Goal: Transaction & Acquisition: Obtain resource

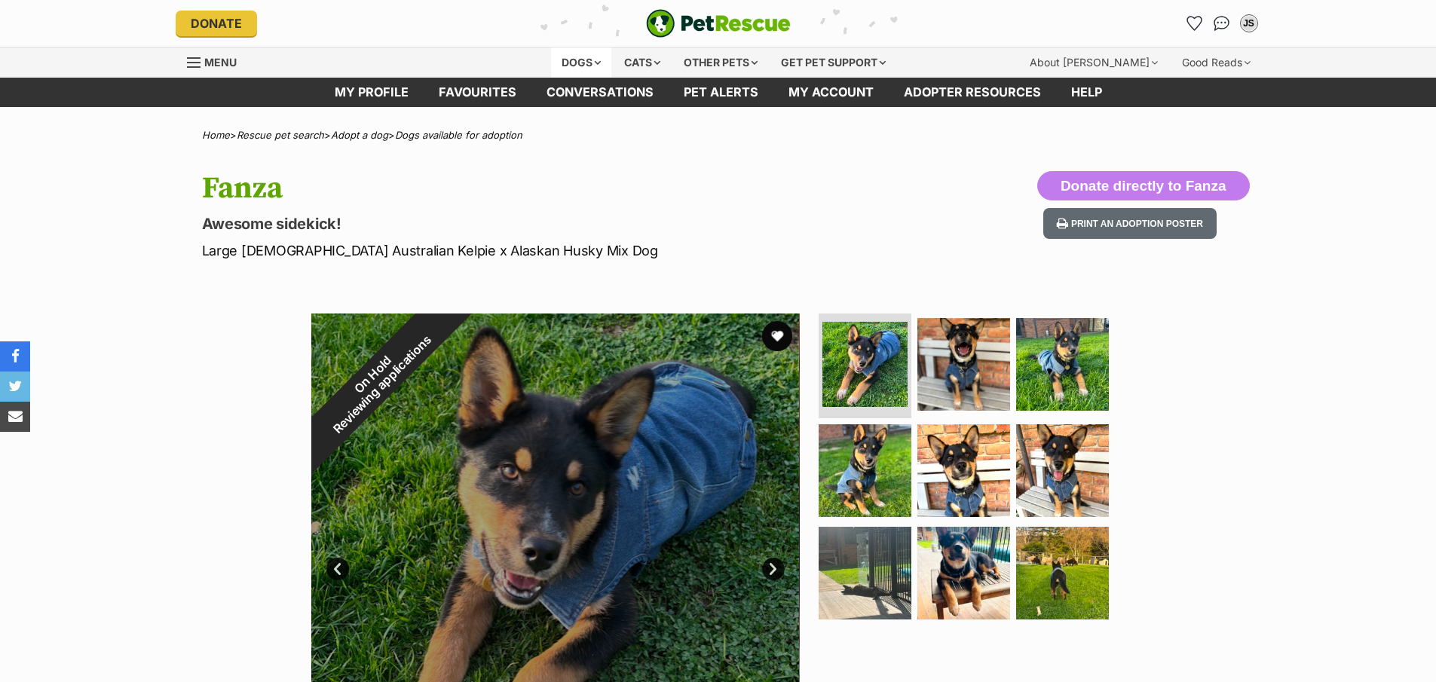
click at [574, 57] on div "Dogs" at bounding box center [581, 62] width 60 height 30
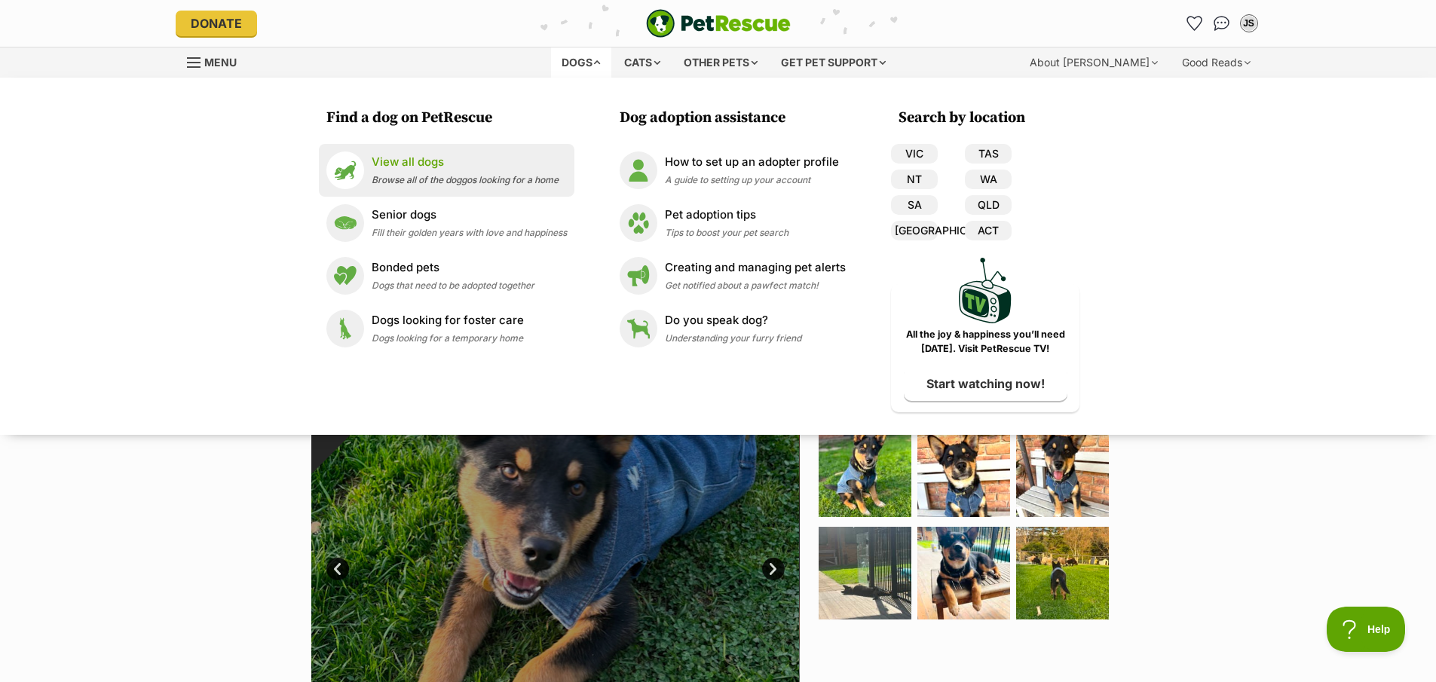
click at [387, 159] on p "View all dogs" at bounding box center [465, 162] width 187 height 17
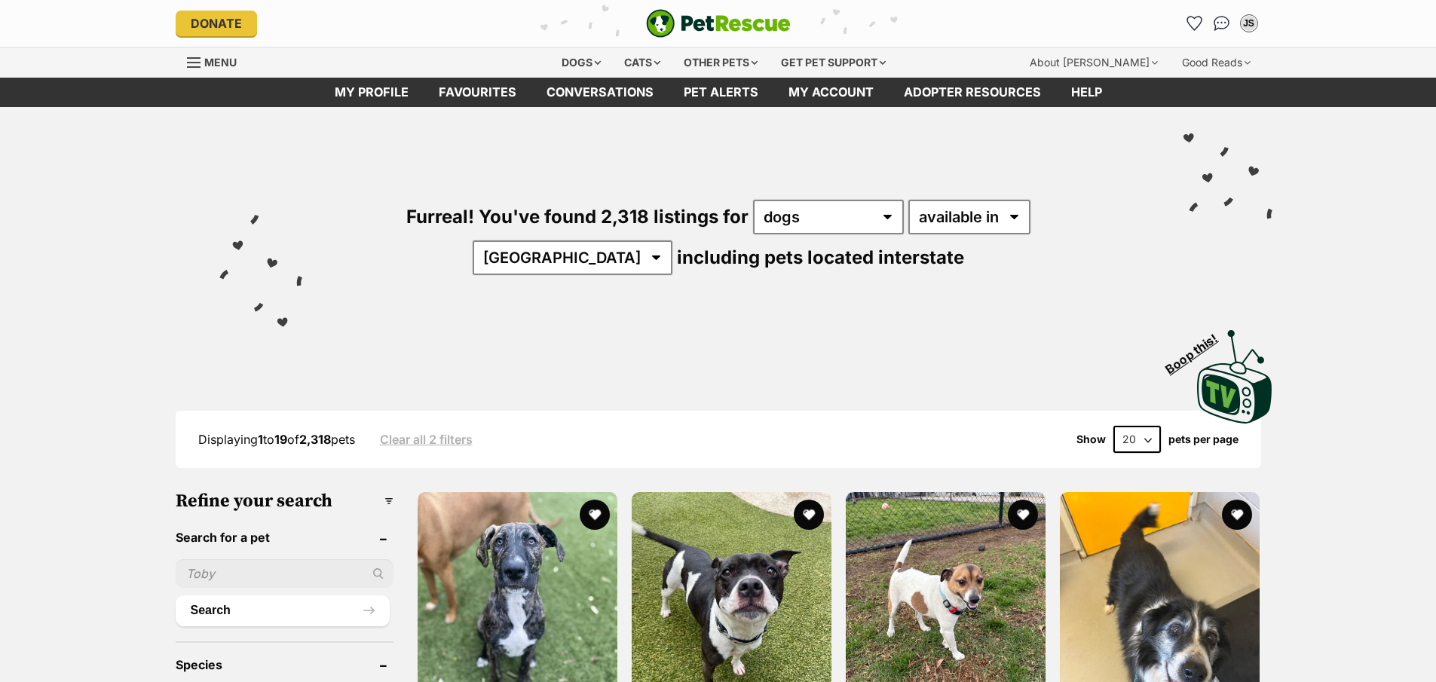
click at [1037, 197] on div "Furreal! You've found 2,318 listings for any type of pet cats dogs other pets a…" at bounding box center [718, 212] width 1108 height 210
click at [672, 240] on select "Australia ACT NSW NT QLD SA TAS VIC WA" at bounding box center [573, 257] width 200 height 35
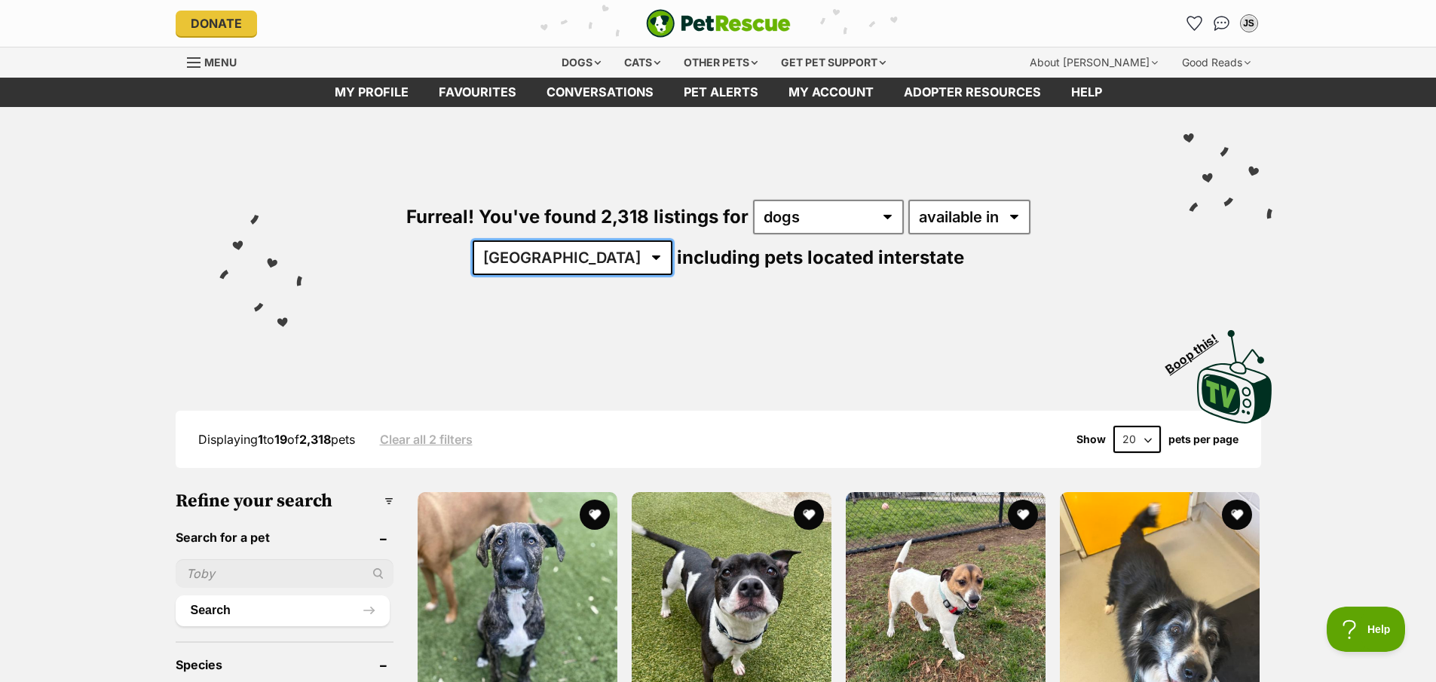
select select "VIC"
click at [672, 240] on select "Australia ACT NSW NT QLD SA TAS VIC WA" at bounding box center [573, 257] width 200 height 35
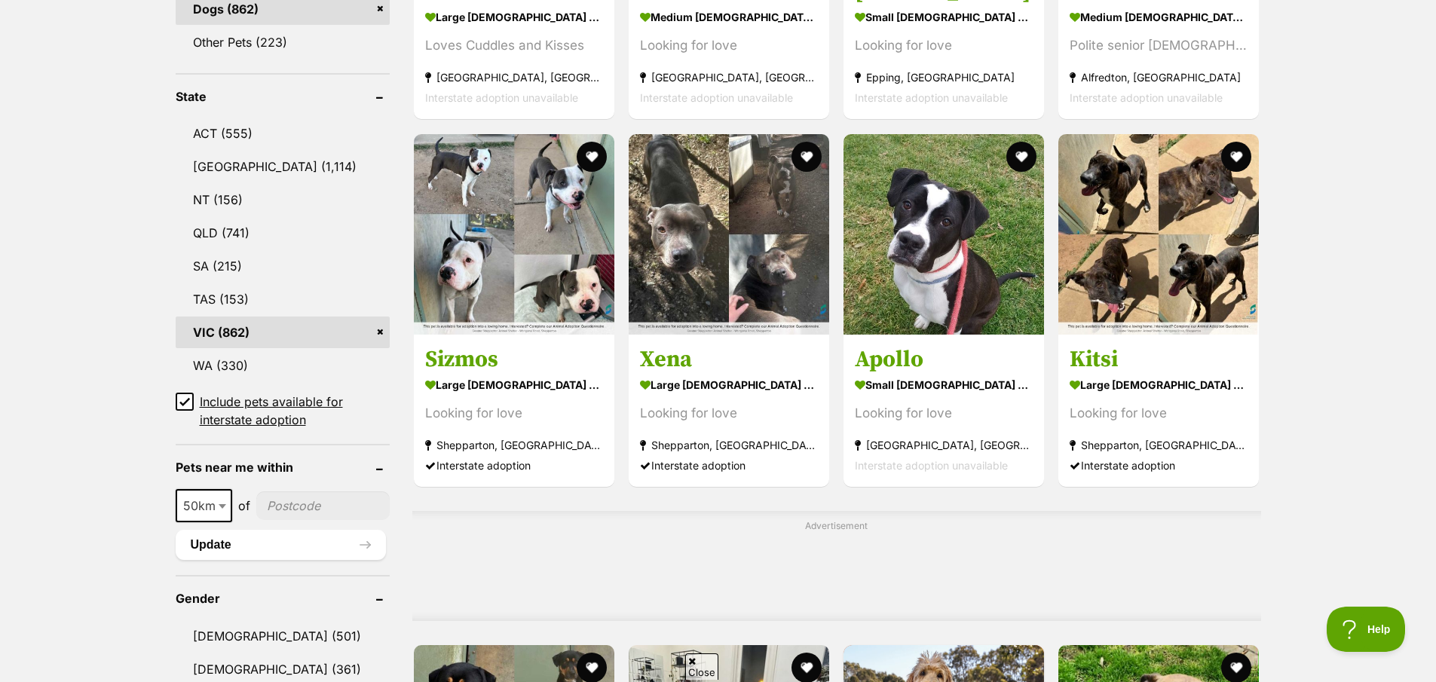
scroll to position [736, 0]
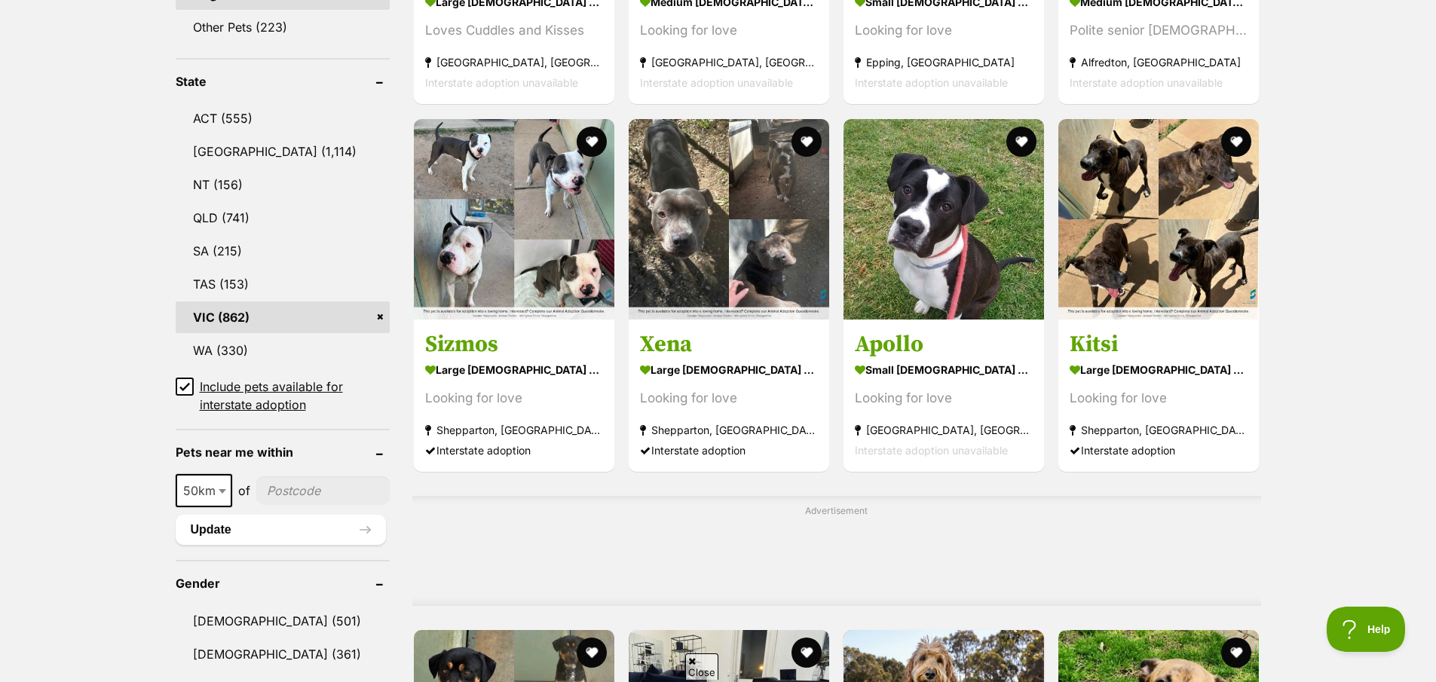
click at [184, 386] on icon at bounding box center [184, 386] width 11 height 11
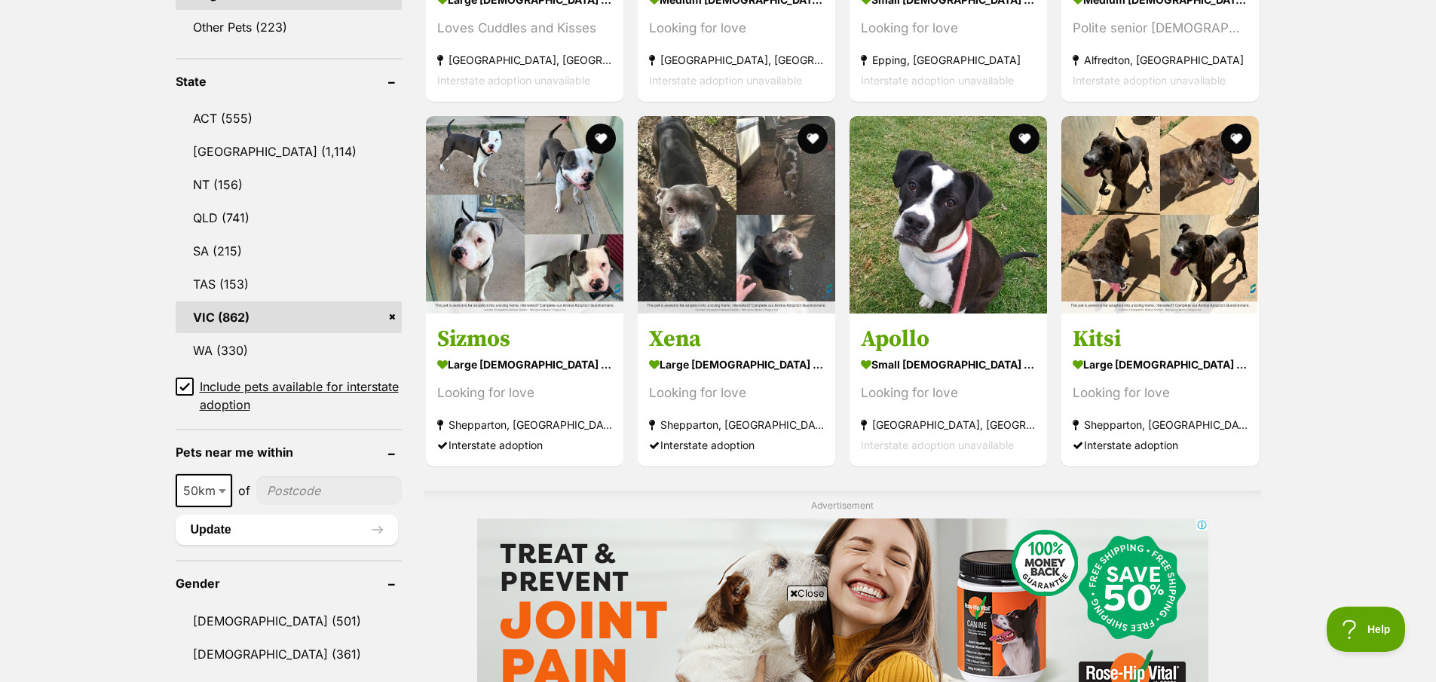
scroll to position [0, 0]
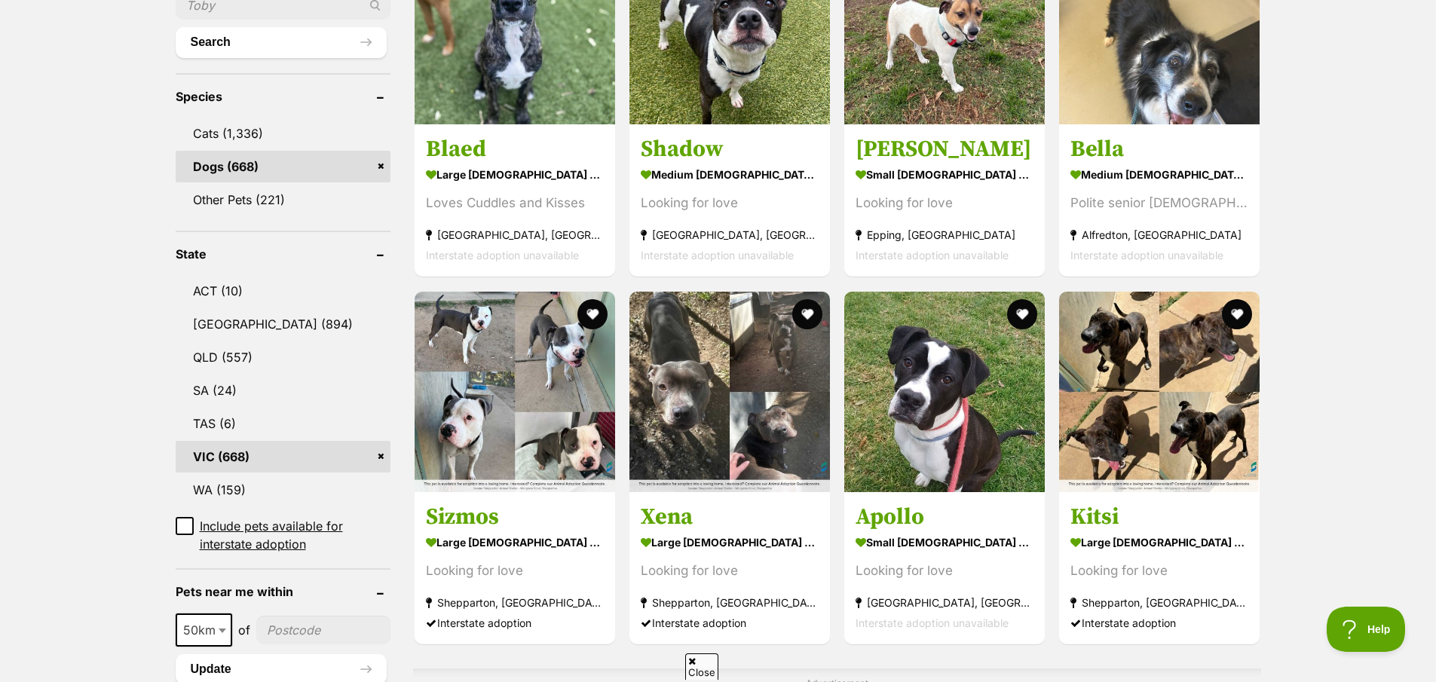
scroll to position [761, 0]
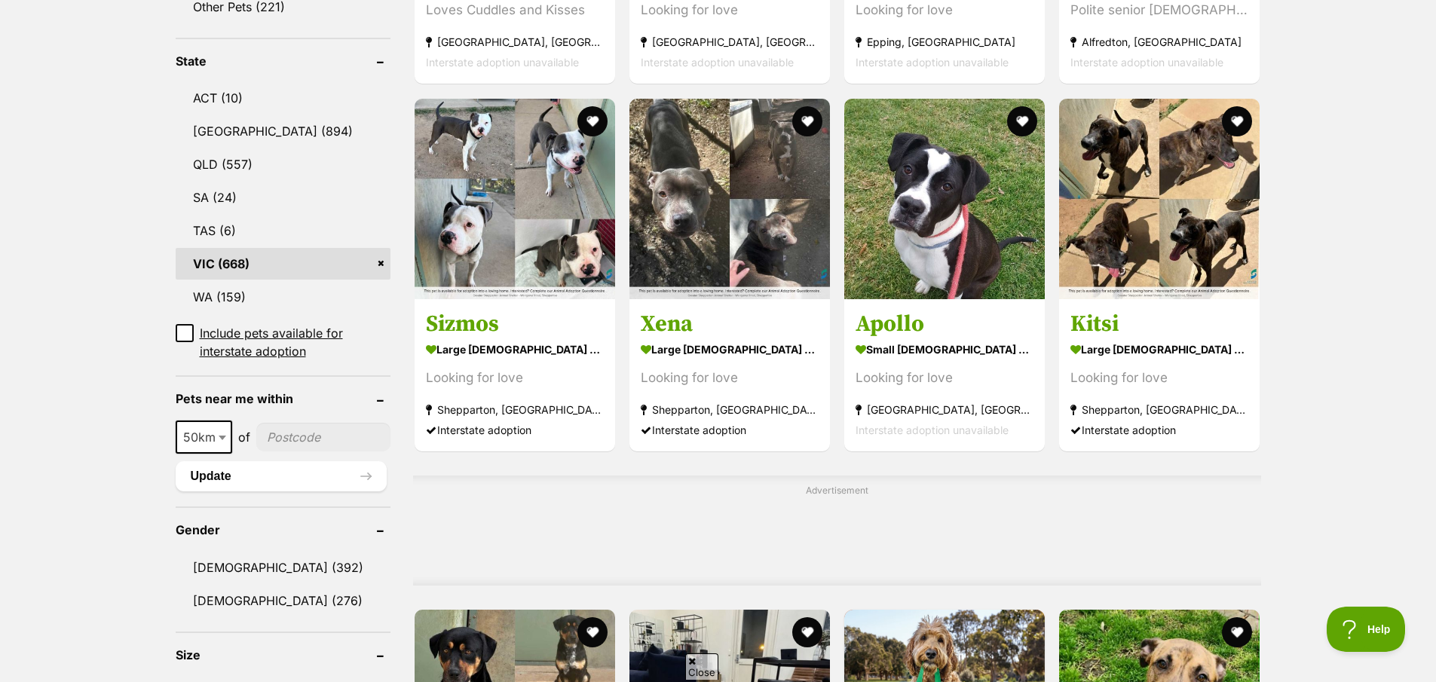
click at [274, 423] on input"] "postcode" at bounding box center [323, 437] width 134 height 29
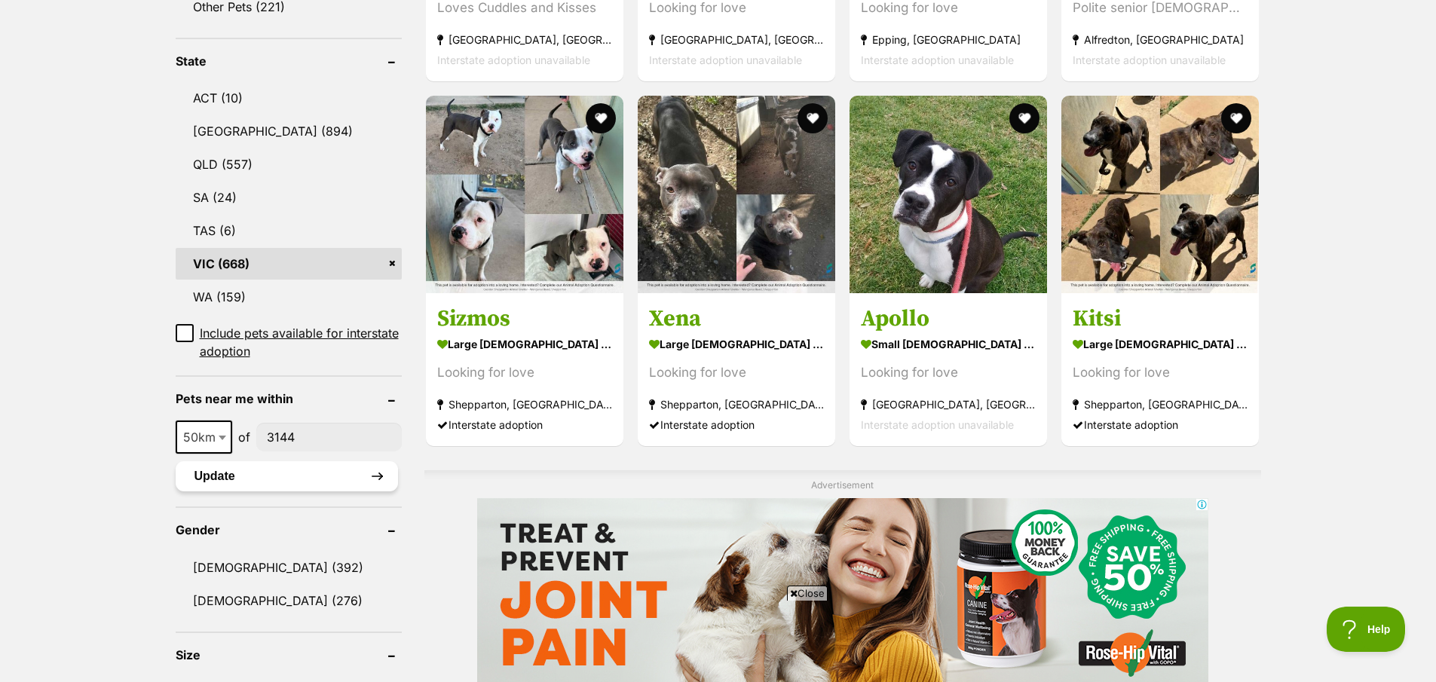
scroll to position [0, 0]
type input"] "3144"
click at [334, 461] on button "Update" at bounding box center [287, 476] width 222 height 30
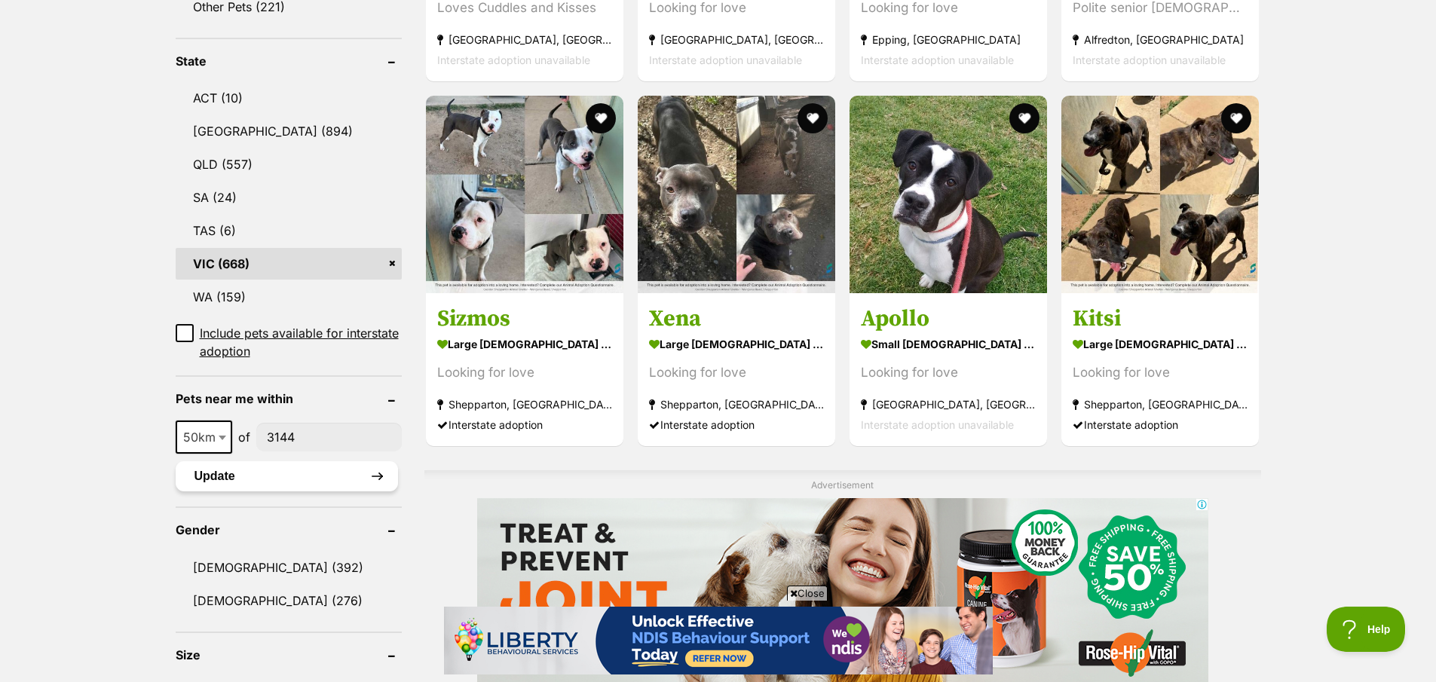
click at [332, 461] on button "Update" at bounding box center [287, 476] width 222 height 30
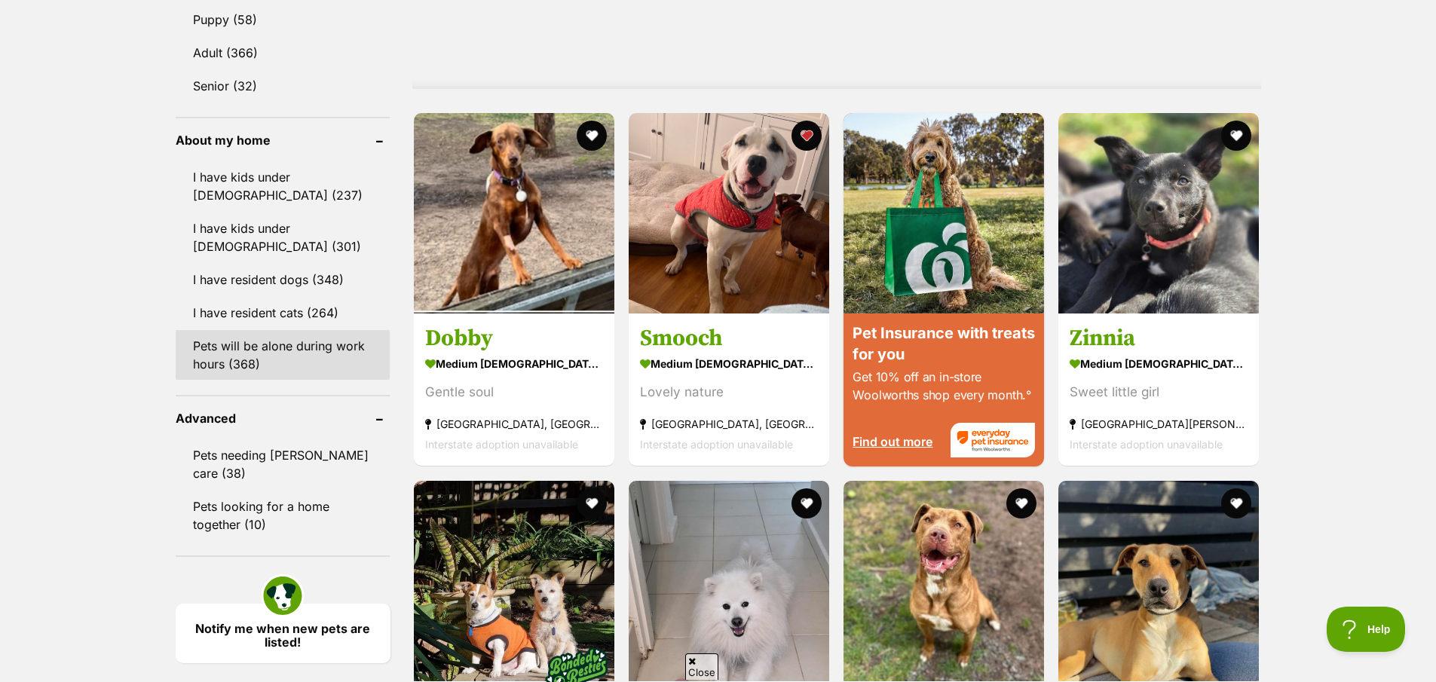
click at [306, 358] on link "Pets will be alone during work hours (368)" at bounding box center [283, 355] width 215 height 50
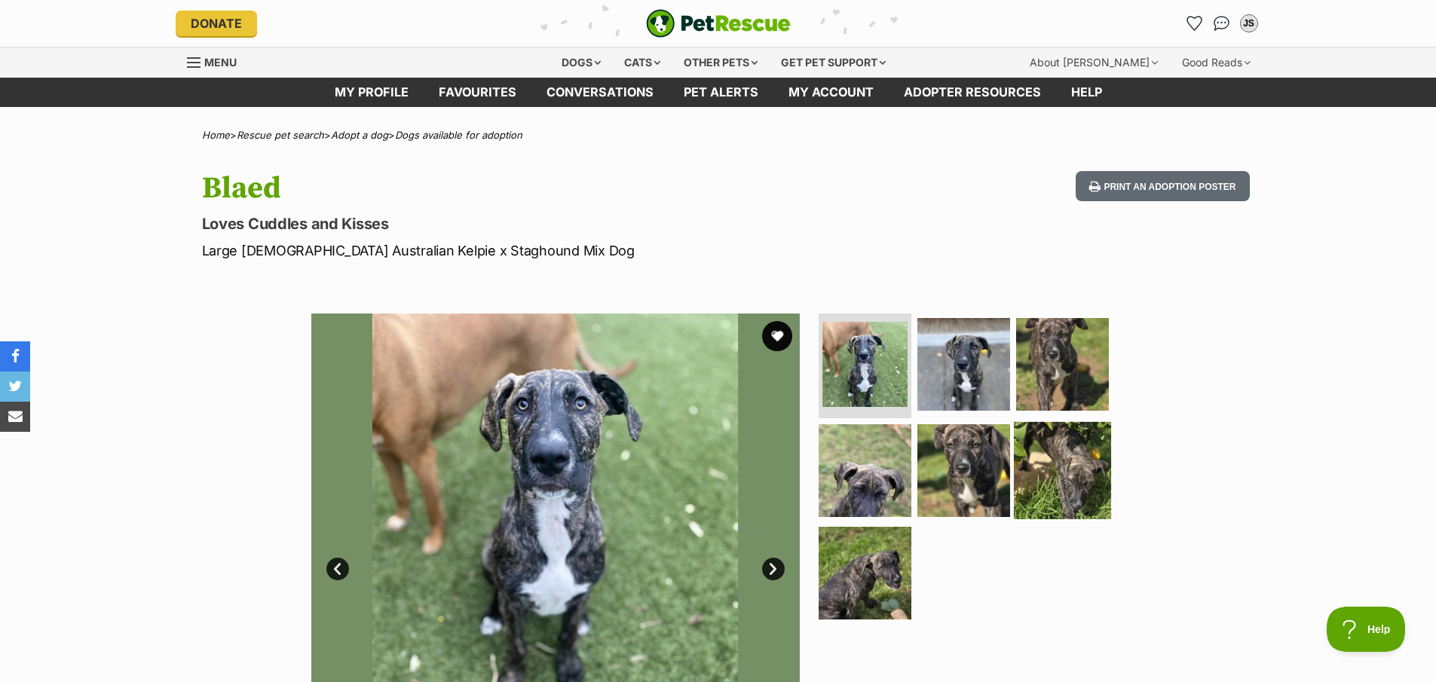
click at [1040, 434] on img at bounding box center [1062, 470] width 97 height 97
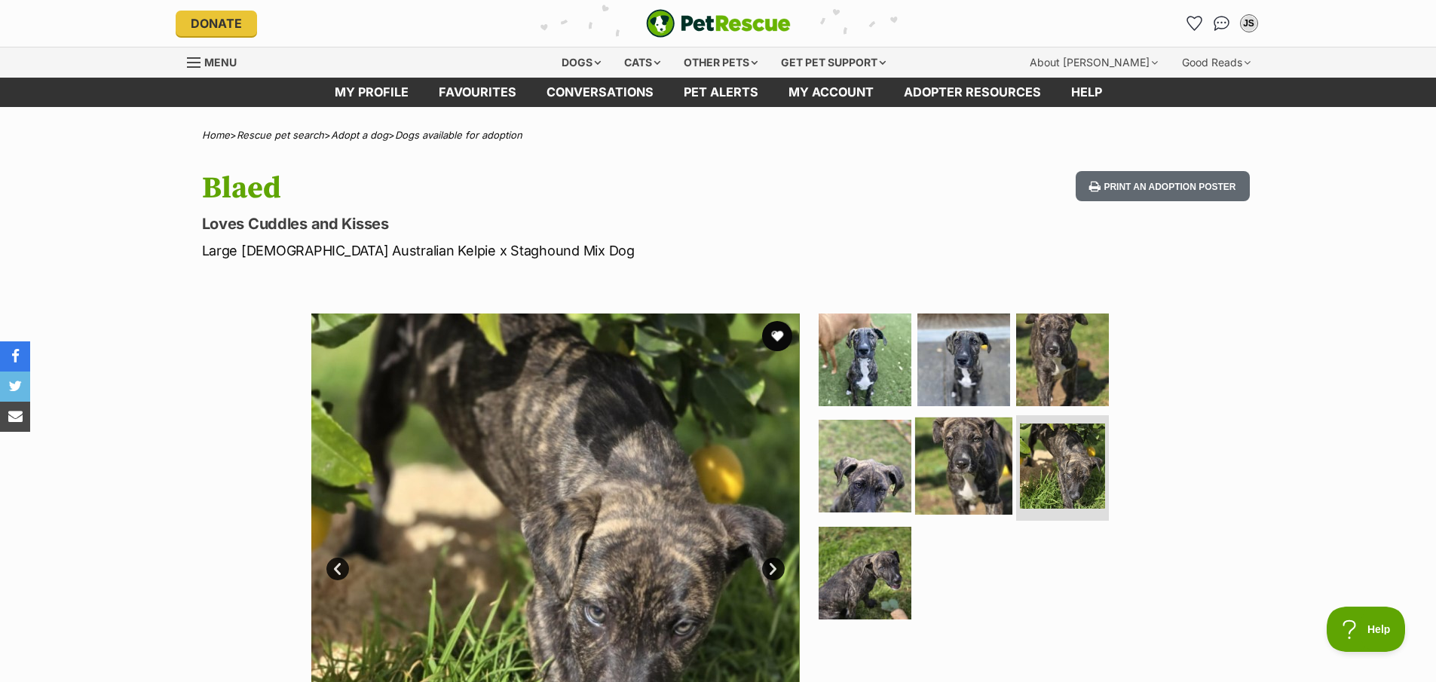
click at [979, 461] on img at bounding box center [963, 466] width 97 height 97
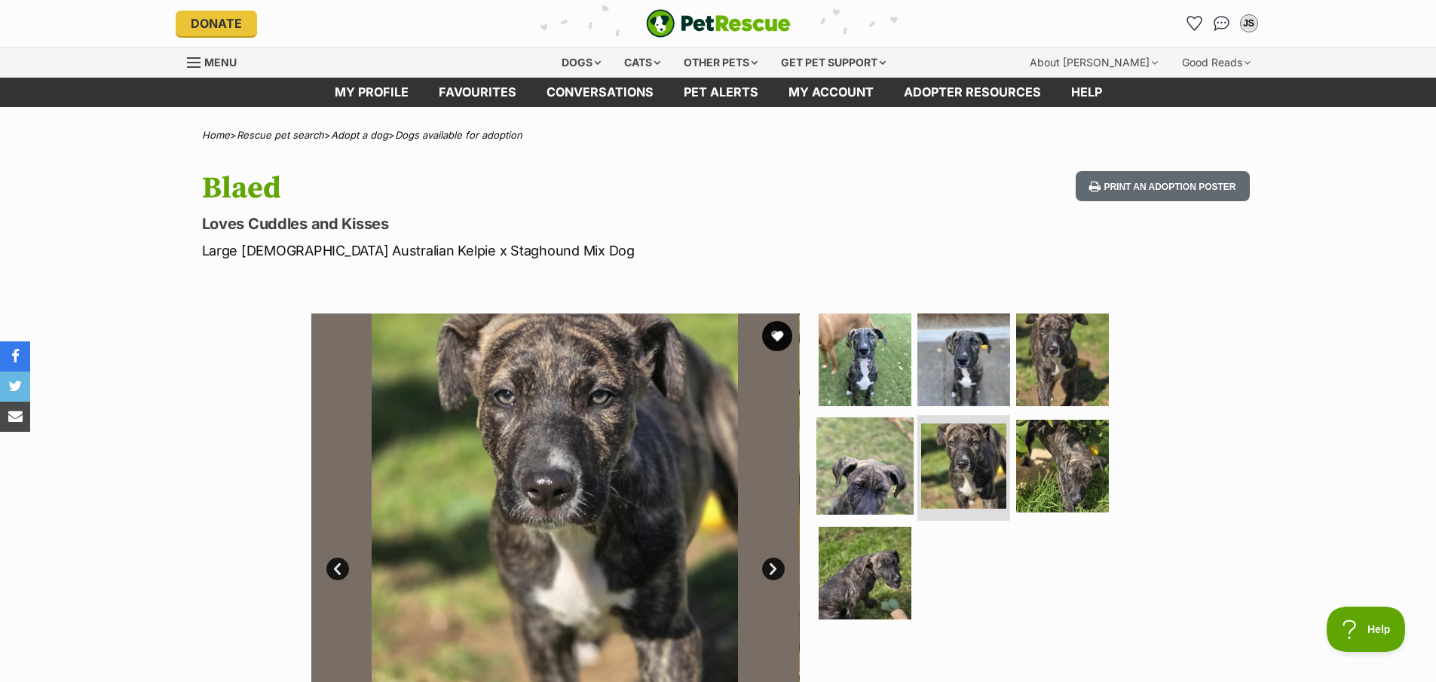
click at [901, 430] on img at bounding box center [864, 466] width 97 height 97
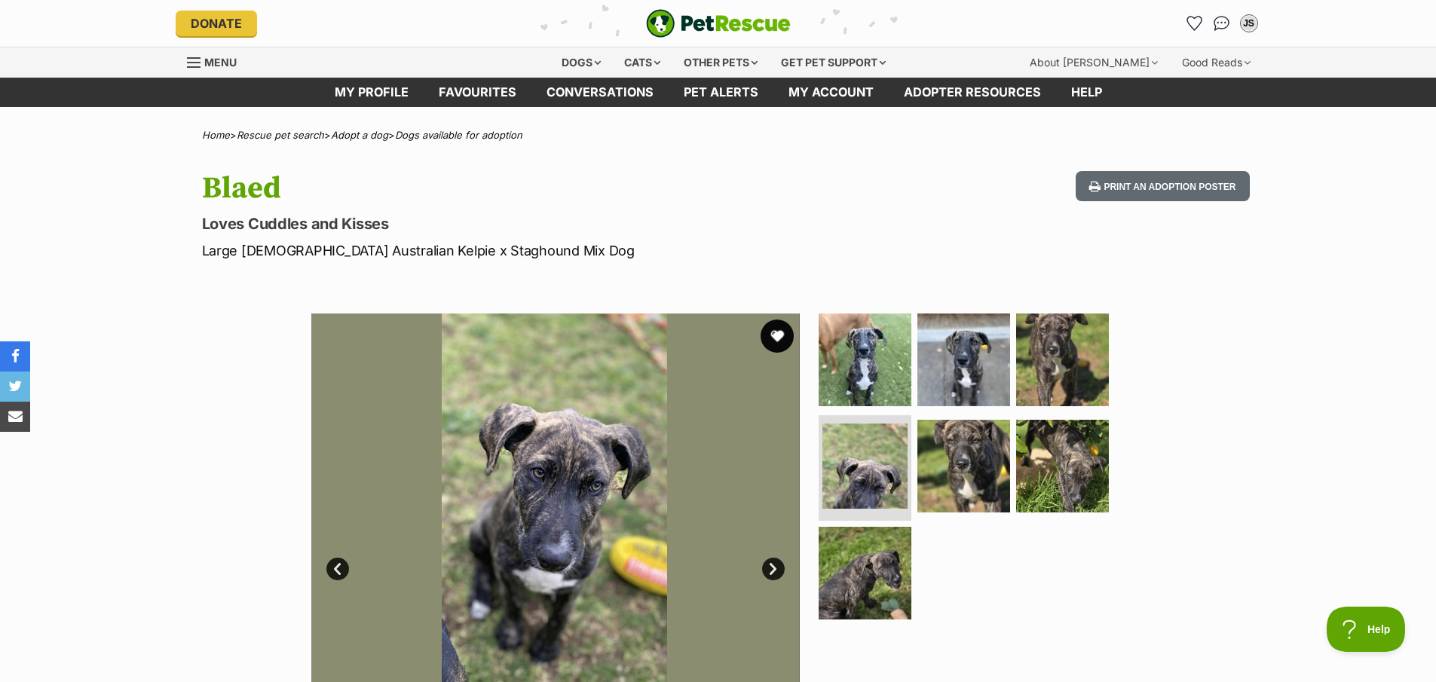
click at [767, 335] on button "favourite" at bounding box center [776, 336] width 33 height 33
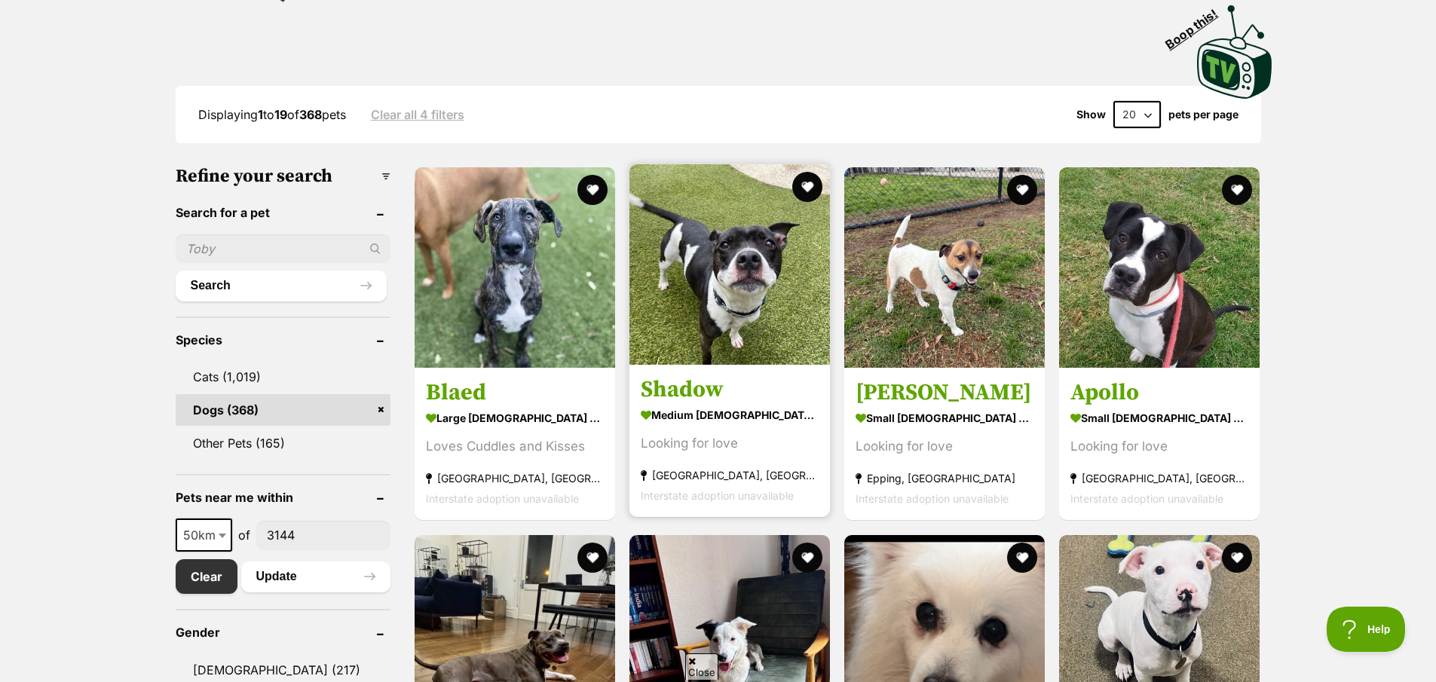
click at [772, 301] on img at bounding box center [729, 264] width 200 height 200
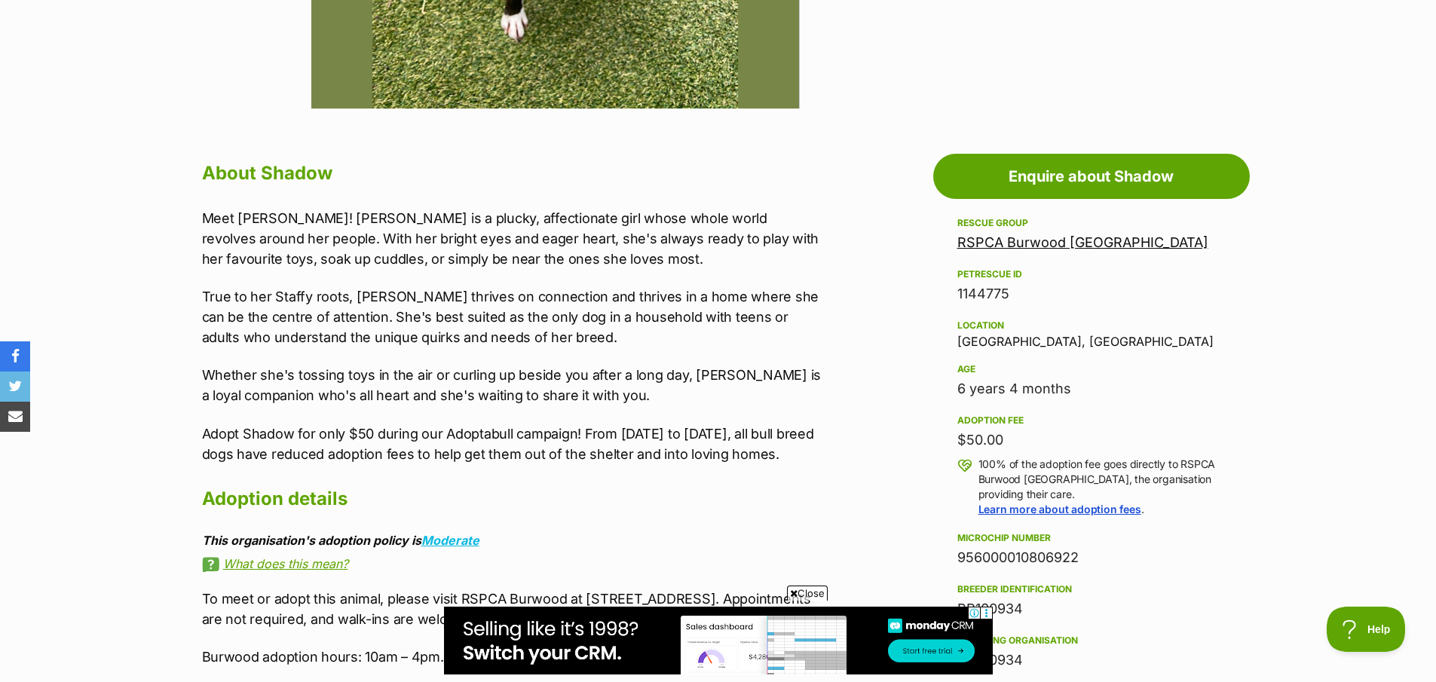
scroll to position [730, 0]
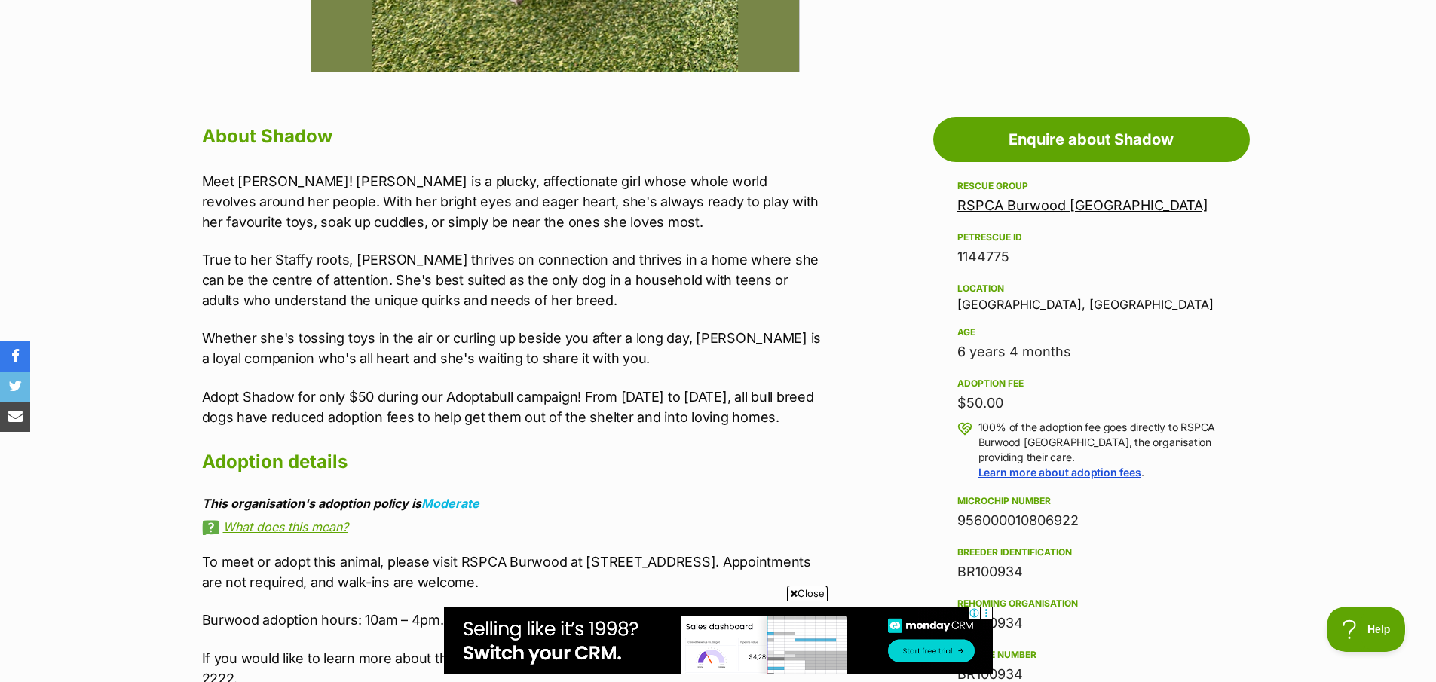
click at [320, 416] on p "Adopt Shadow for only $50 during our Adoptabull campaign! From [DATE] to [DATE]…" at bounding box center [513, 407] width 623 height 41
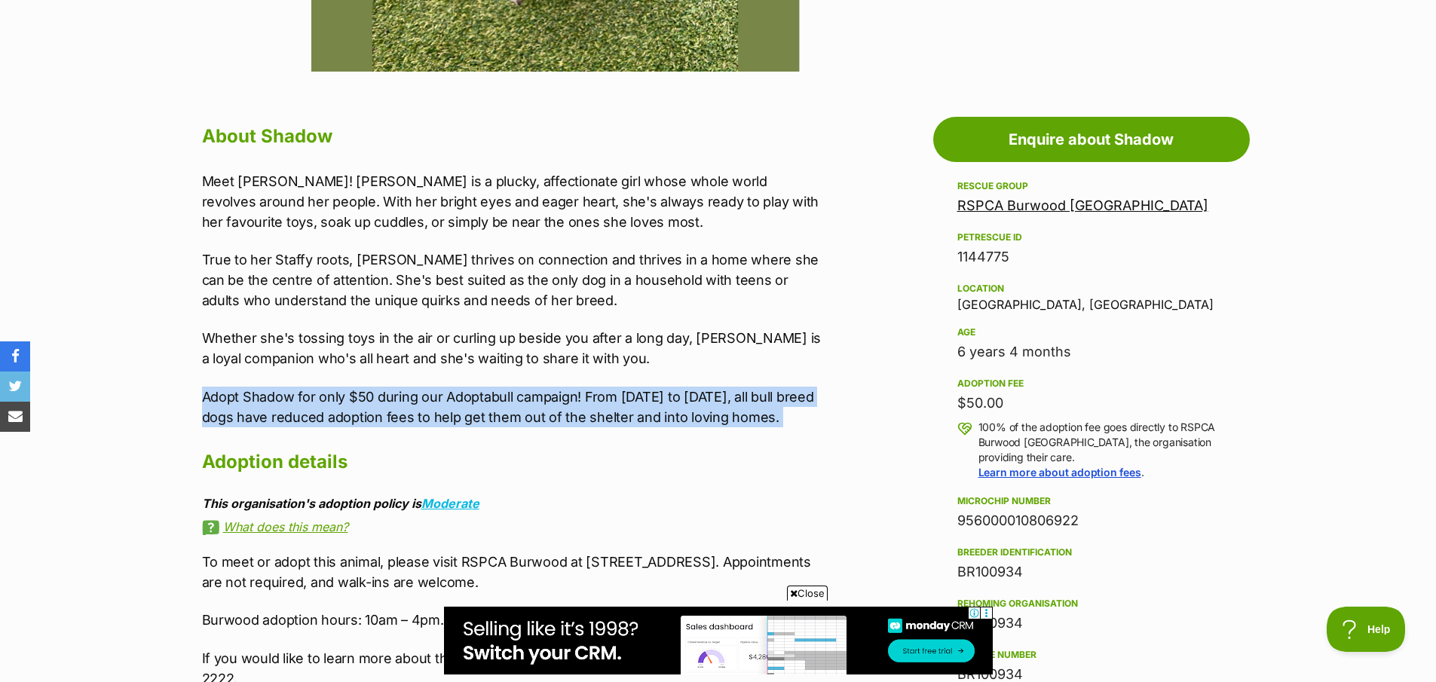
click at [320, 417] on p "Adopt Shadow for only $50 during our Adoptabull campaign! From 19 September to …" at bounding box center [513, 407] width 623 height 41
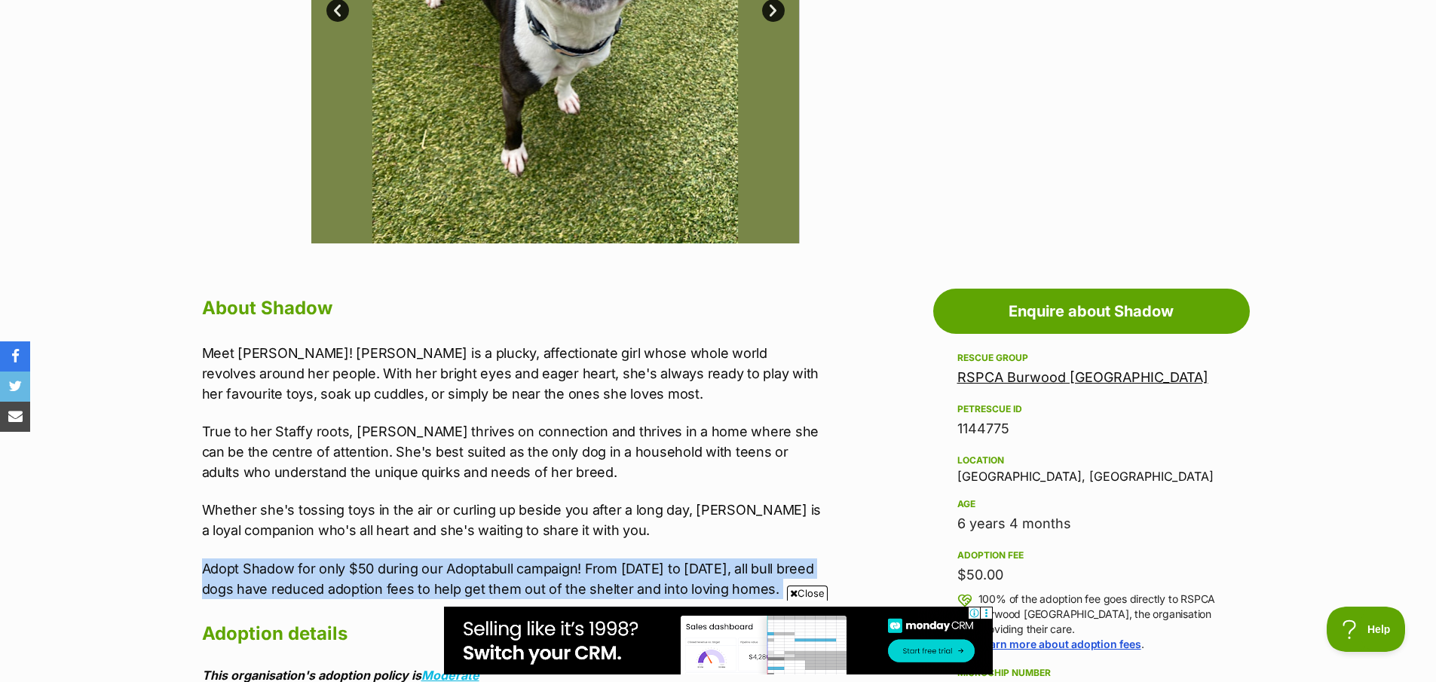
scroll to position [248, 0]
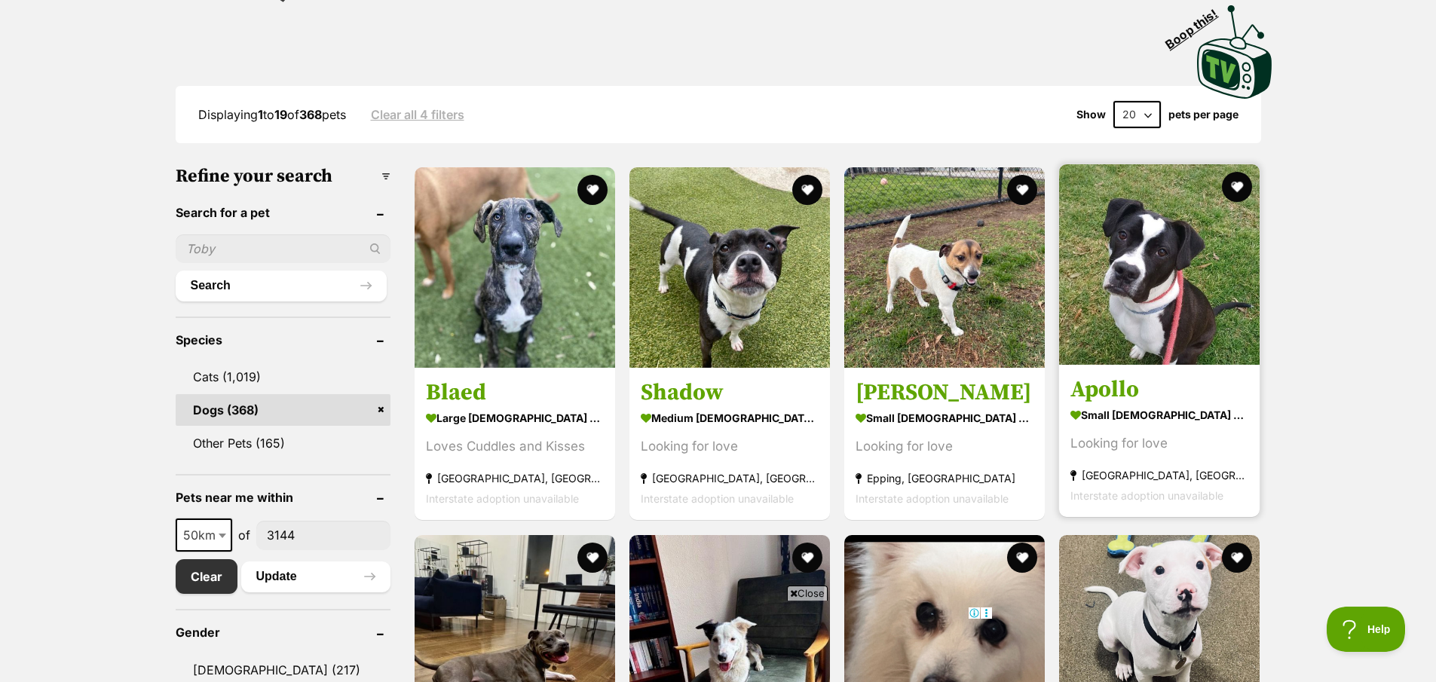
click at [1211, 408] on link "Apollo small male Dog Looking for love Burwood East, VIC Interstate adoption un…" at bounding box center [1159, 441] width 200 height 153
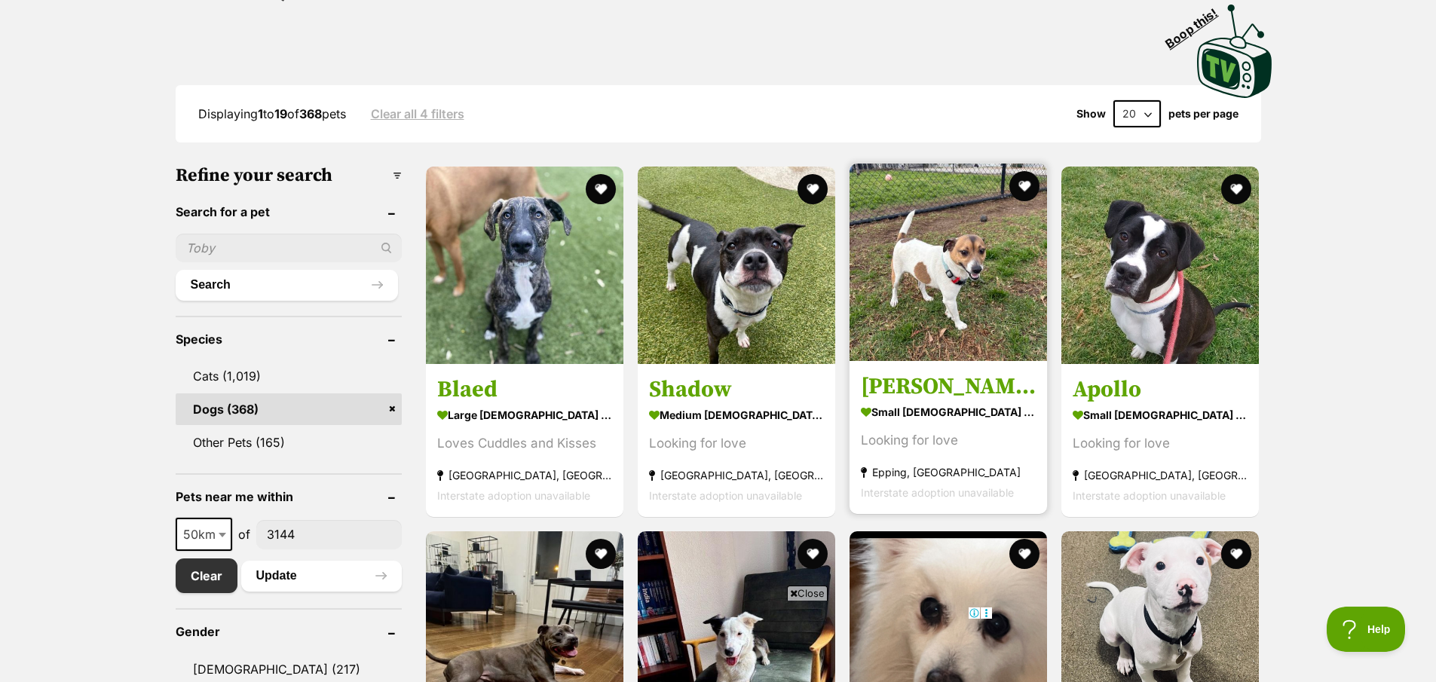
scroll to position [622, 0]
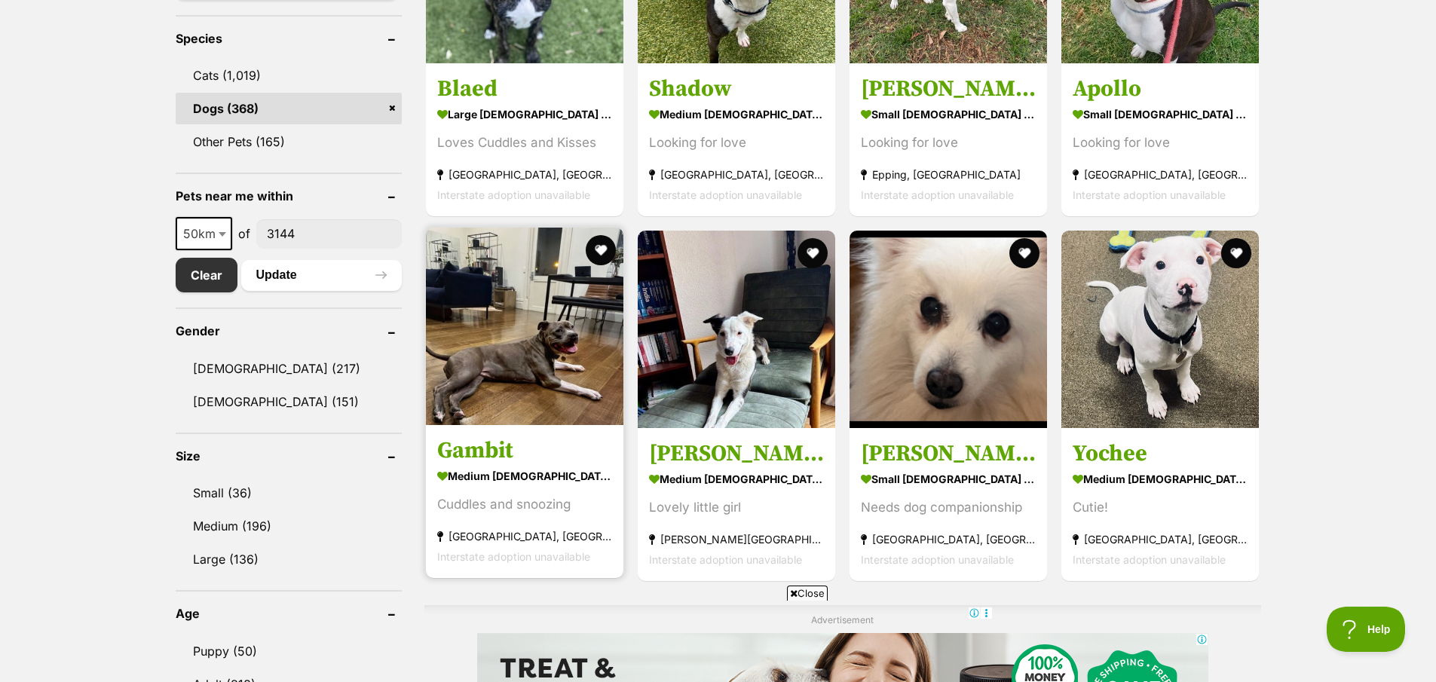
click at [523, 355] on img at bounding box center [524, 326] width 197 height 197
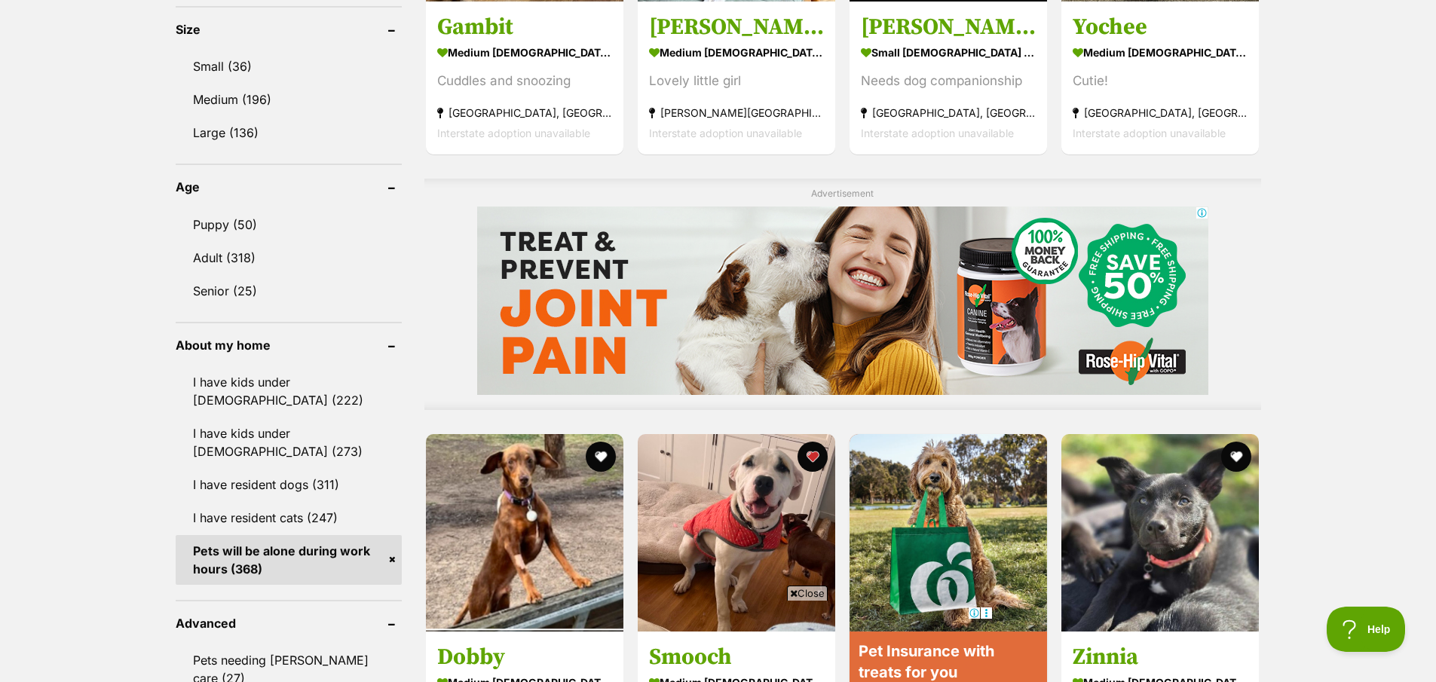
scroll to position [1352, 0]
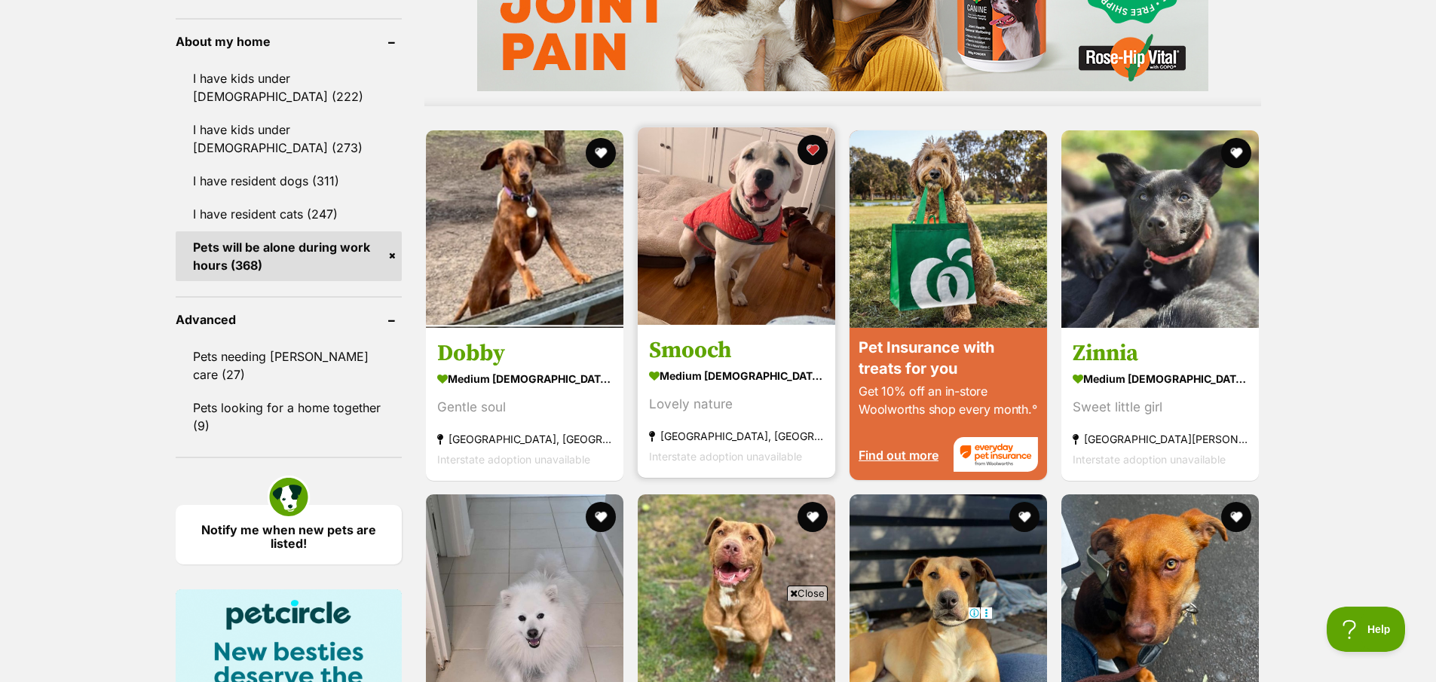
click at [759, 378] on strong "medium [DEMOGRAPHIC_DATA] Dog" at bounding box center [736, 375] width 175 height 22
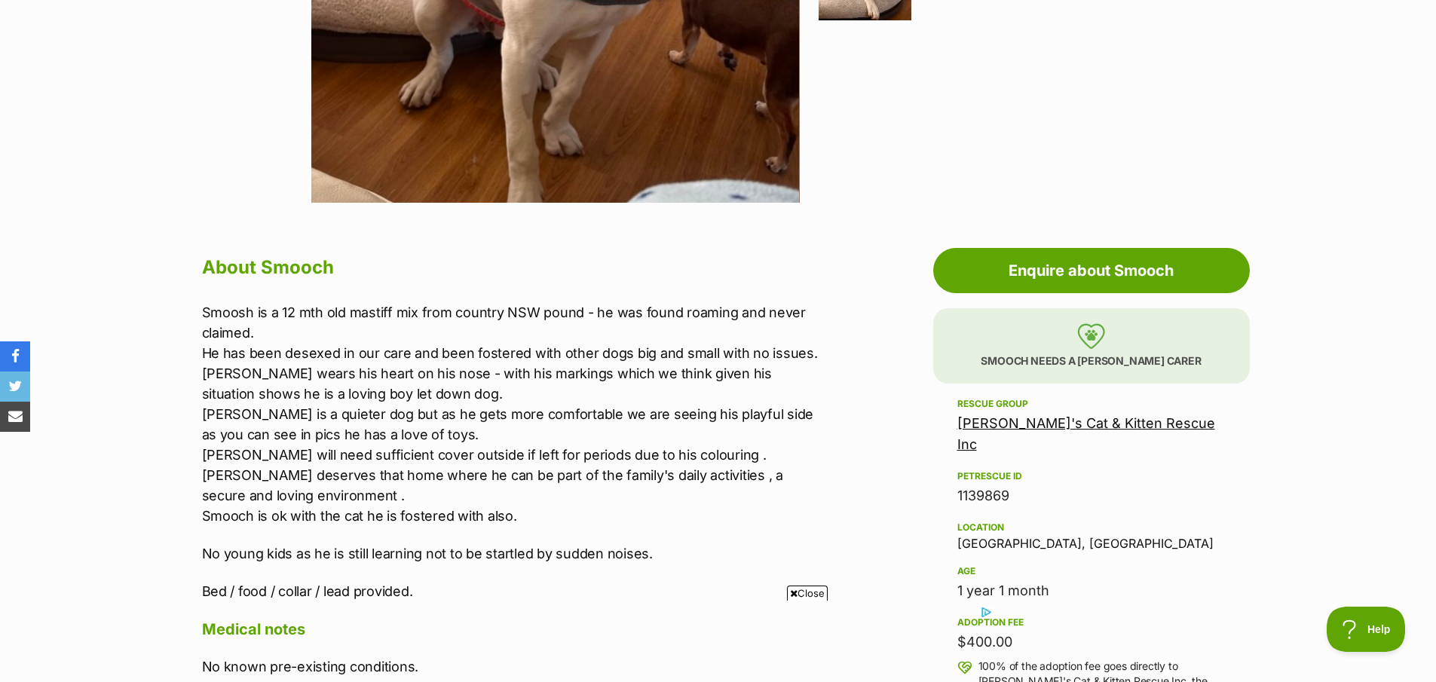
click at [503, 373] on p "Smoosh is a 12 mth old mastiff mix from country NSW pound - he was found roamin…" at bounding box center [513, 414] width 623 height 224
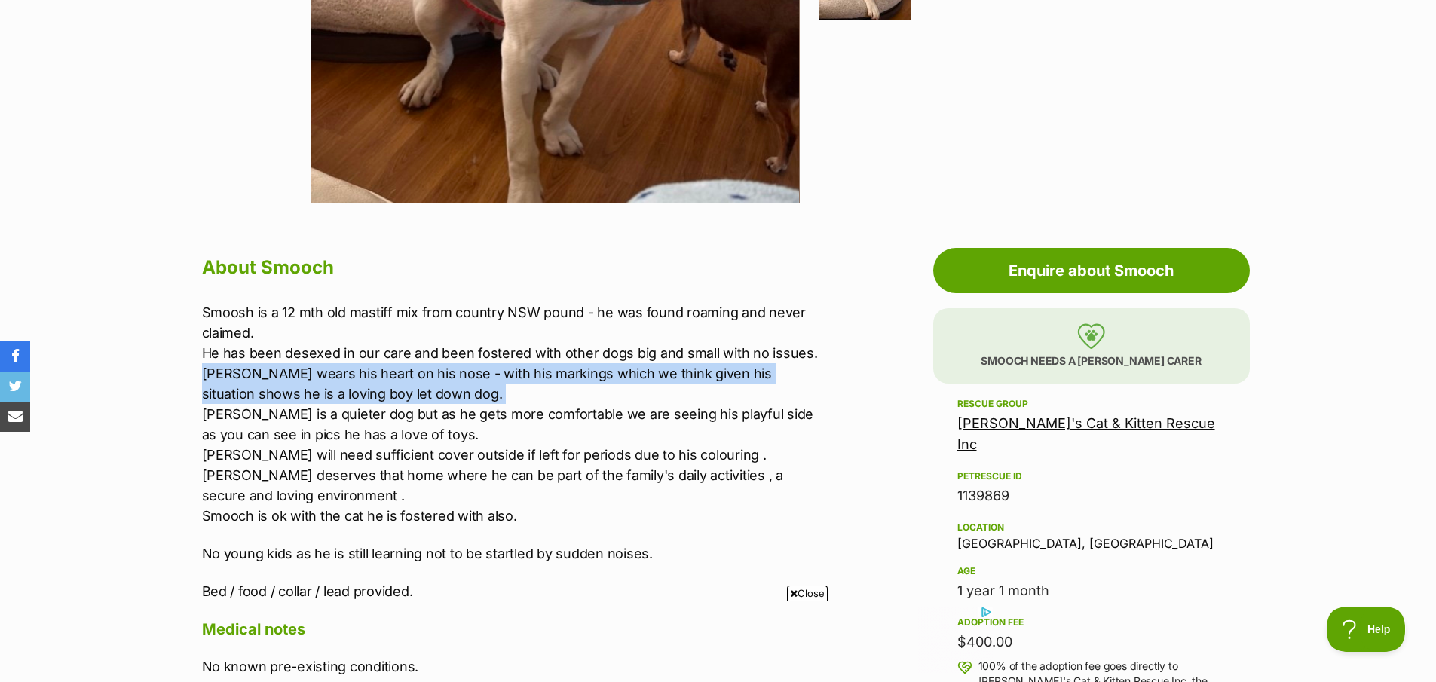
click at [503, 373] on p "Smoosh is a 12 mth old mastiff mix from country NSW pound - he was found roamin…" at bounding box center [513, 414] width 623 height 224
click at [470, 408] on p "Smoosh is a 12 mth old mastiff mix from country NSW pound - he was found roamin…" at bounding box center [513, 414] width 623 height 224
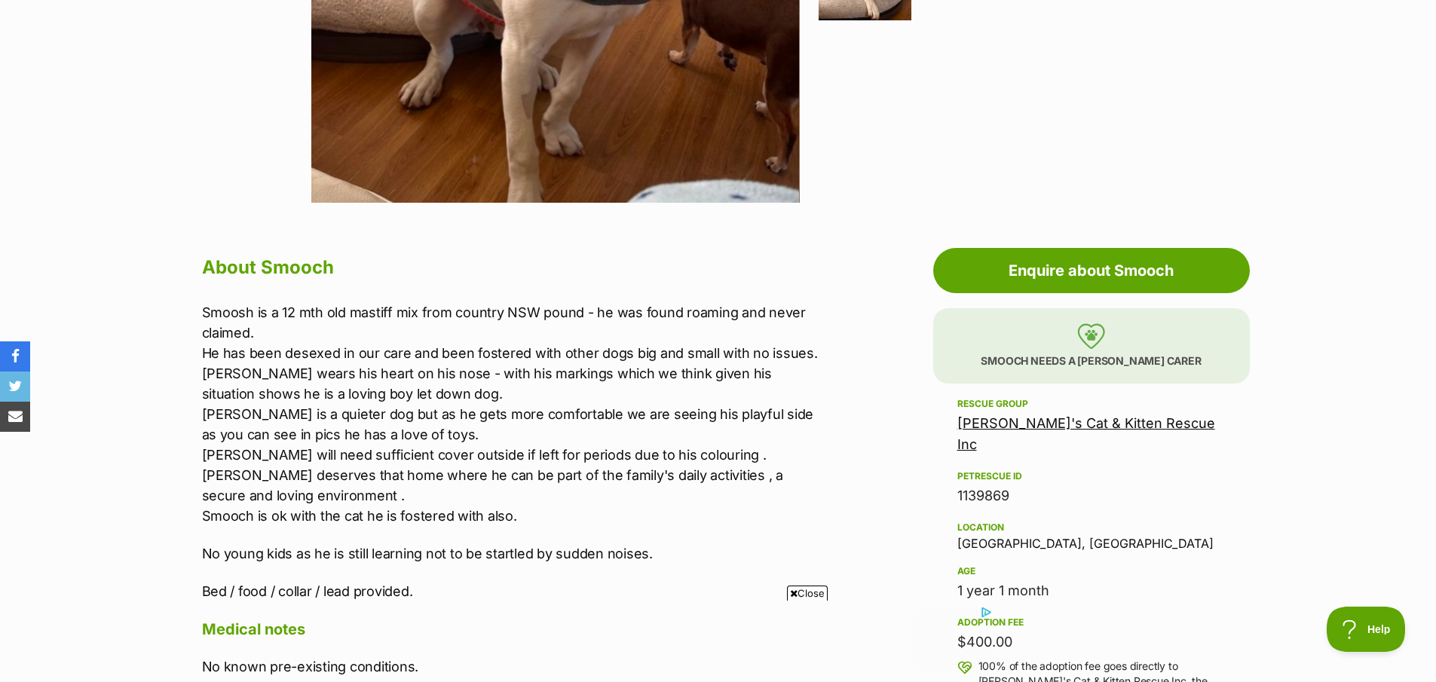
click at [468, 430] on p "Smoosh is a 12 mth old mastiff mix from country NSW pound - he was found roamin…" at bounding box center [513, 414] width 623 height 224
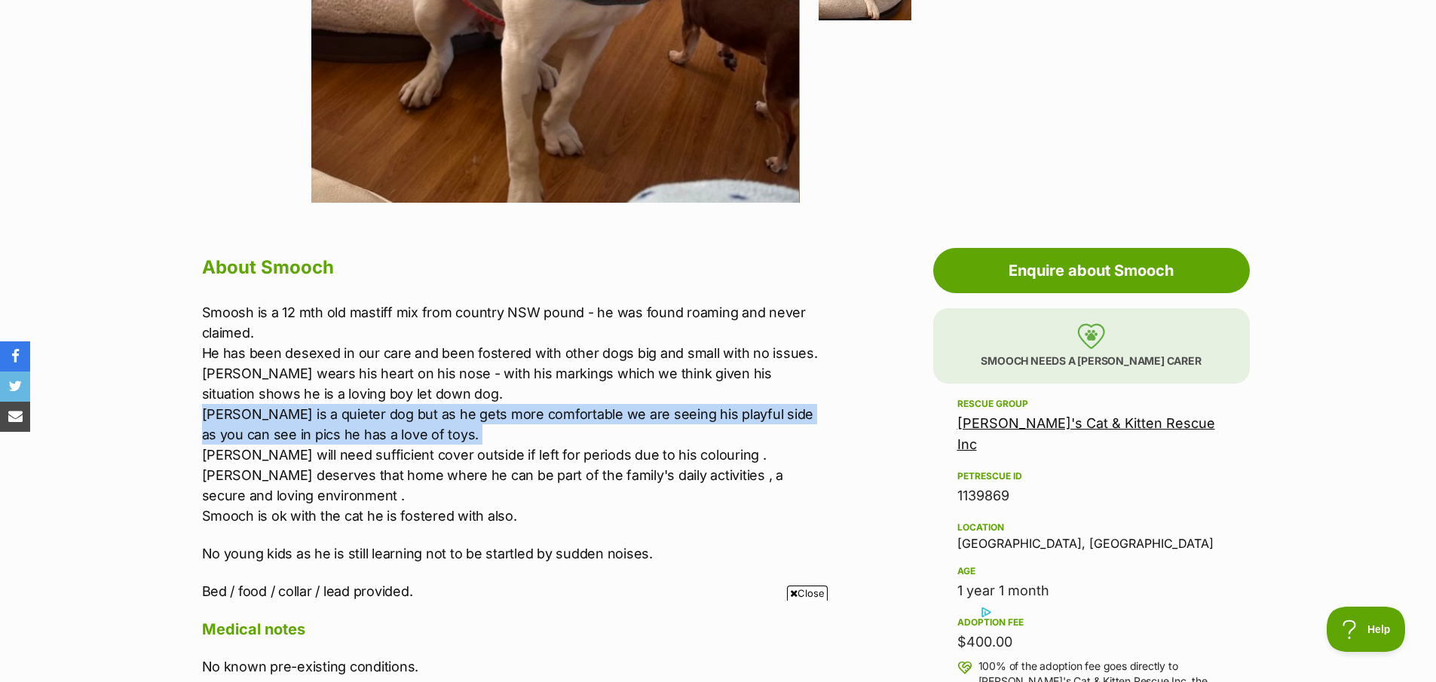
click at [468, 429] on p "Smoosh is a 12 mth old mastiff mix from country NSW pound - he was found roamin…" at bounding box center [513, 414] width 623 height 224
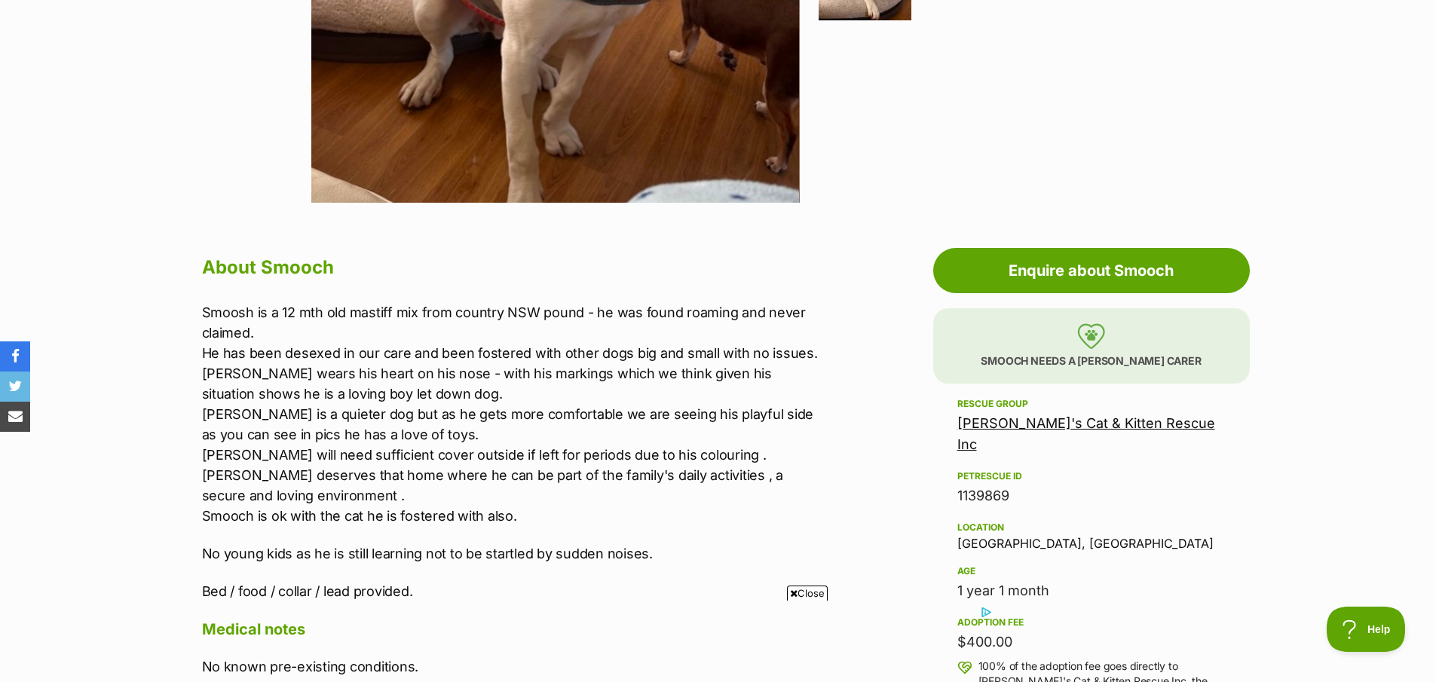
click at [467, 422] on p "Smoosh is a 12 mth old mastiff mix from country NSW pound - he was found roamin…" at bounding box center [513, 414] width 623 height 224
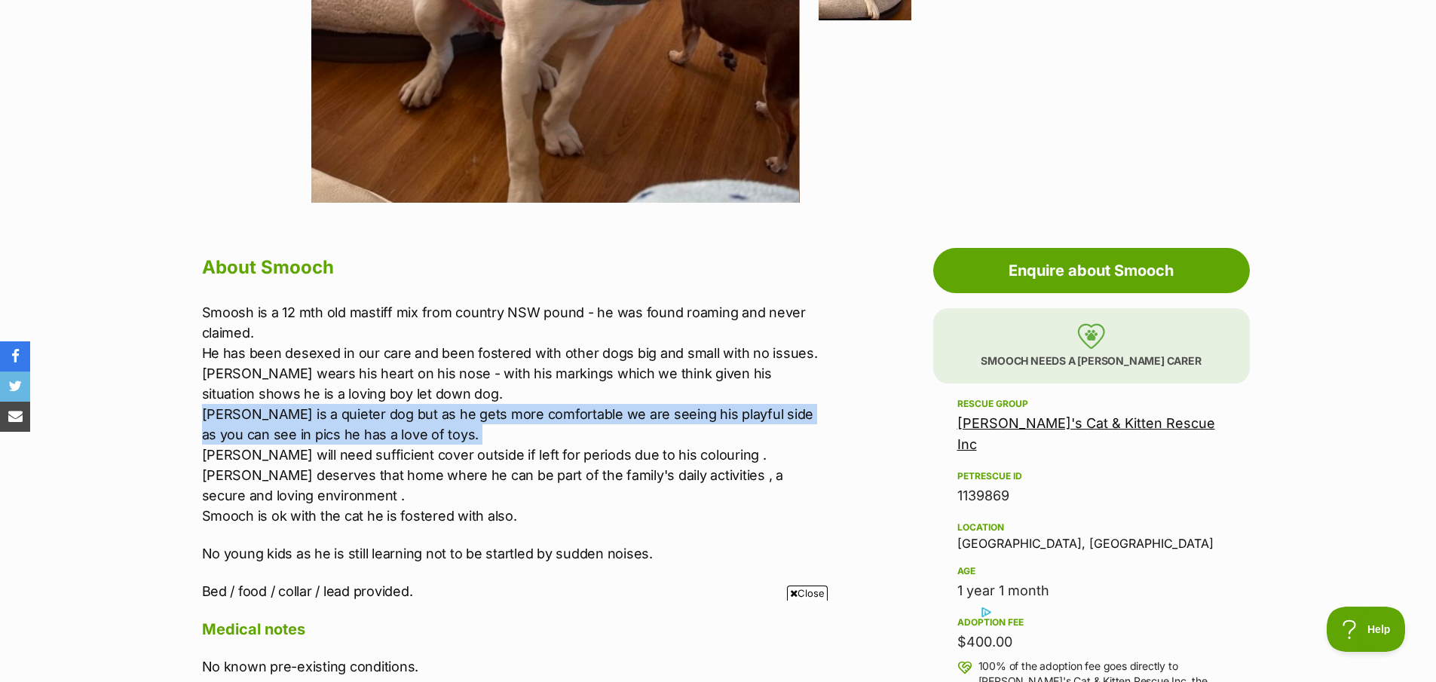
click at [467, 422] on p "Smoosh is a 12 mth old mastiff mix from country NSW pound - he was found roamin…" at bounding box center [513, 414] width 623 height 224
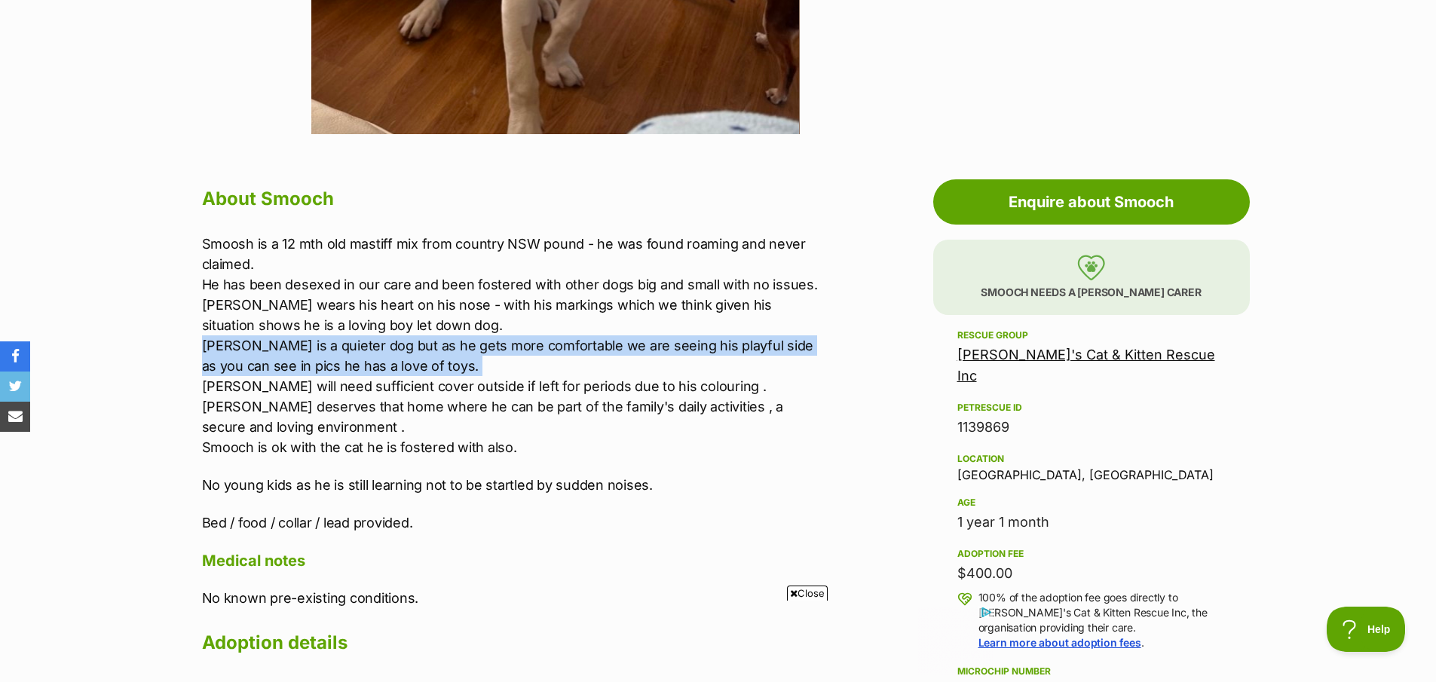
scroll to position [696, 0]
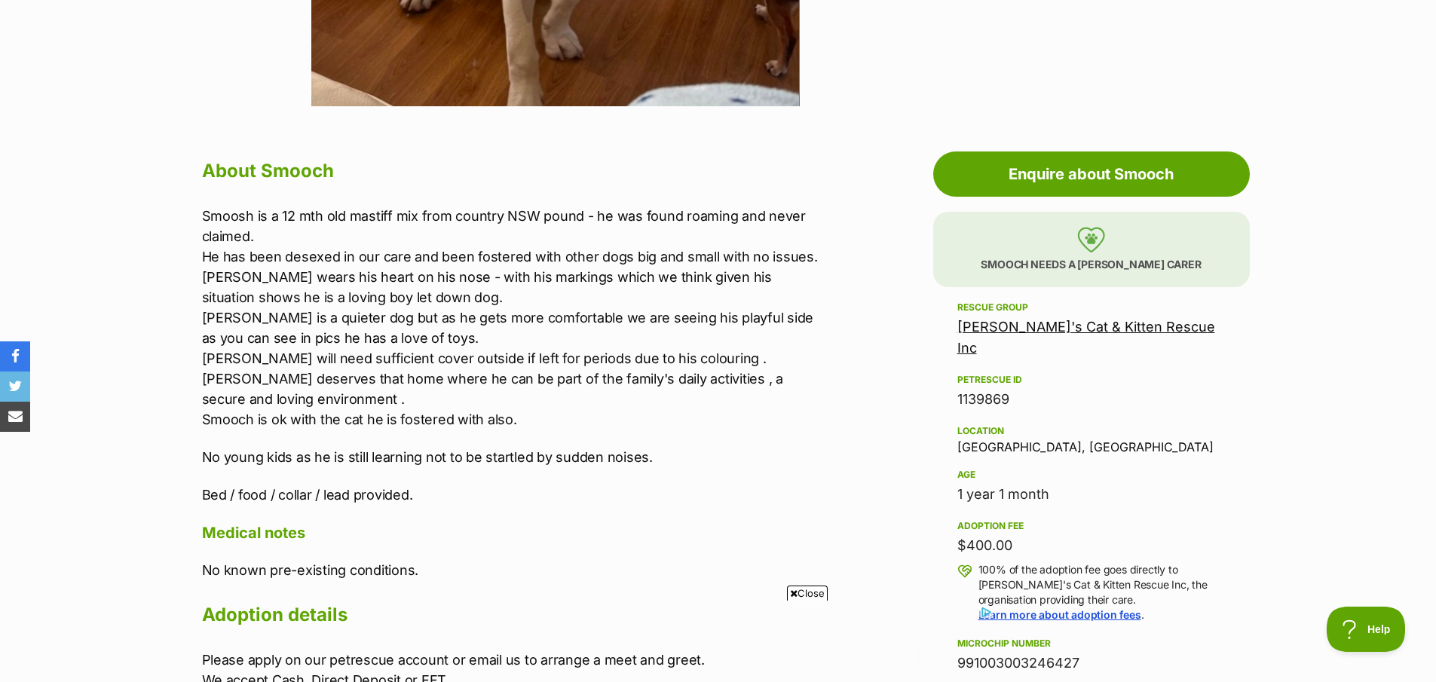
click at [493, 363] on p "Smoosh is a 12 mth old mastiff mix from country NSW pound - he was found roamin…" at bounding box center [513, 318] width 623 height 224
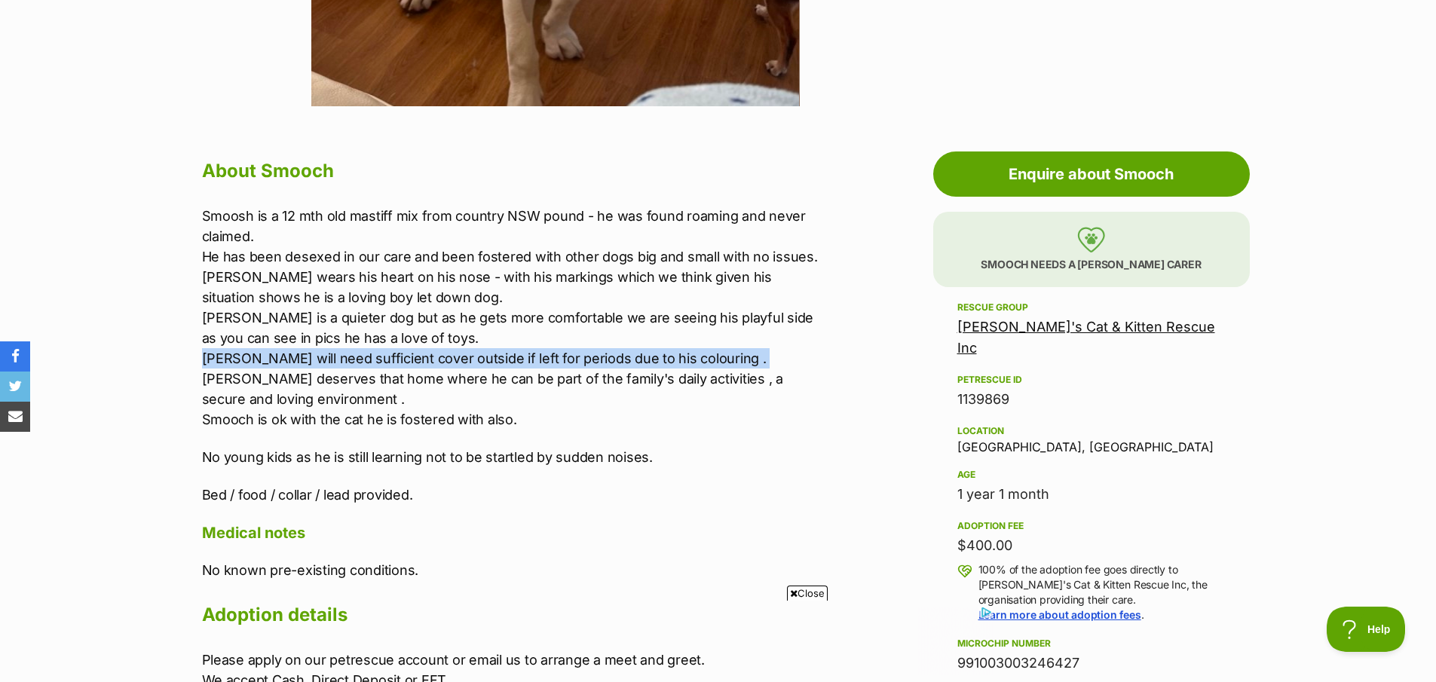
click at [493, 363] on p "Smoosh is a 12 mth old mastiff mix from country NSW pound - he was found roamin…" at bounding box center [513, 318] width 623 height 224
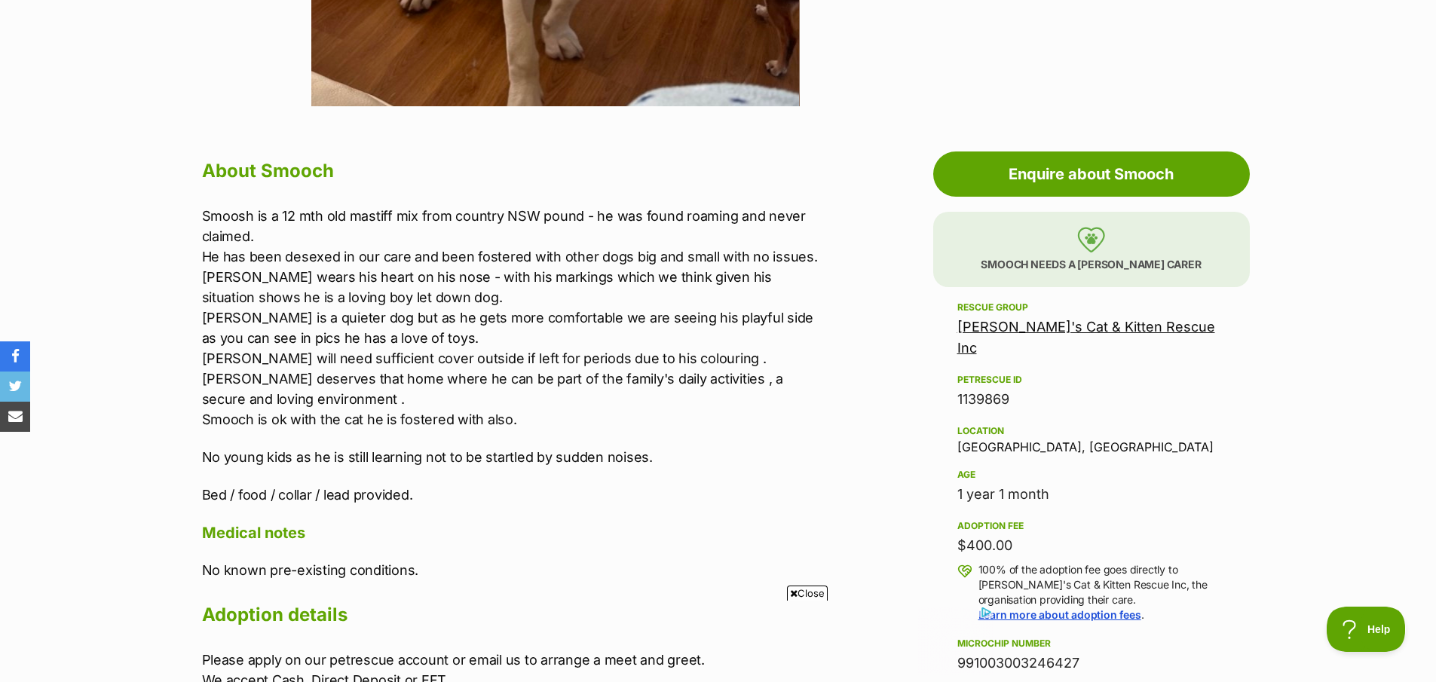
click at [516, 384] on p "Smoosh is a 12 mth old mastiff mix from country NSW pound - he was found roamin…" at bounding box center [513, 318] width 623 height 224
click at [515, 384] on p "Smoosh is a 12 mth old mastiff mix from country NSW pound - he was found roamin…" at bounding box center [513, 318] width 623 height 224
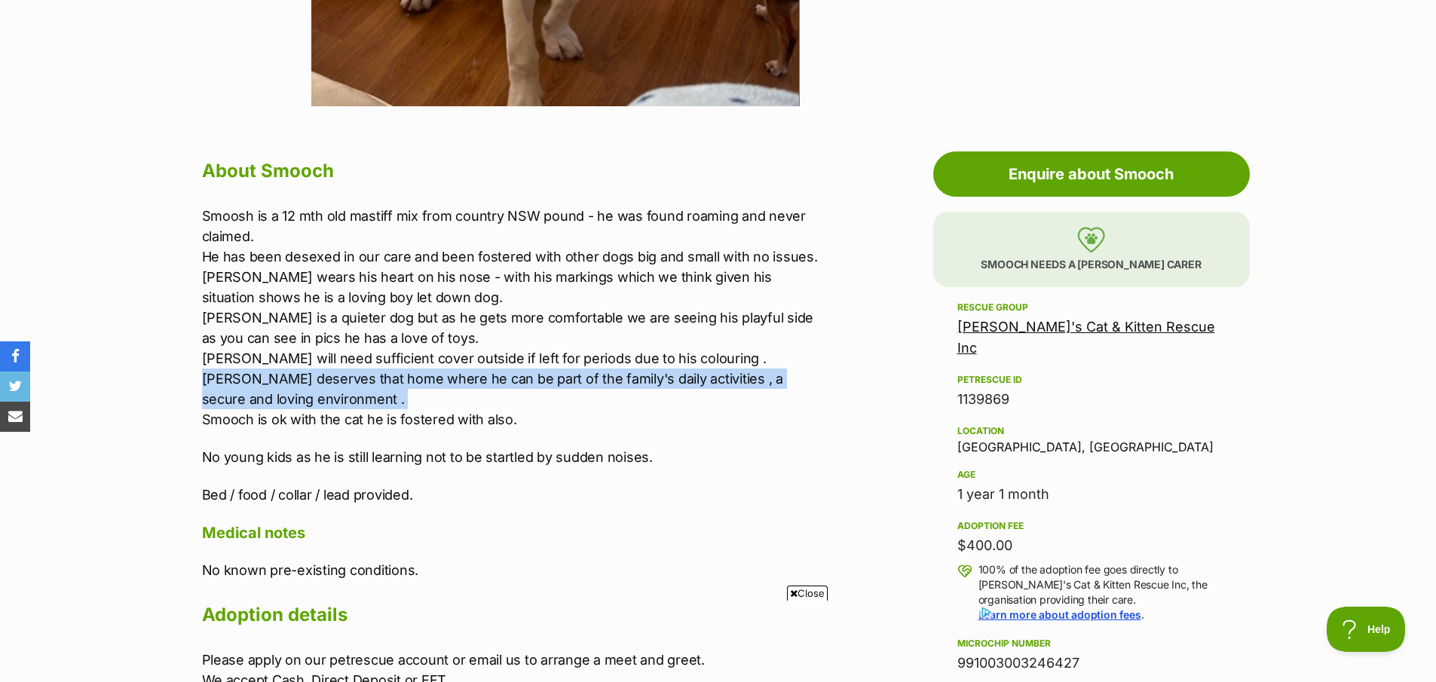
click at [515, 385] on p "Smoosh is a 12 mth old mastiff mix from country NSW pound - he was found roamin…" at bounding box center [513, 318] width 623 height 224
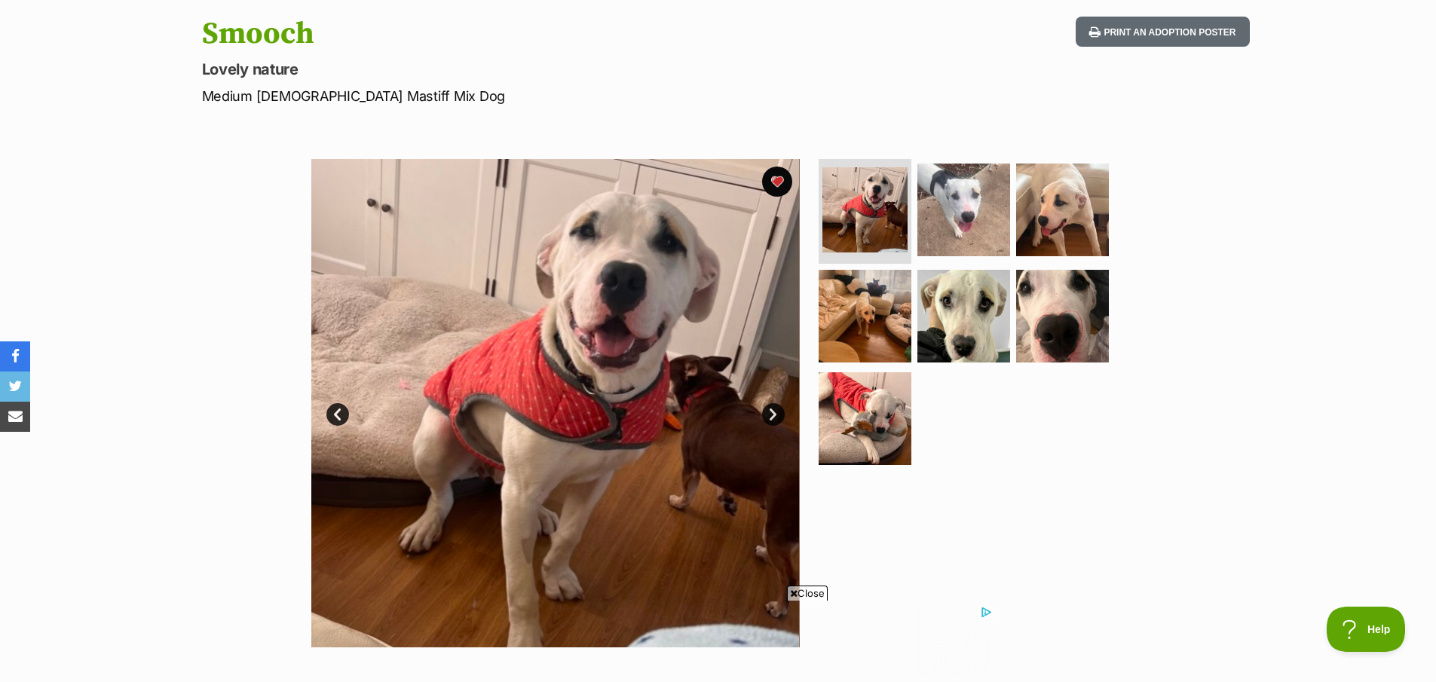
scroll to position [0, 0]
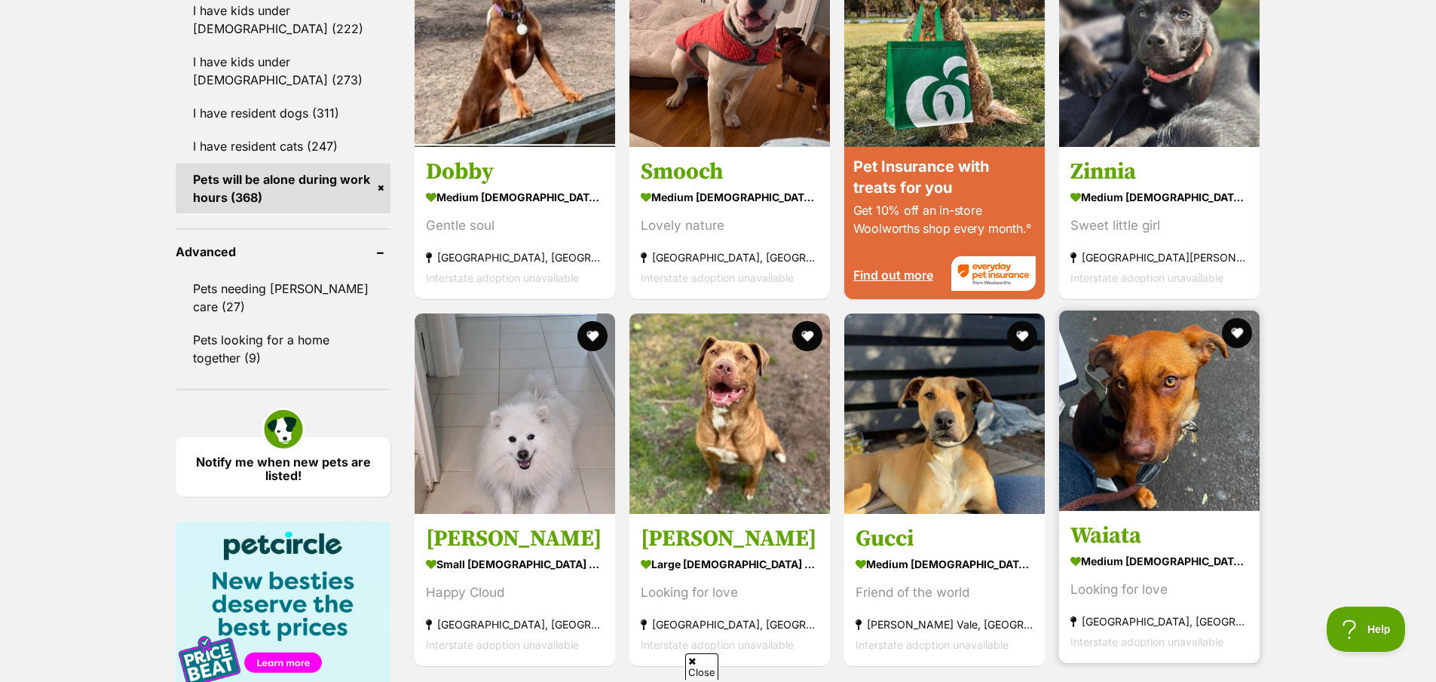
scroll to position [1495, 0]
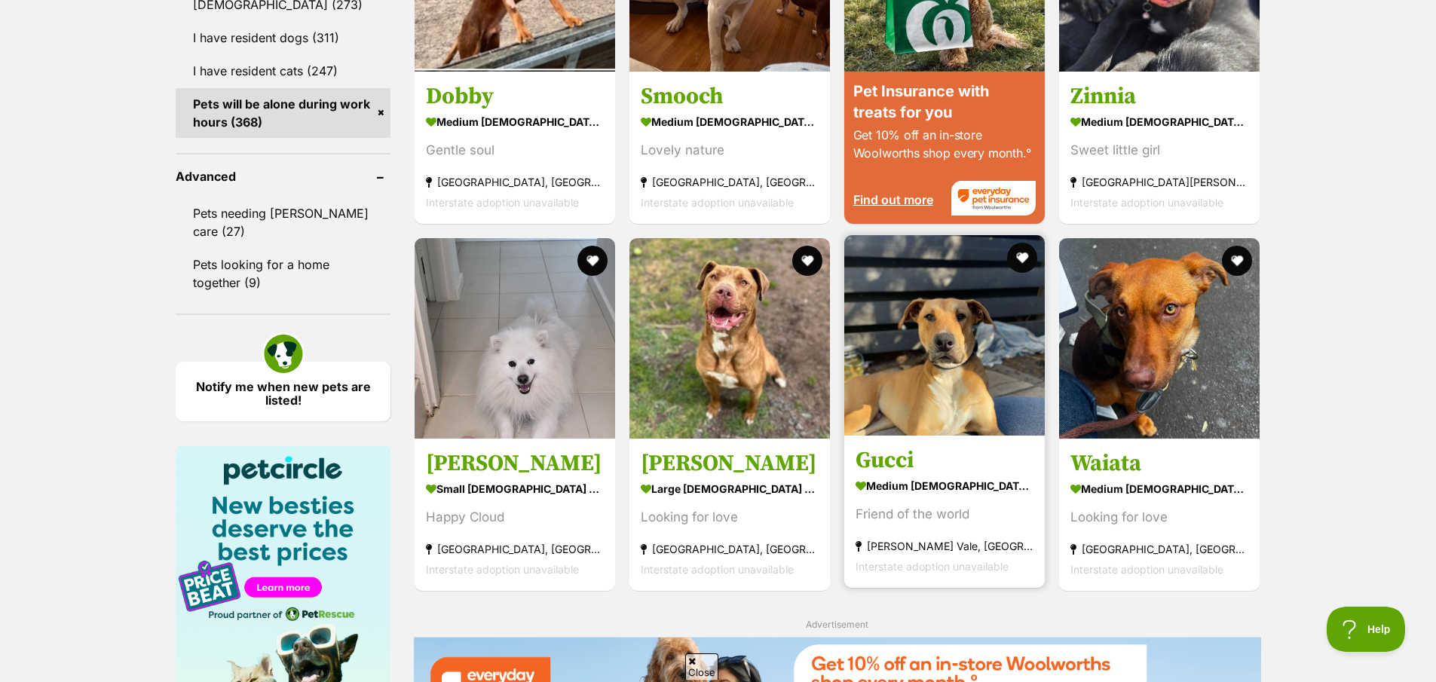
click at [927, 363] on img at bounding box center [944, 335] width 200 height 200
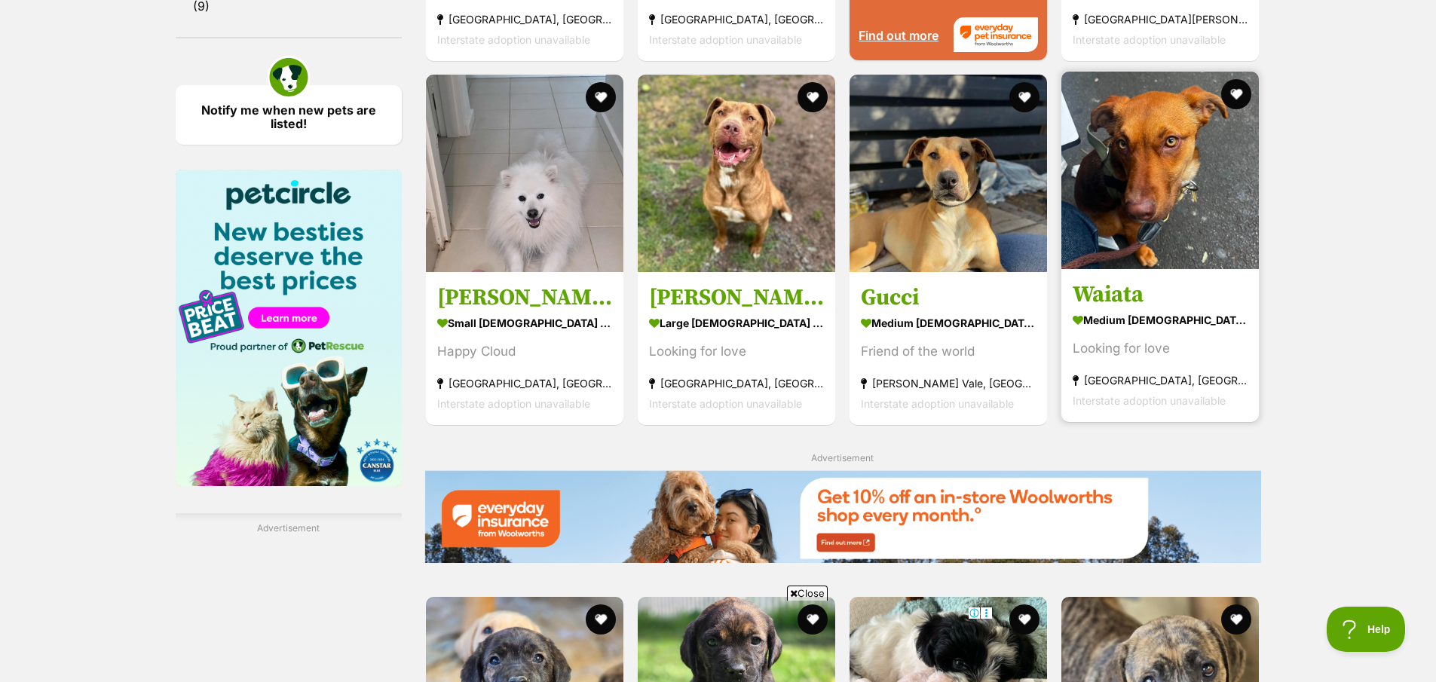
scroll to position [1773, 0]
click at [1141, 228] on img at bounding box center [1159, 169] width 197 height 197
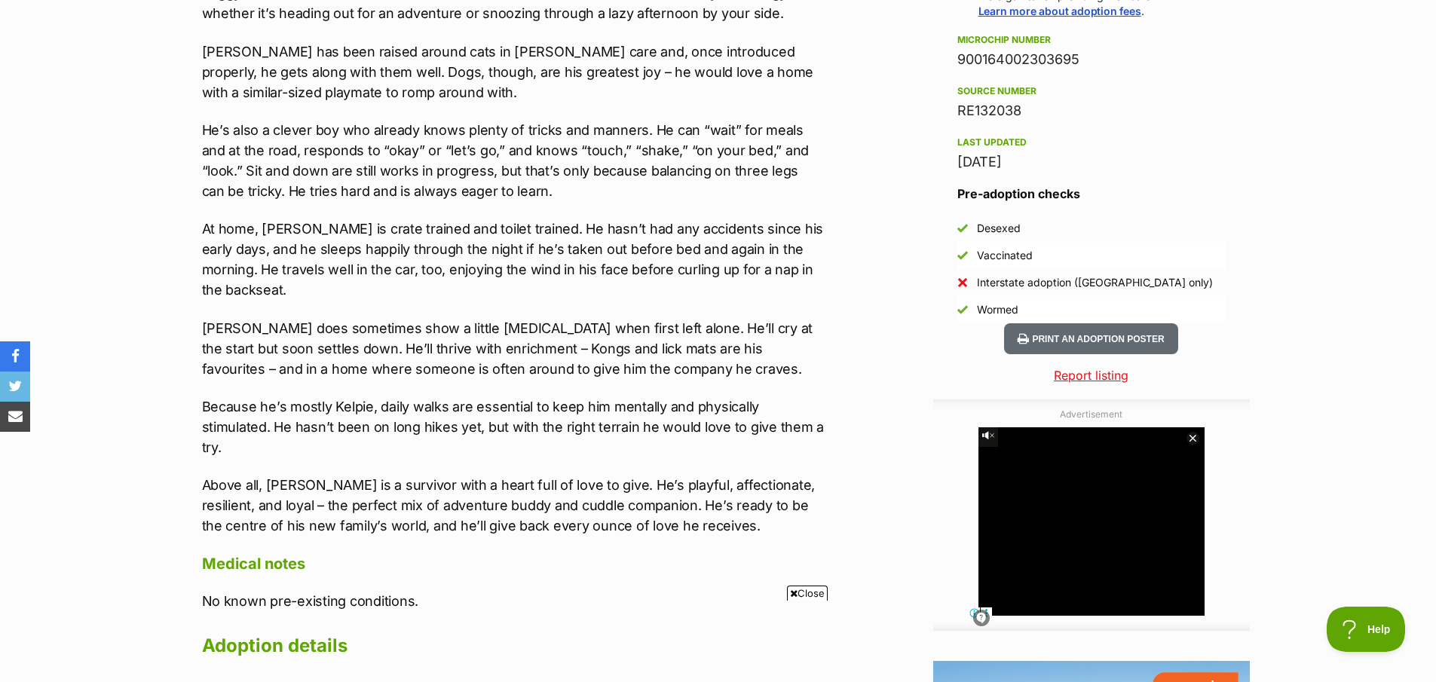
scroll to position [1226, 0]
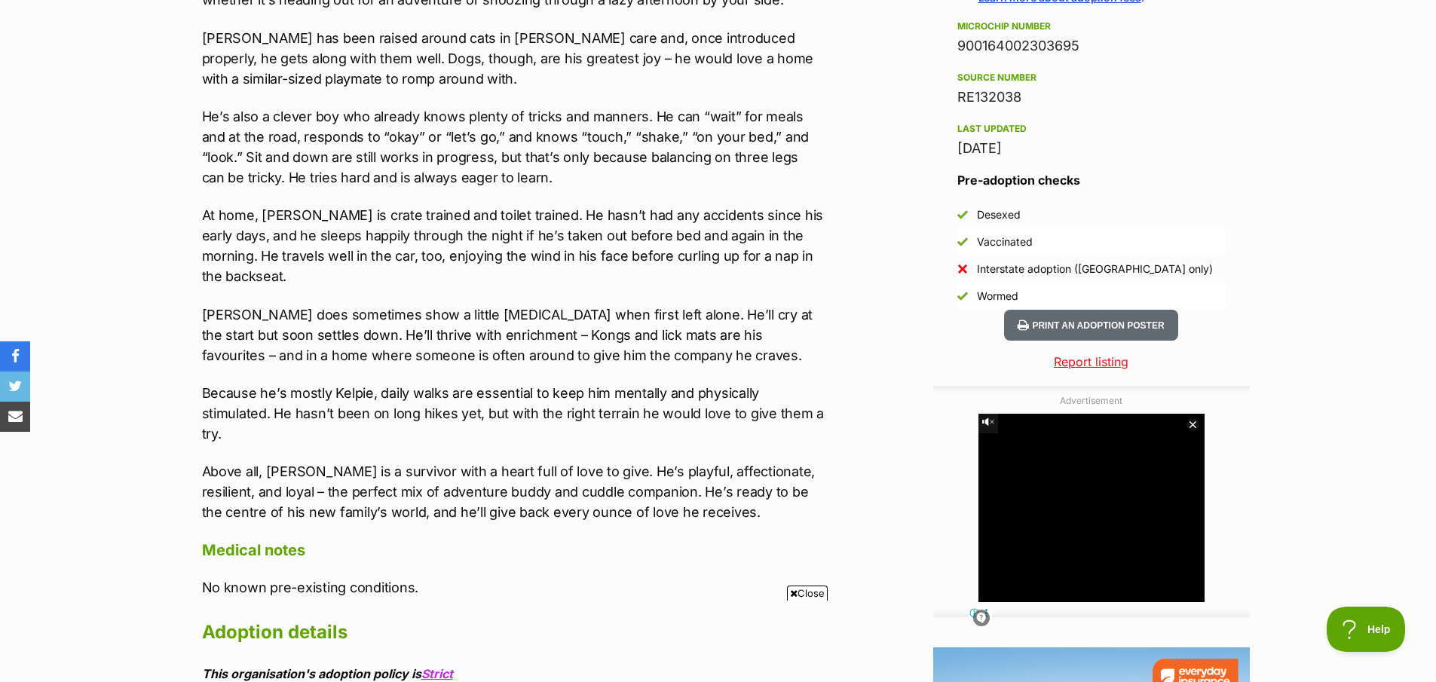
click at [357, 304] on p "[PERSON_NAME] does sometimes show a little [MEDICAL_DATA] when first left alone…" at bounding box center [513, 334] width 623 height 61
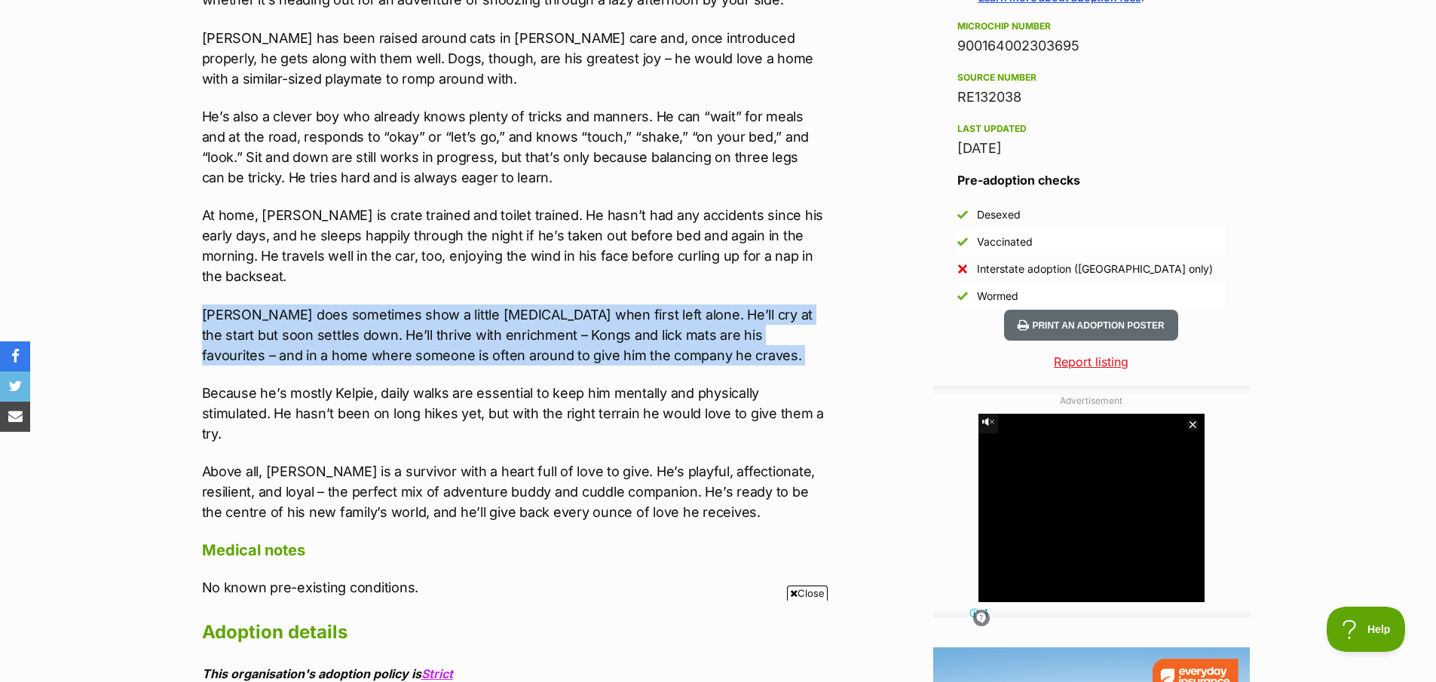
click at [357, 304] on p "[PERSON_NAME] does sometimes show a little [MEDICAL_DATA] when first left alone…" at bounding box center [513, 334] width 623 height 61
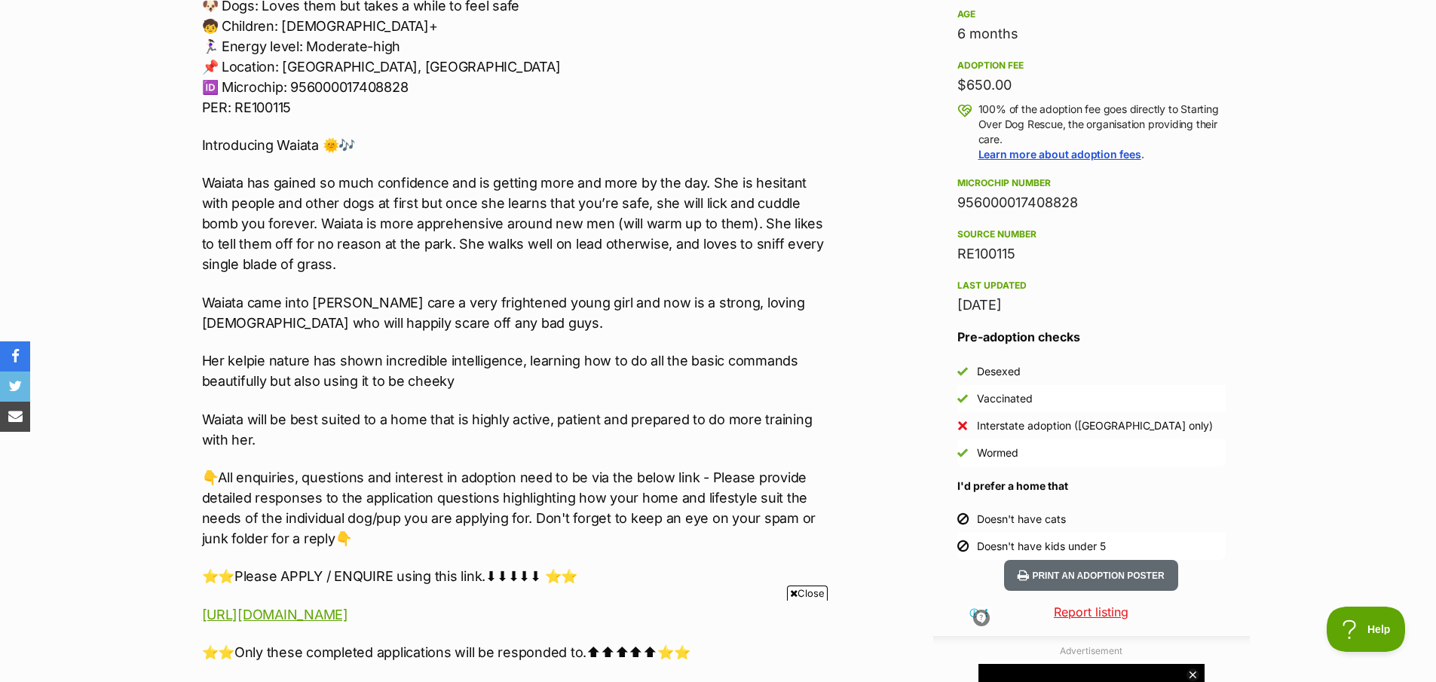
scroll to position [1061, 0]
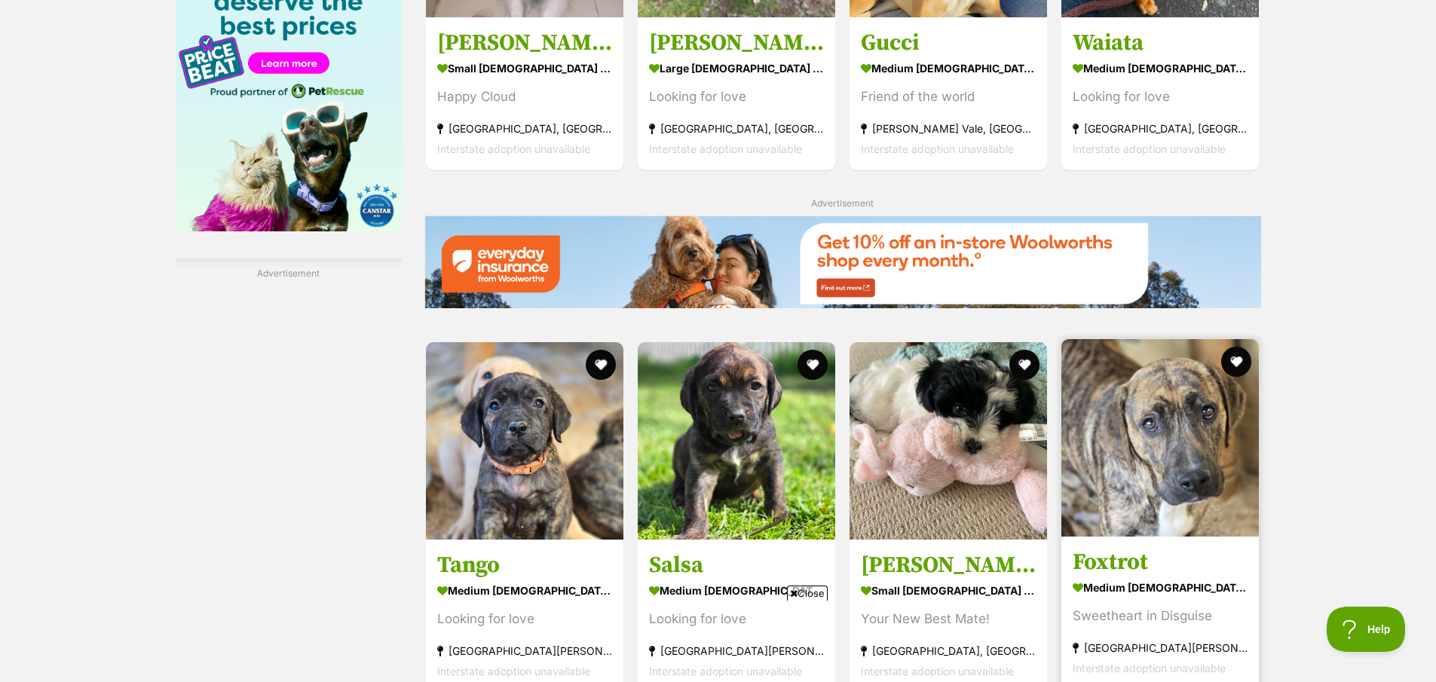
click at [1192, 356] on img at bounding box center [1159, 437] width 197 height 197
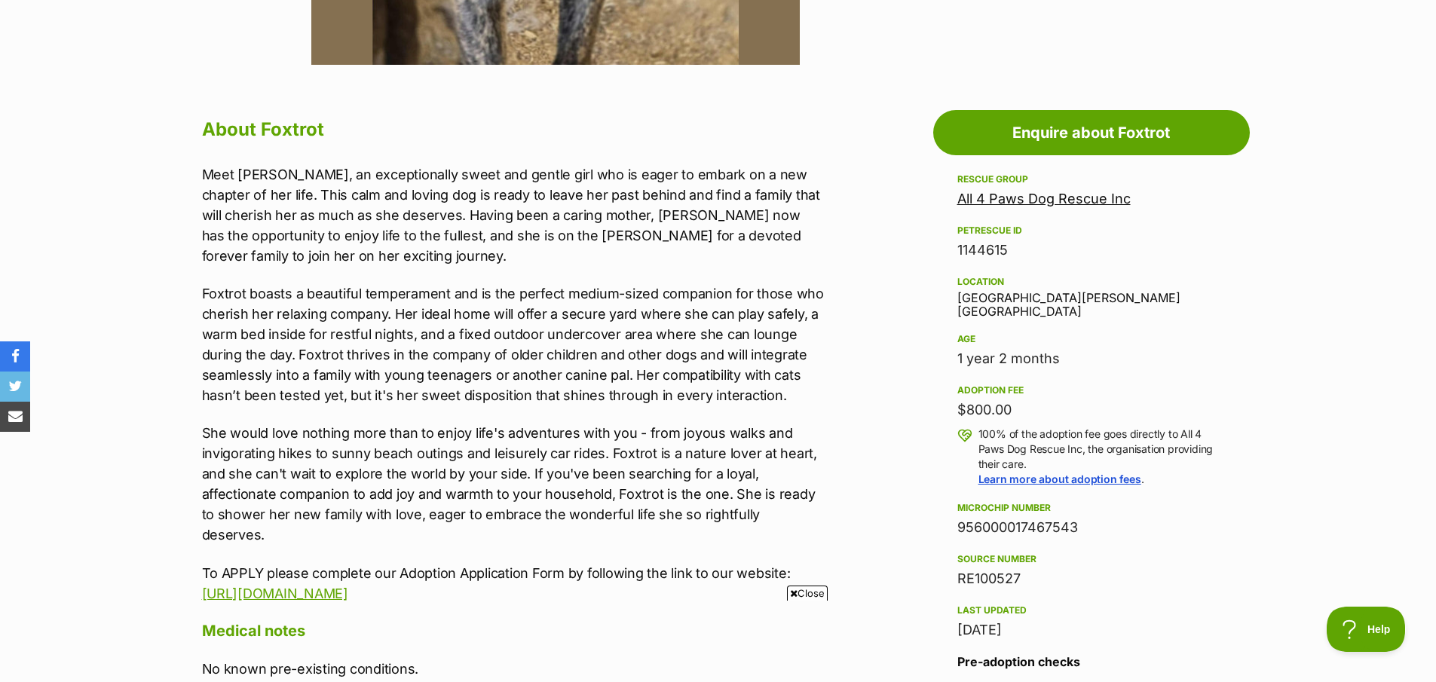
click at [598, 343] on p "Foxtrot boasts a beautiful temperament and is the perfect medium-sized companio…" at bounding box center [513, 344] width 623 height 122
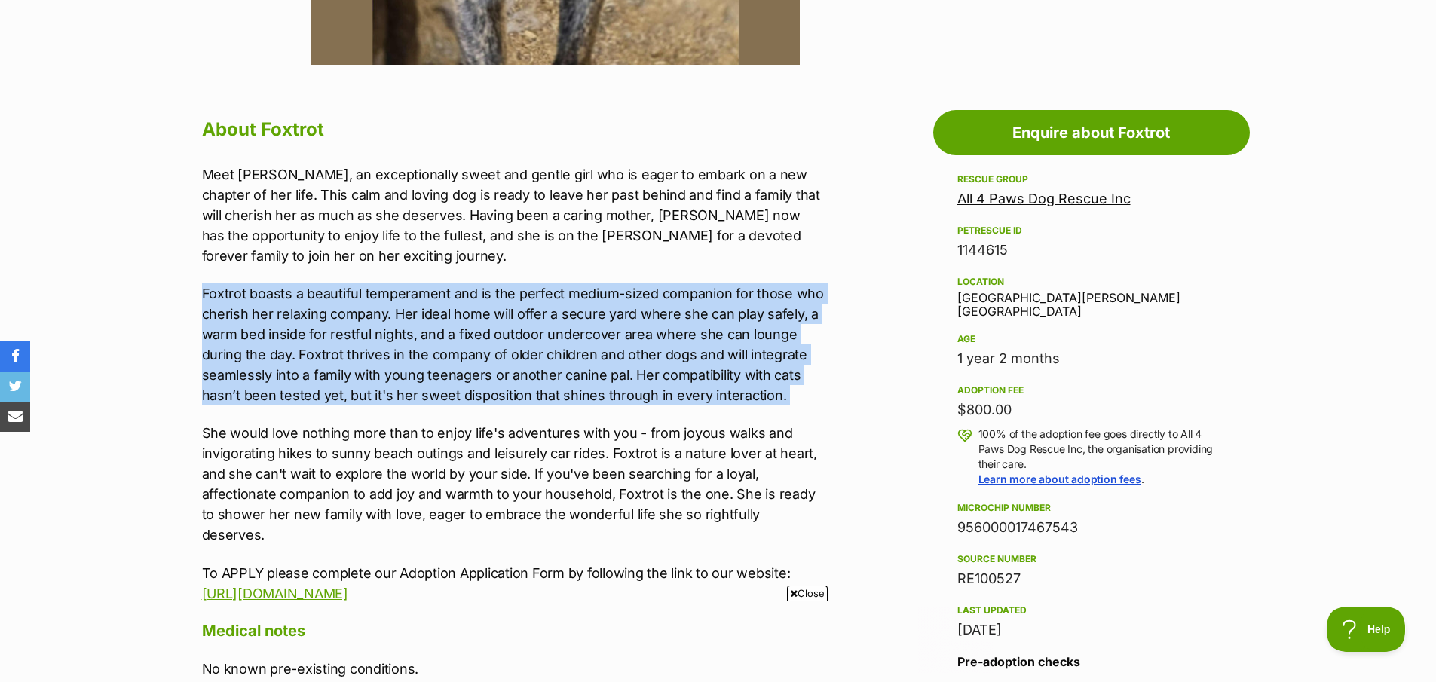
click at [598, 343] on p "Foxtrot boasts a beautiful temperament and is the perfect medium-sized companio…" at bounding box center [513, 344] width 623 height 122
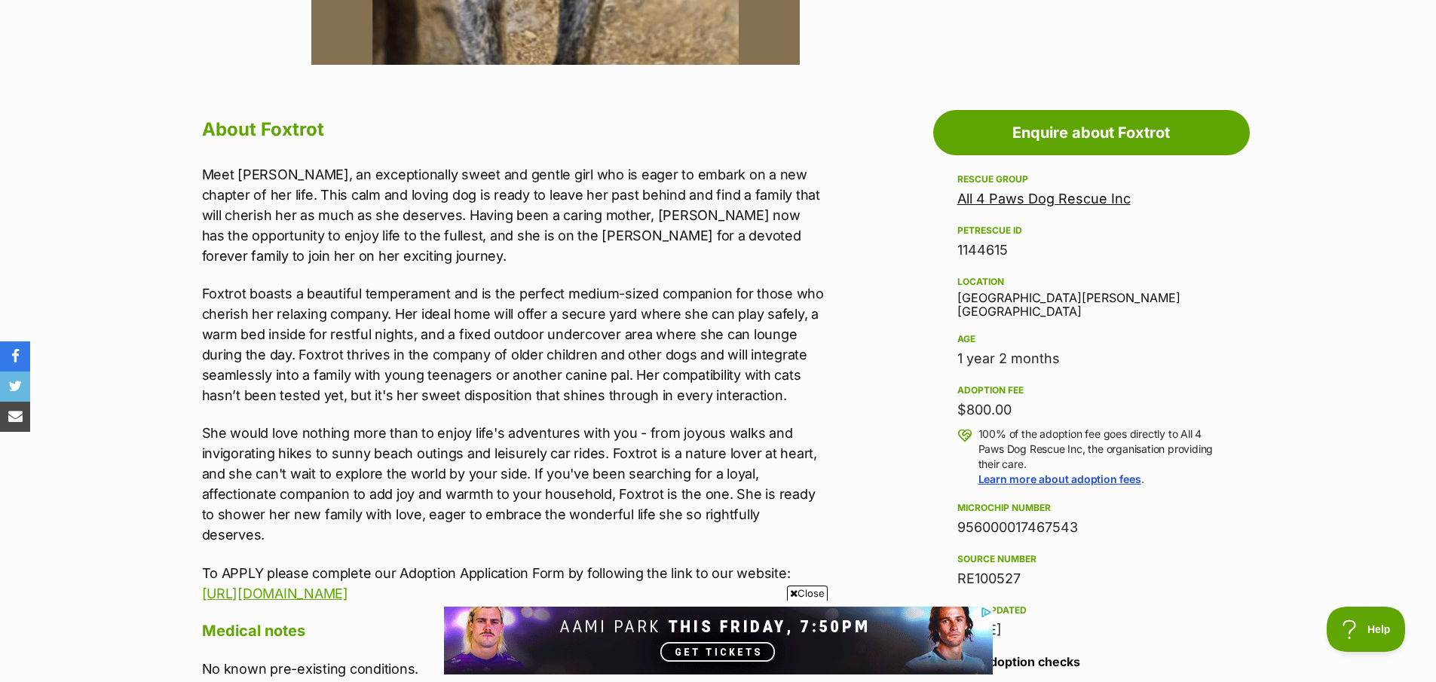
click at [524, 437] on p "She would love nothing more than to enjoy life's adventures with you - from joy…" at bounding box center [513, 484] width 623 height 122
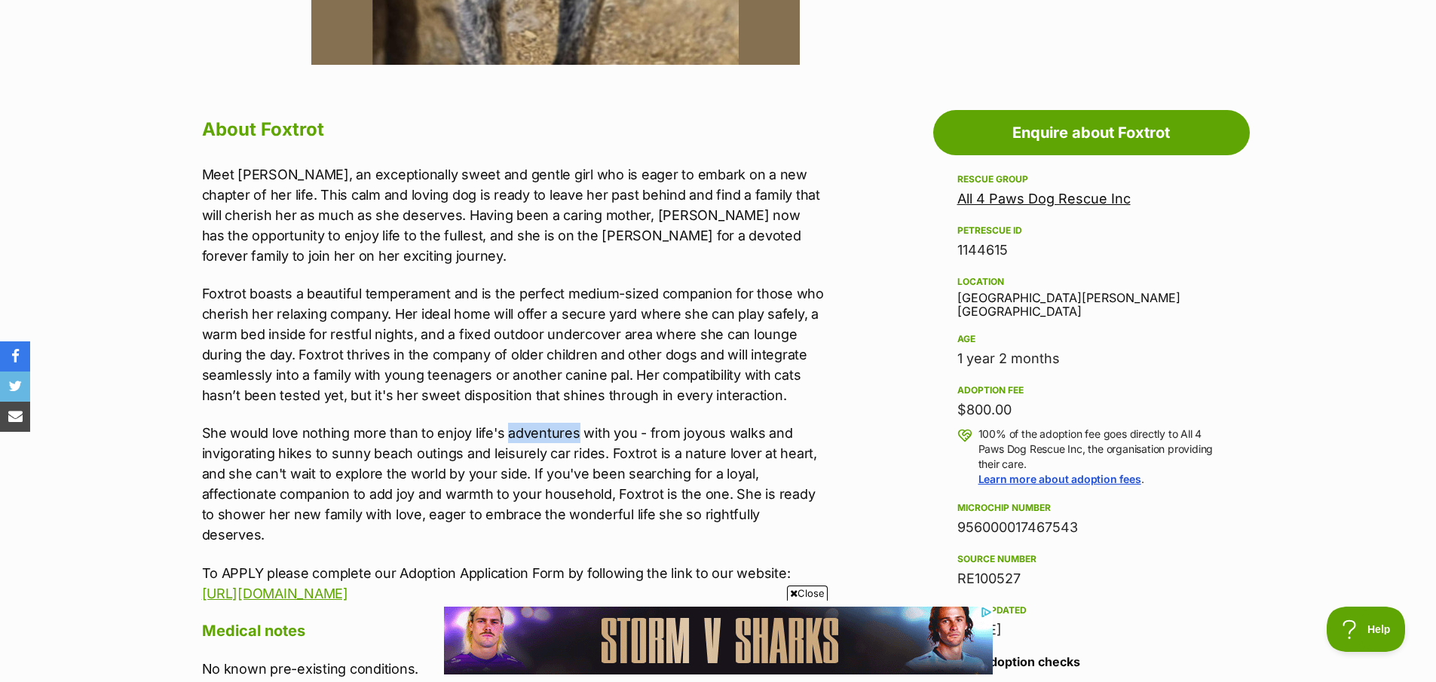
click at [524, 437] on p "She would love nothing more than to enjoy life's adventures with you - from joy…" at bounding box center [513, 484] width 623 height 122
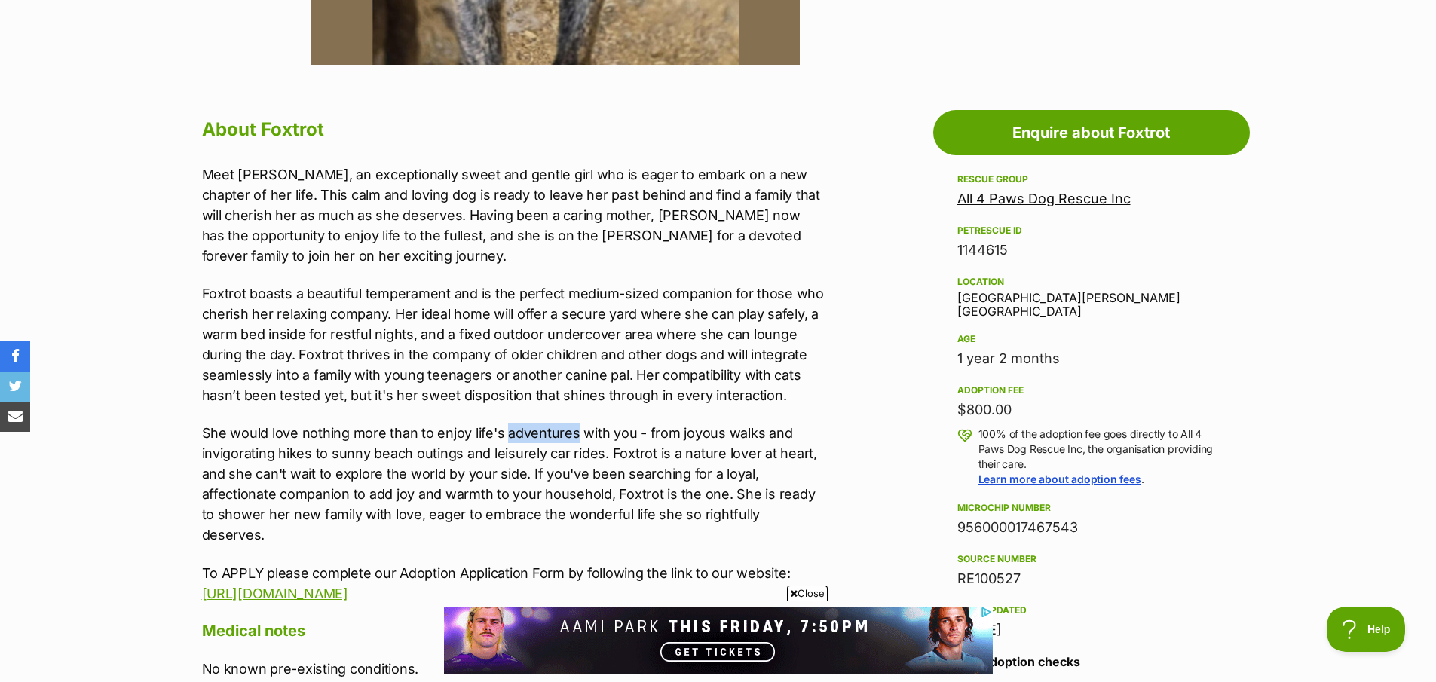
click at [524, 437] on p "She would love nothing more than to enjoy life's adventures with you - from joy…" at bounding box center [513, 484] width 623 height 122
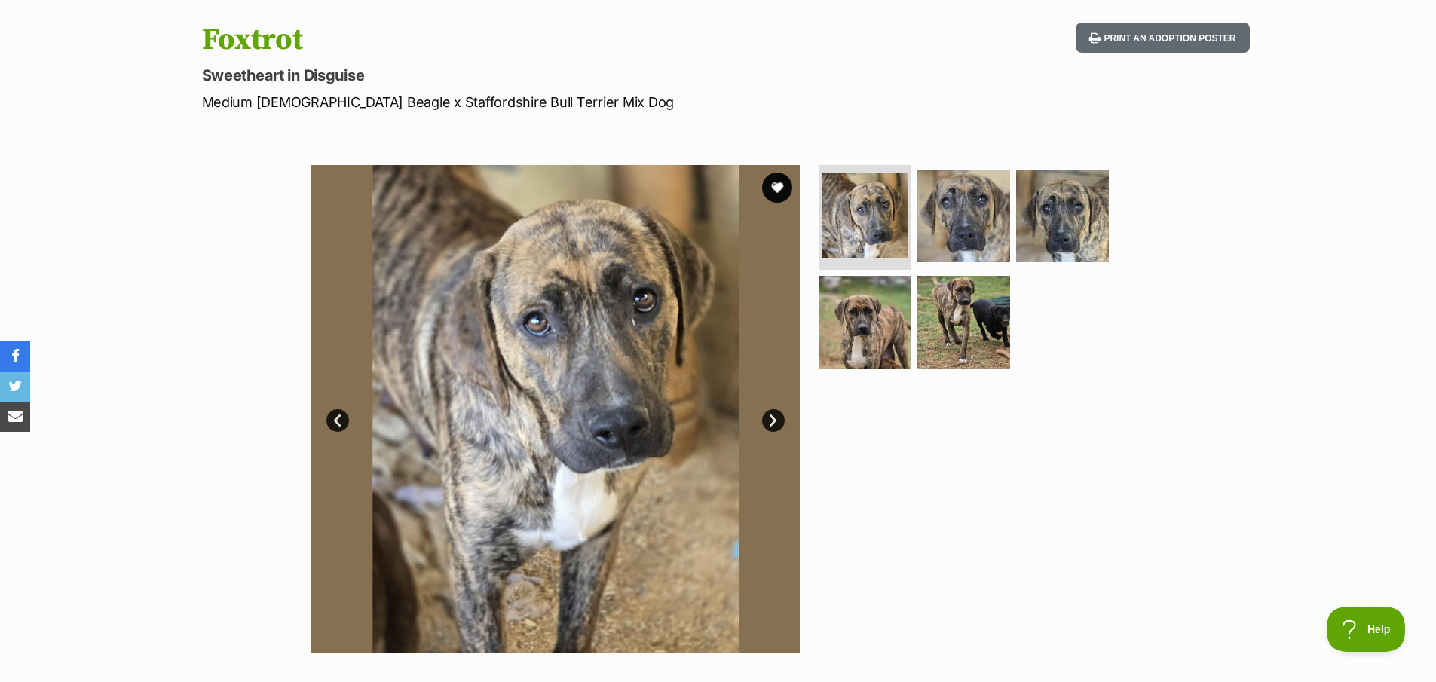
scroll to position [33, 0]
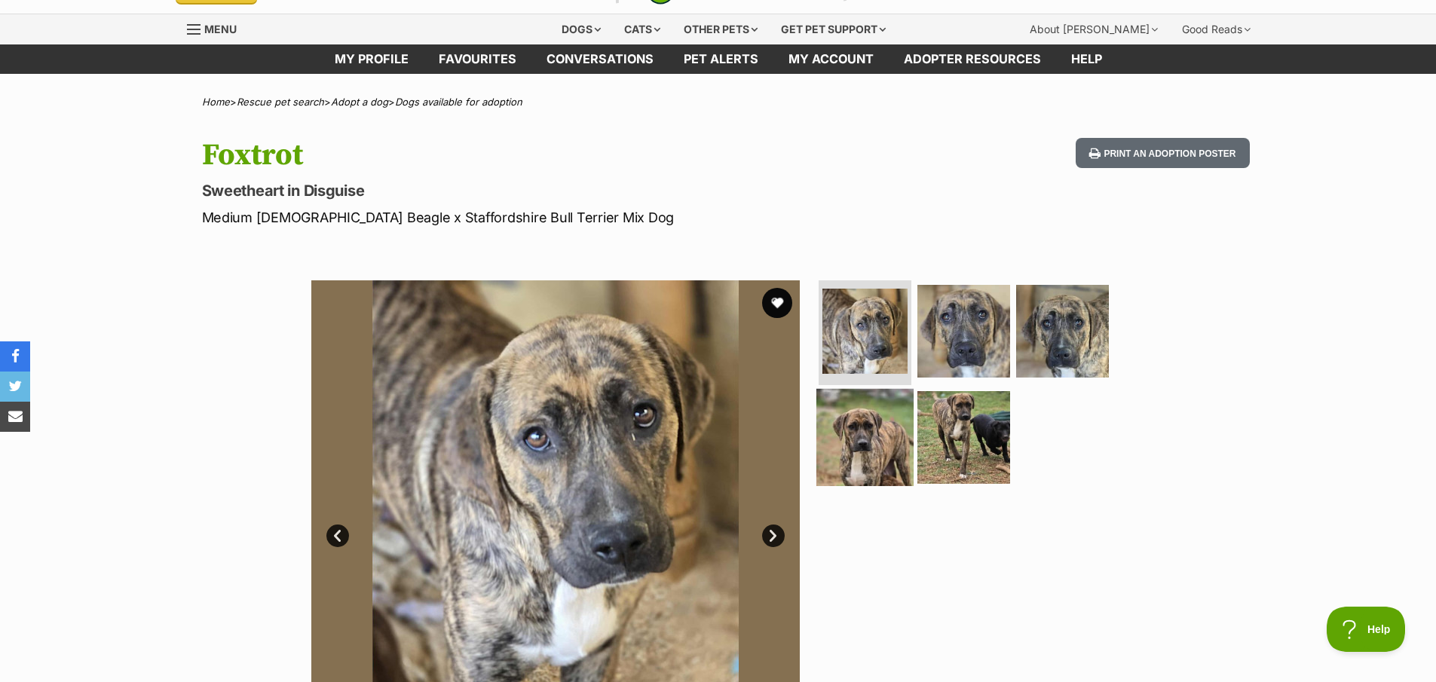
click at [895, 424] on img at bounding box center [864, 437] width 97 height 97
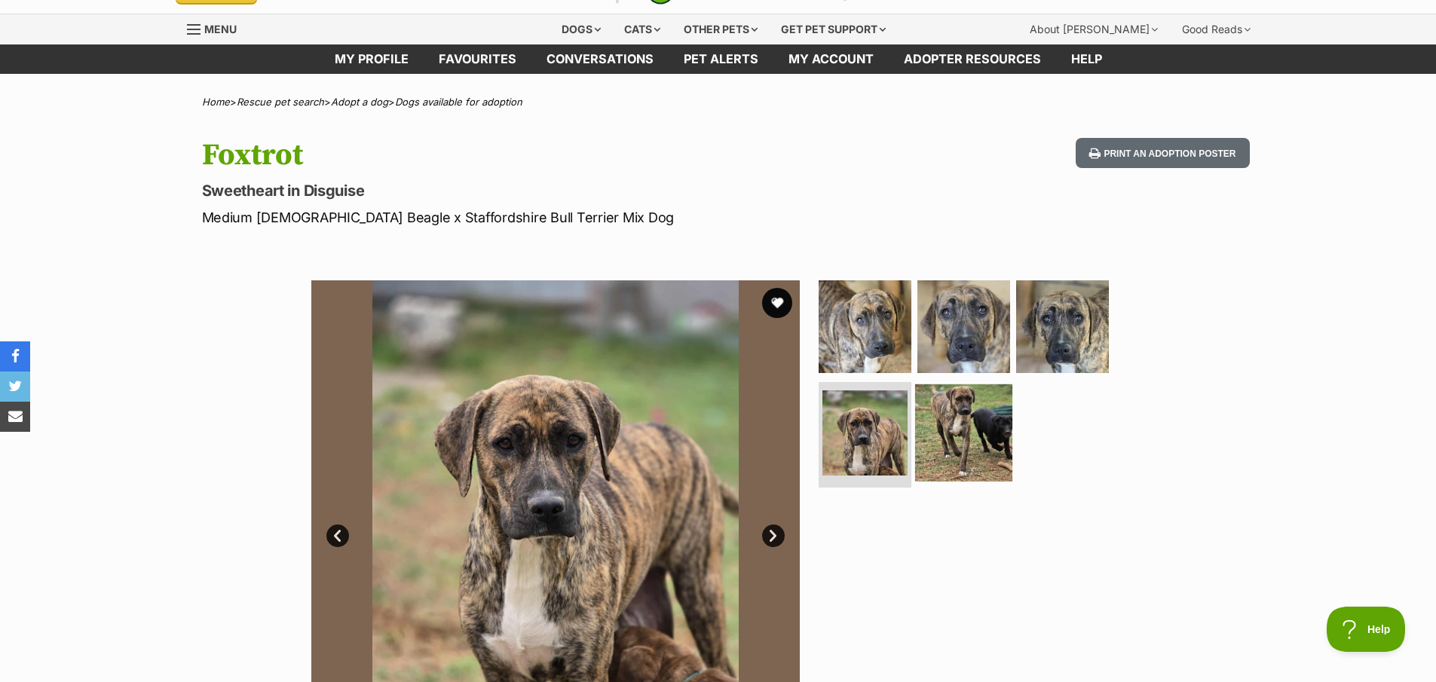
click at [978, 429] on img at bounding box center [963, 432] width 97 height 97
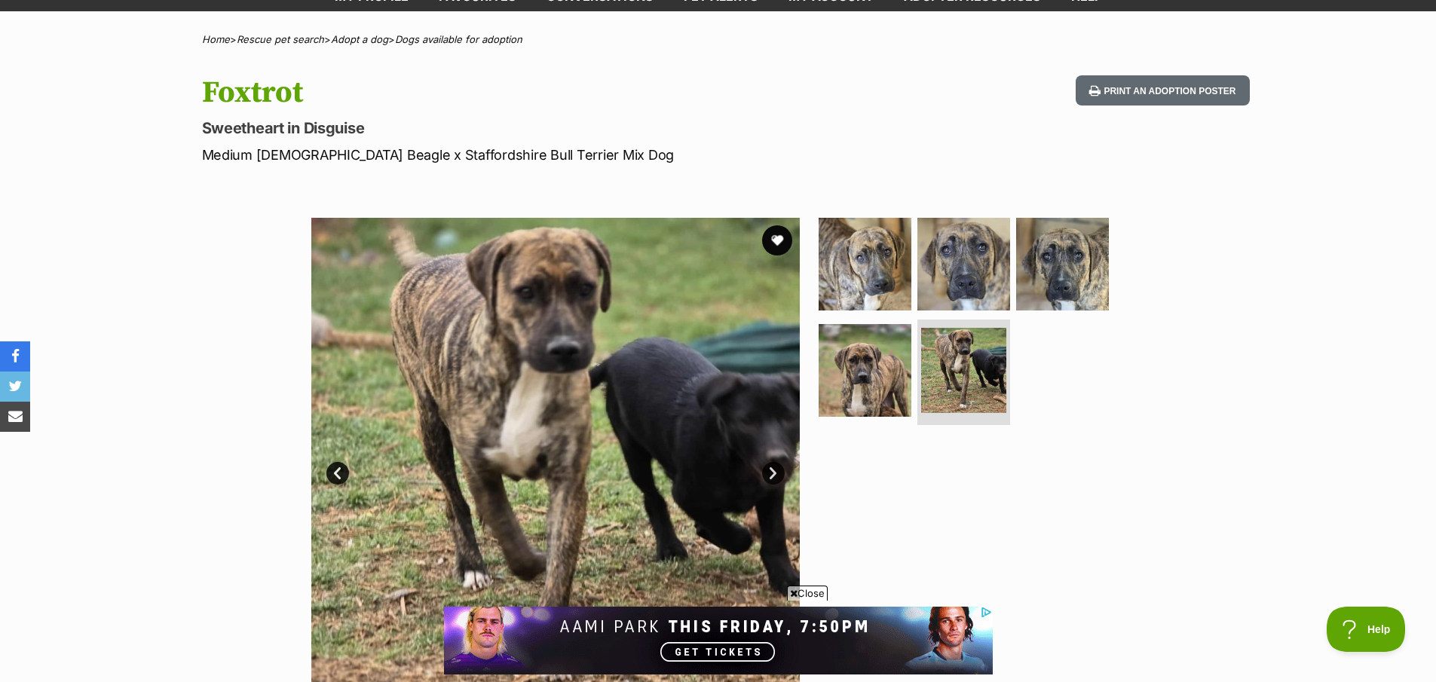
scroll to position [150, 0]
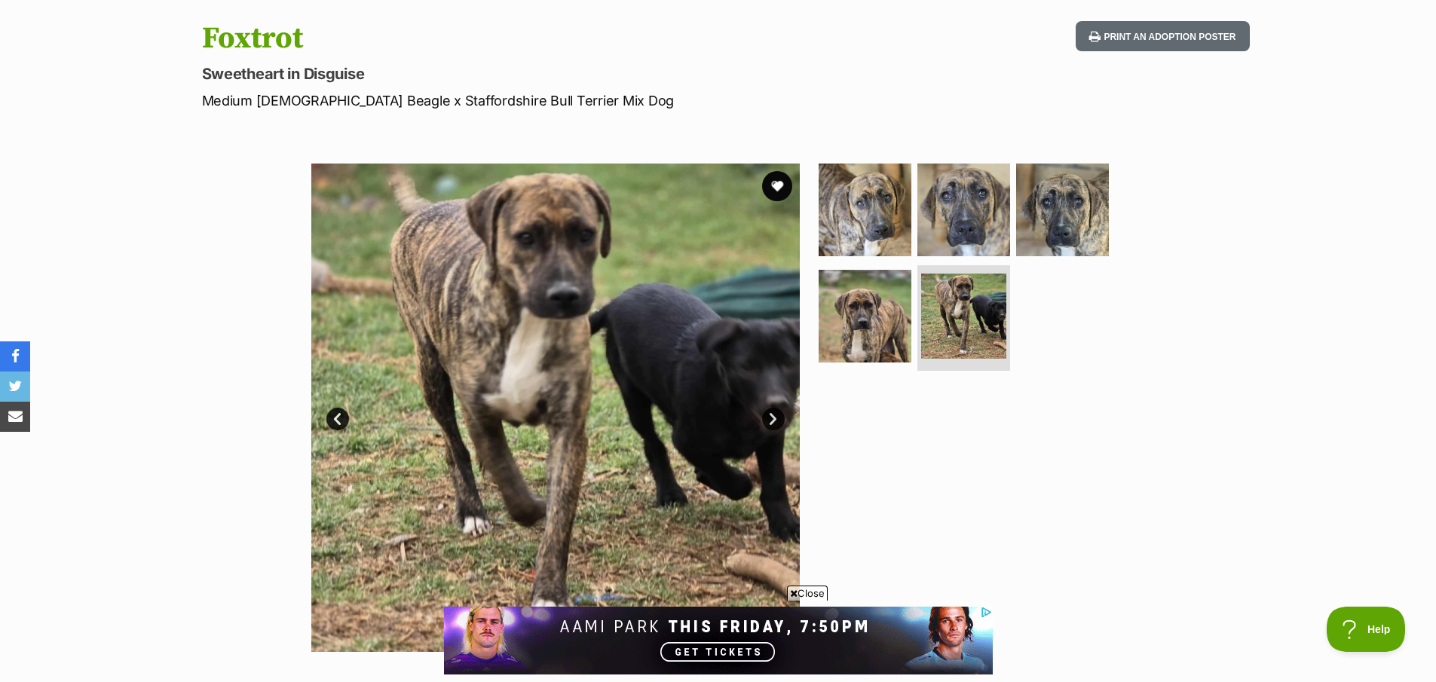
click at [1008, 200] on ul at bounding box center [970, 271] width 309 height 214
click at [961, 211] on img at bounding box center [963, 209] width 97 height 97
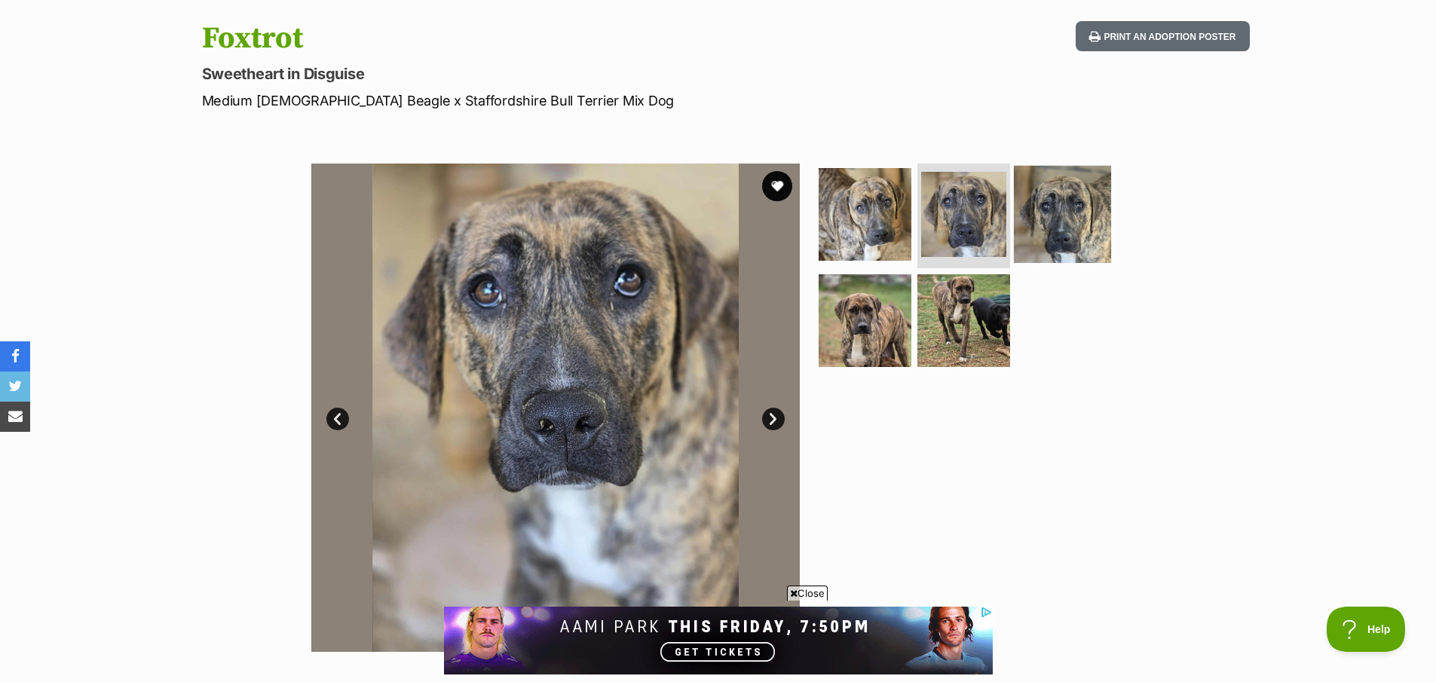
click at [1070, 225] on img at bounding box center [1062, 213] width 97 height 97
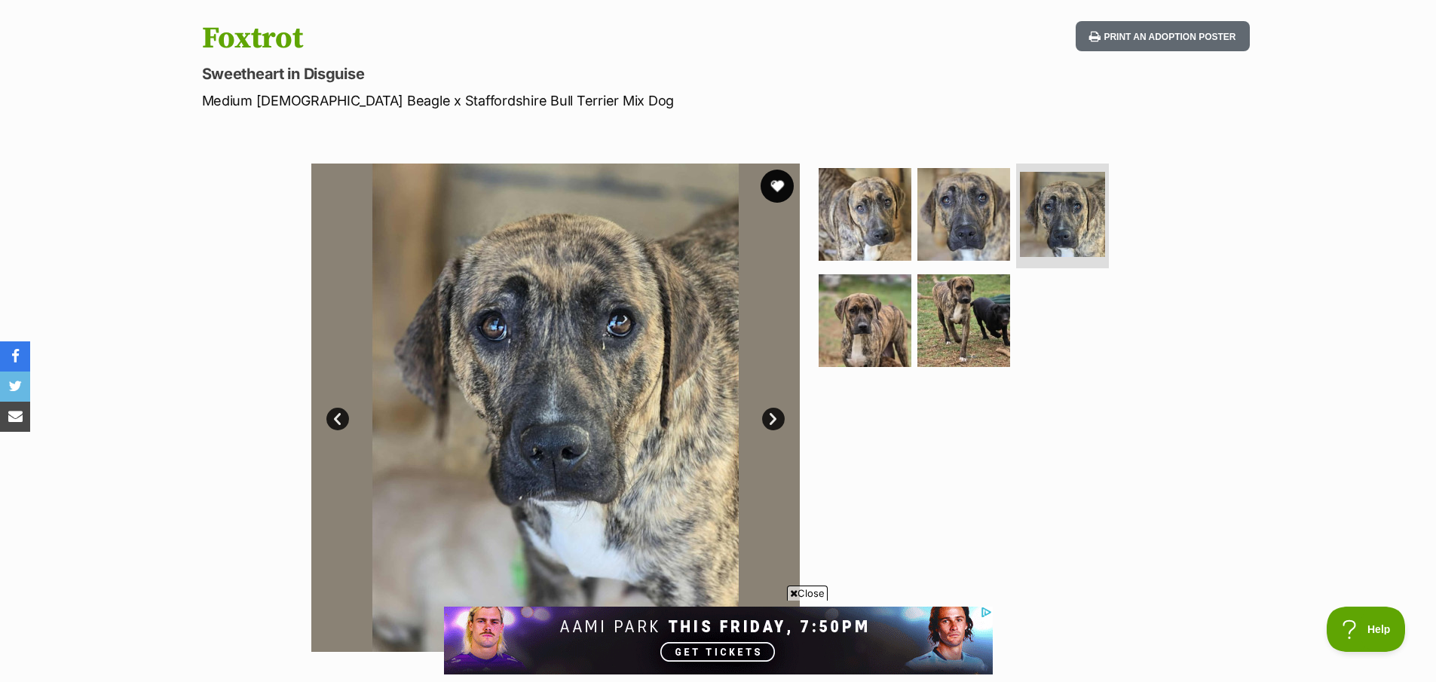
click at [779, 189] on button "favourite" at bounding box center [776, 186] width 33 height 33
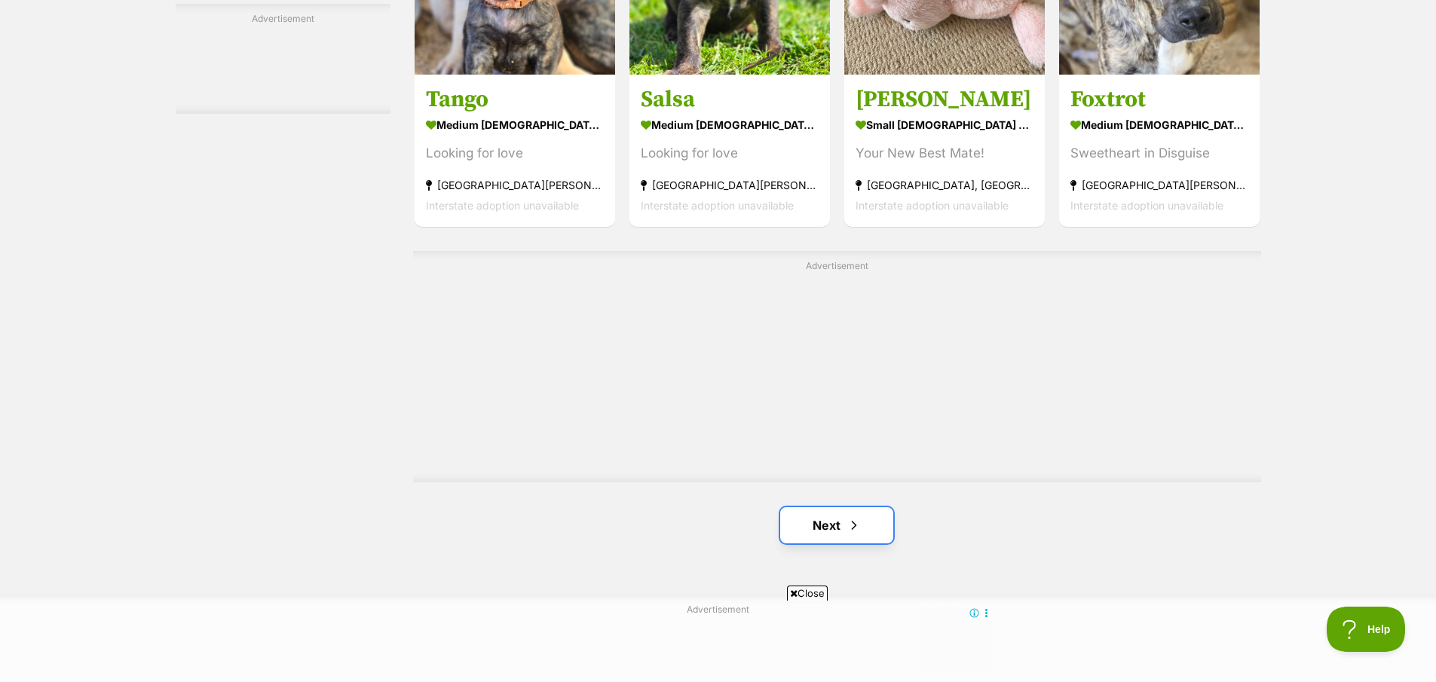
scroll to position [2508, 0]
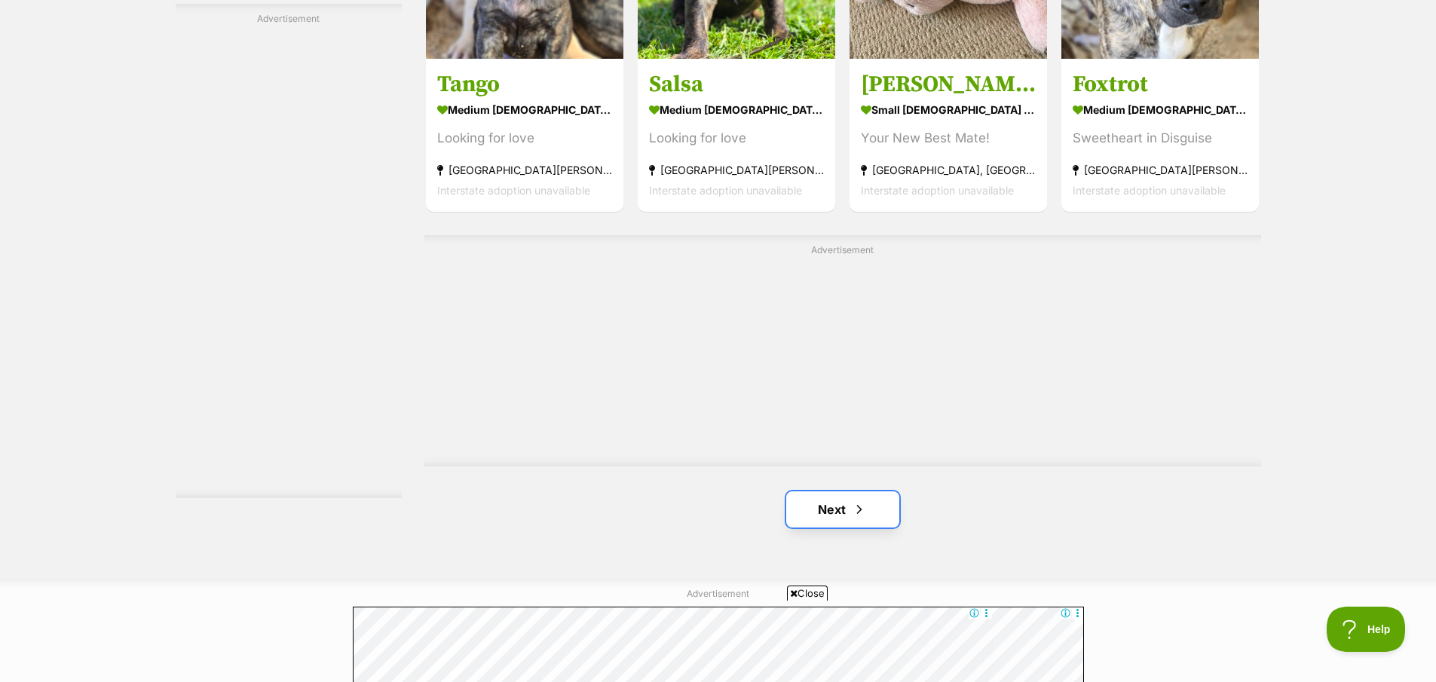
click at [848, 504] on link "Next" at bounding box center [842, 509] width 113 height 36
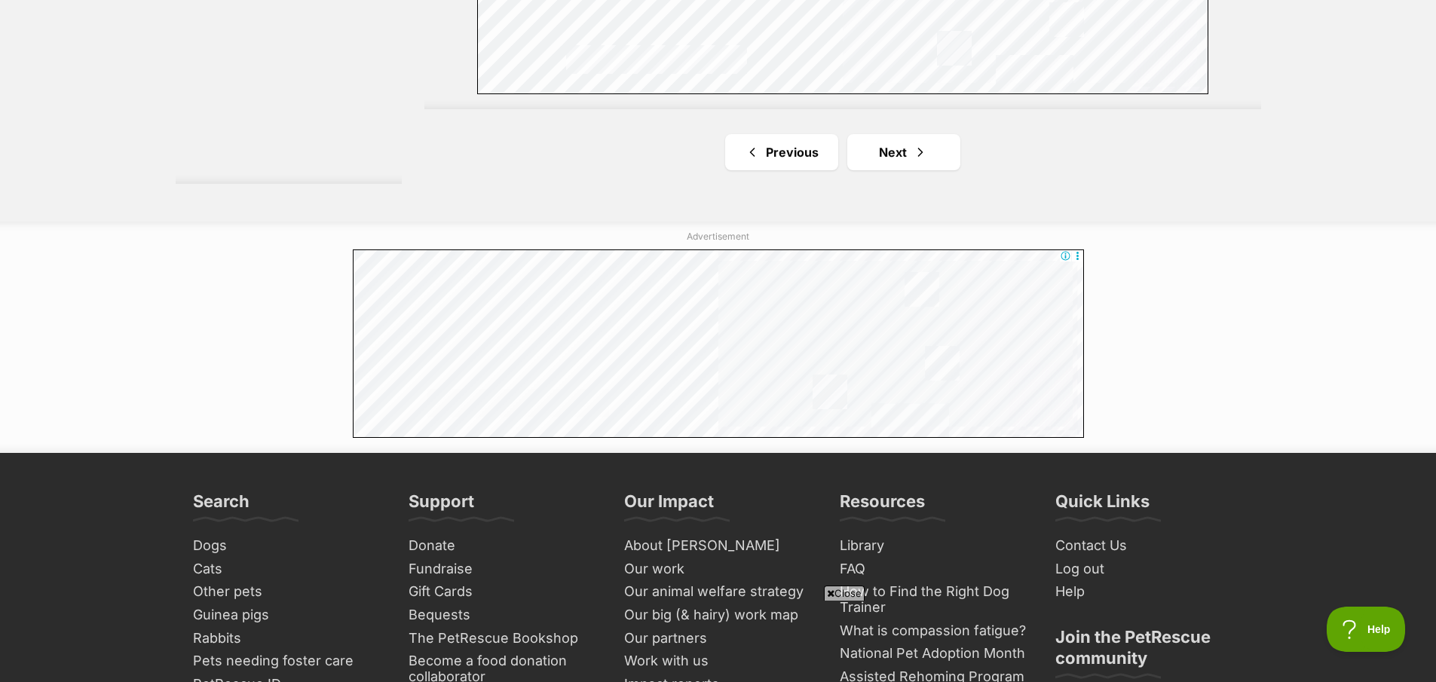
scroll to position [2868, 0]
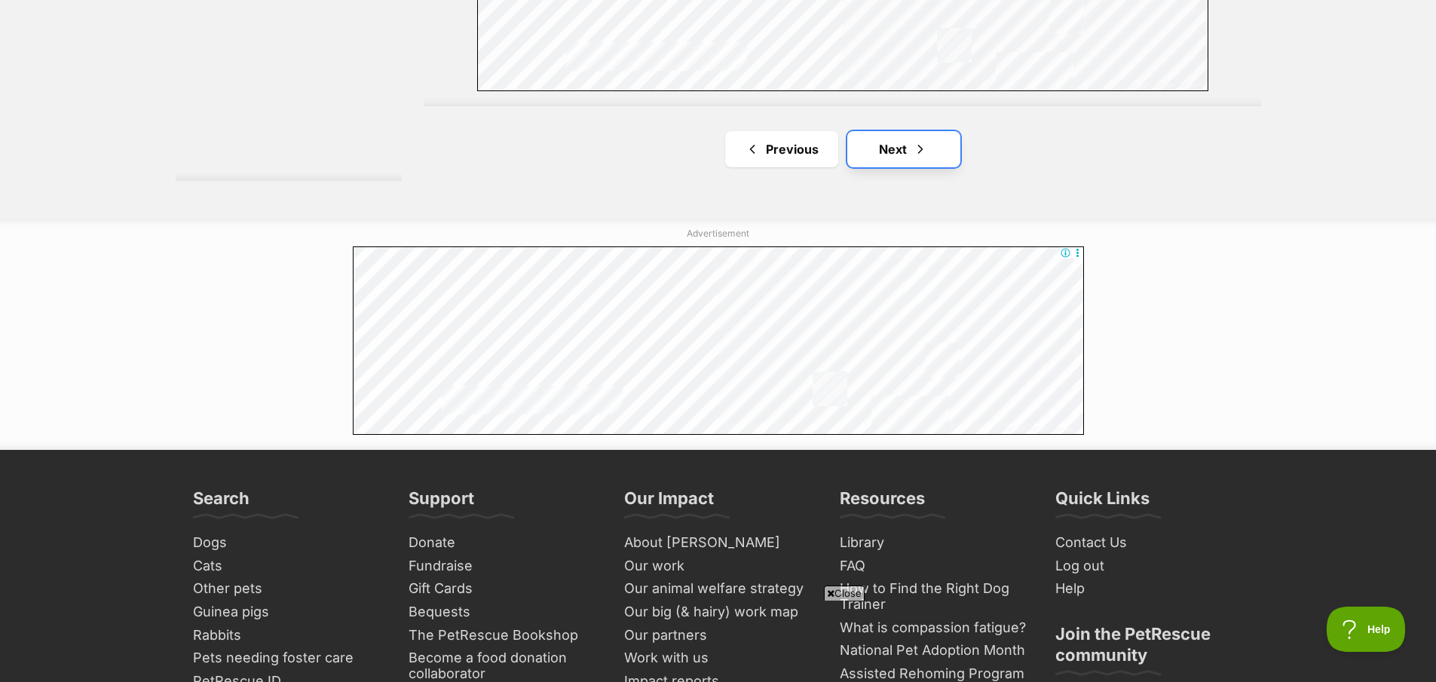
click at [921, 151] on span "Next page" at bounding box center [920, 149] width 15 height 18
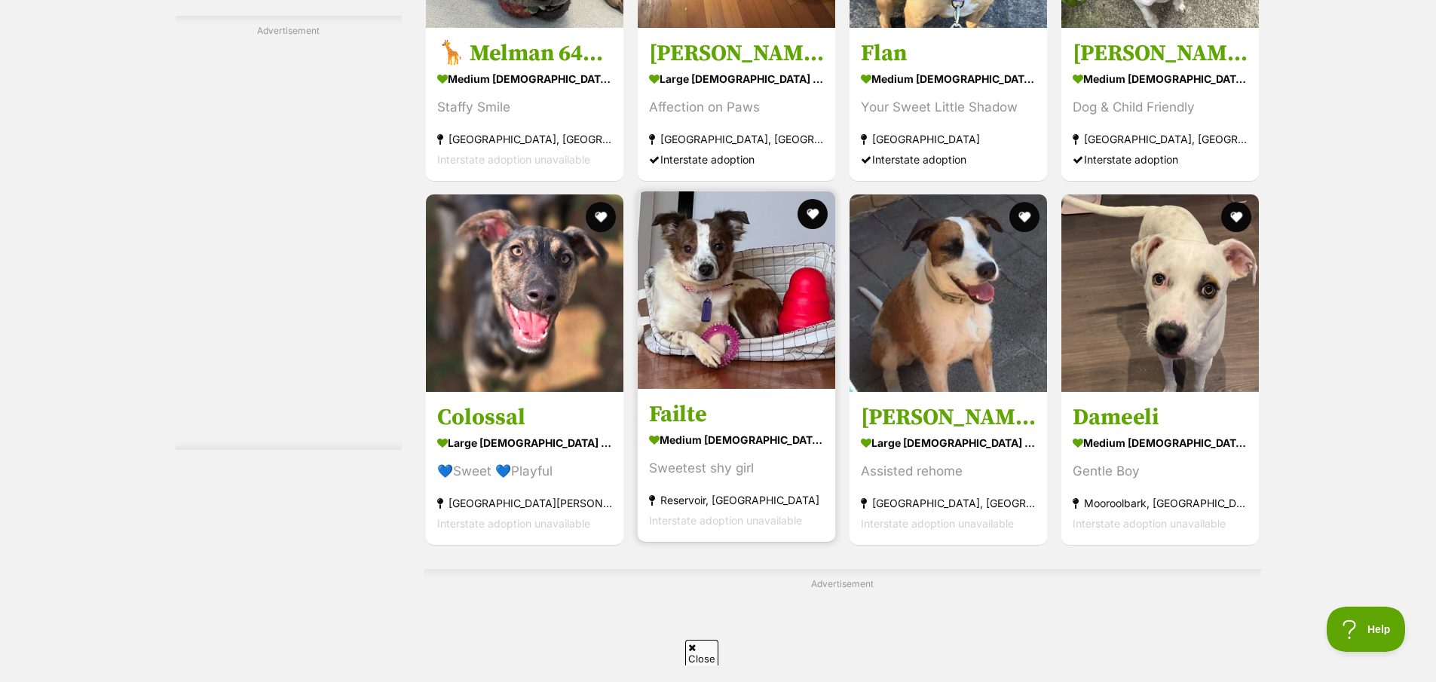
click at [736, 270] on img at bounding box center [736, 289] width 197 height 197
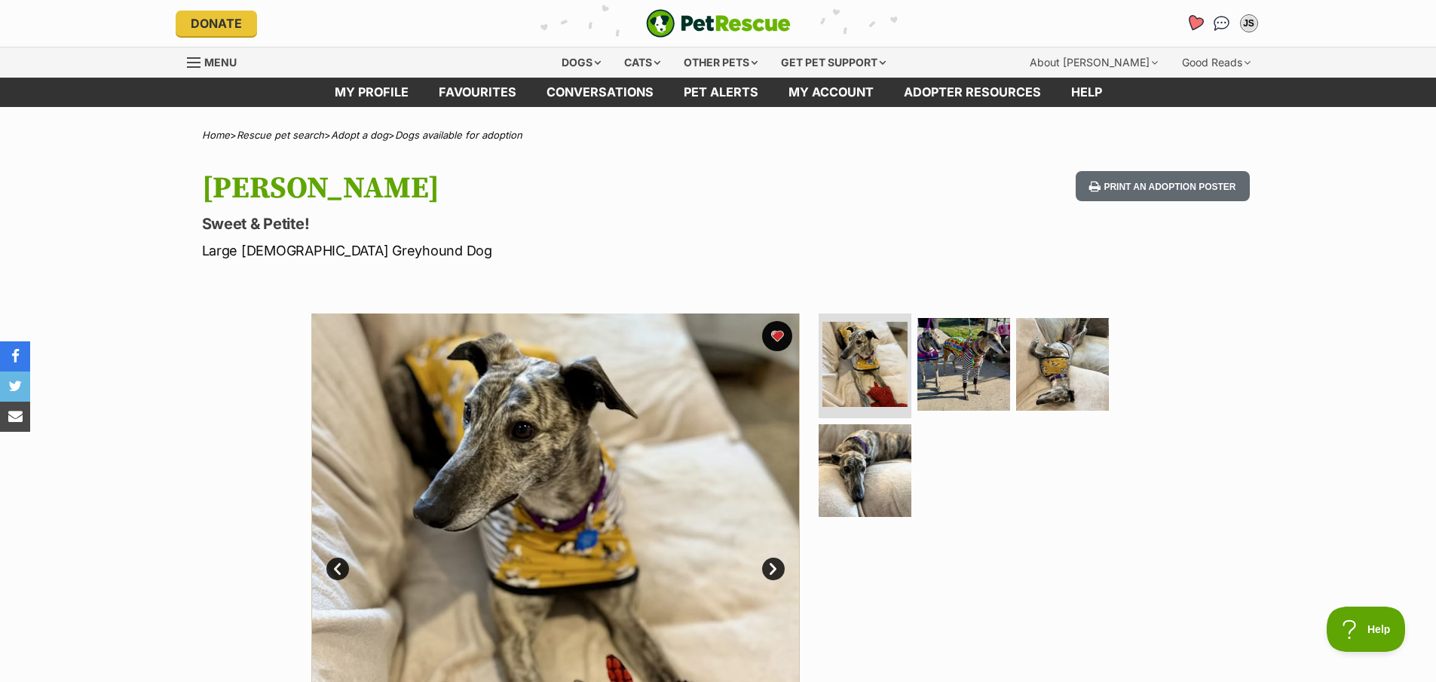
click at [1193, 25] on icon "Favourites" at bounding box center [1194, 22] width 18 height 17
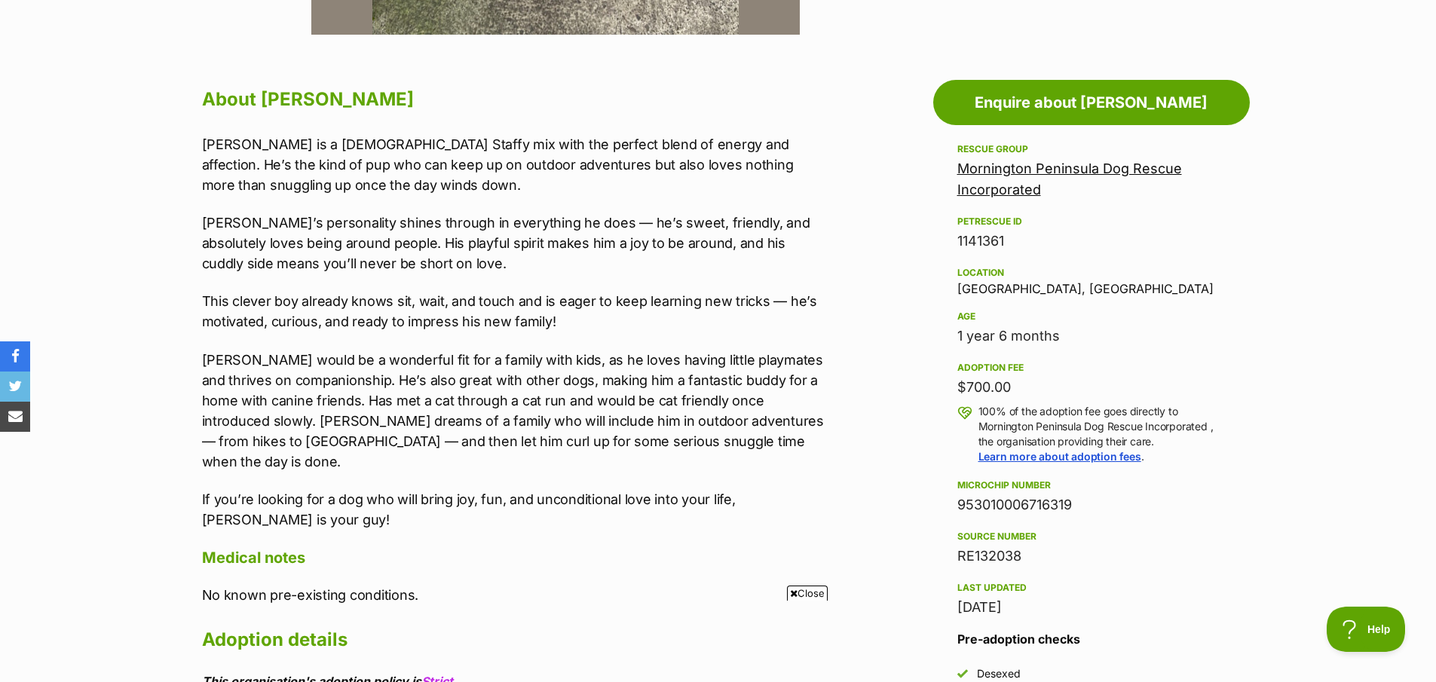
scroll to position [770, 0]
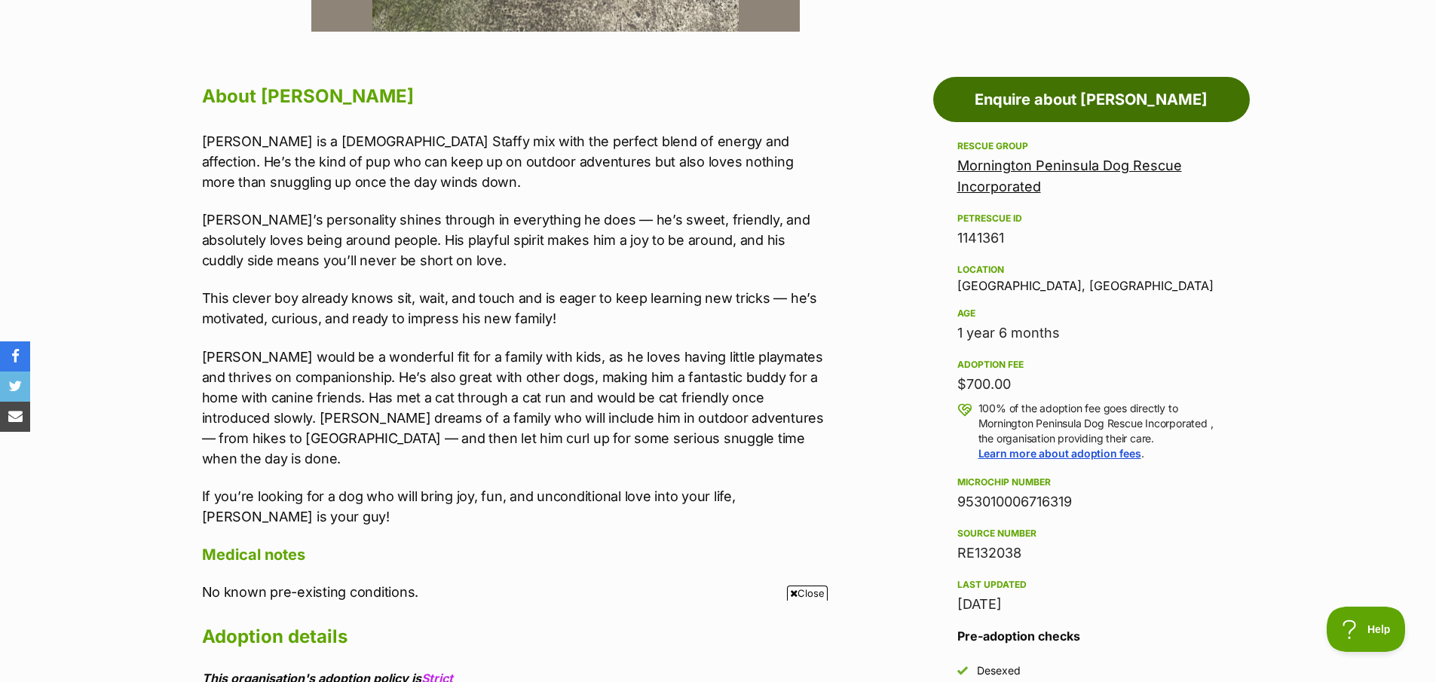
click at [1033, 104] on link "Enquire about Frankie" at bounding box center [1091, 99] width 317 height 45
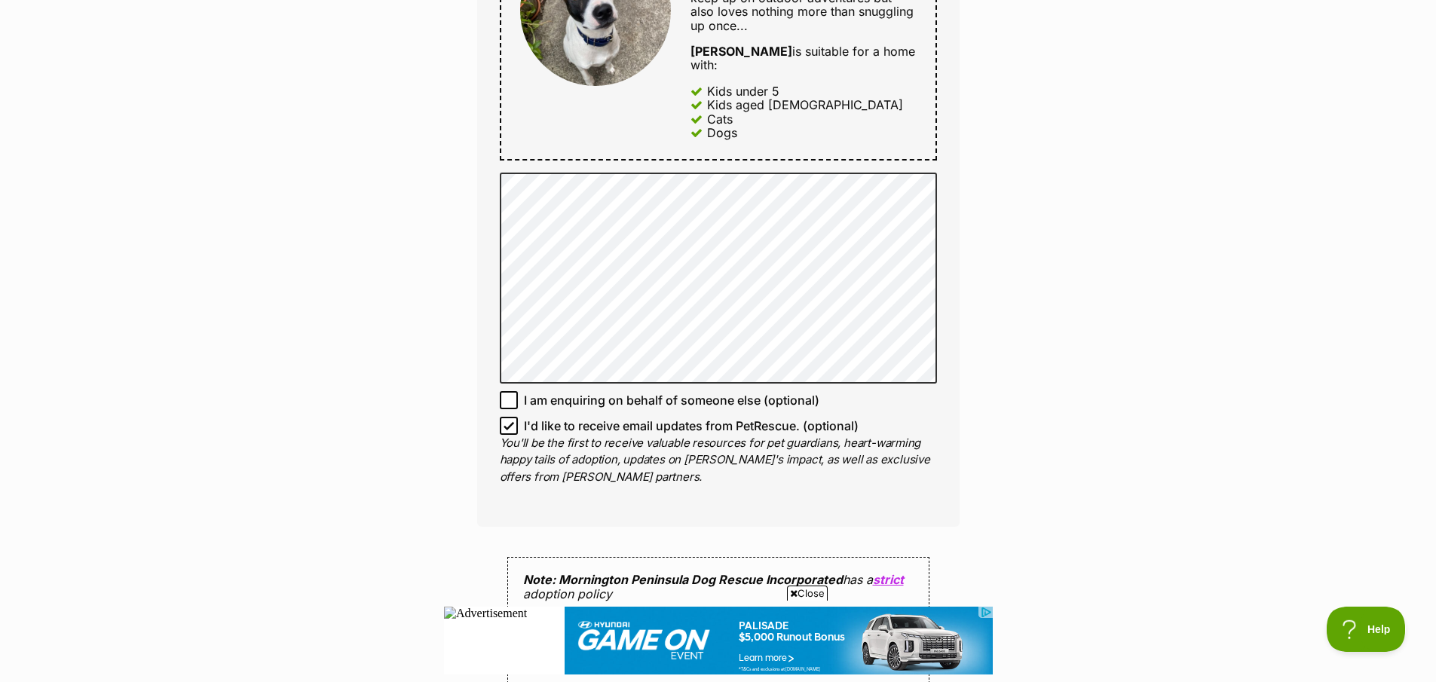
scroll to position [1364, 0]
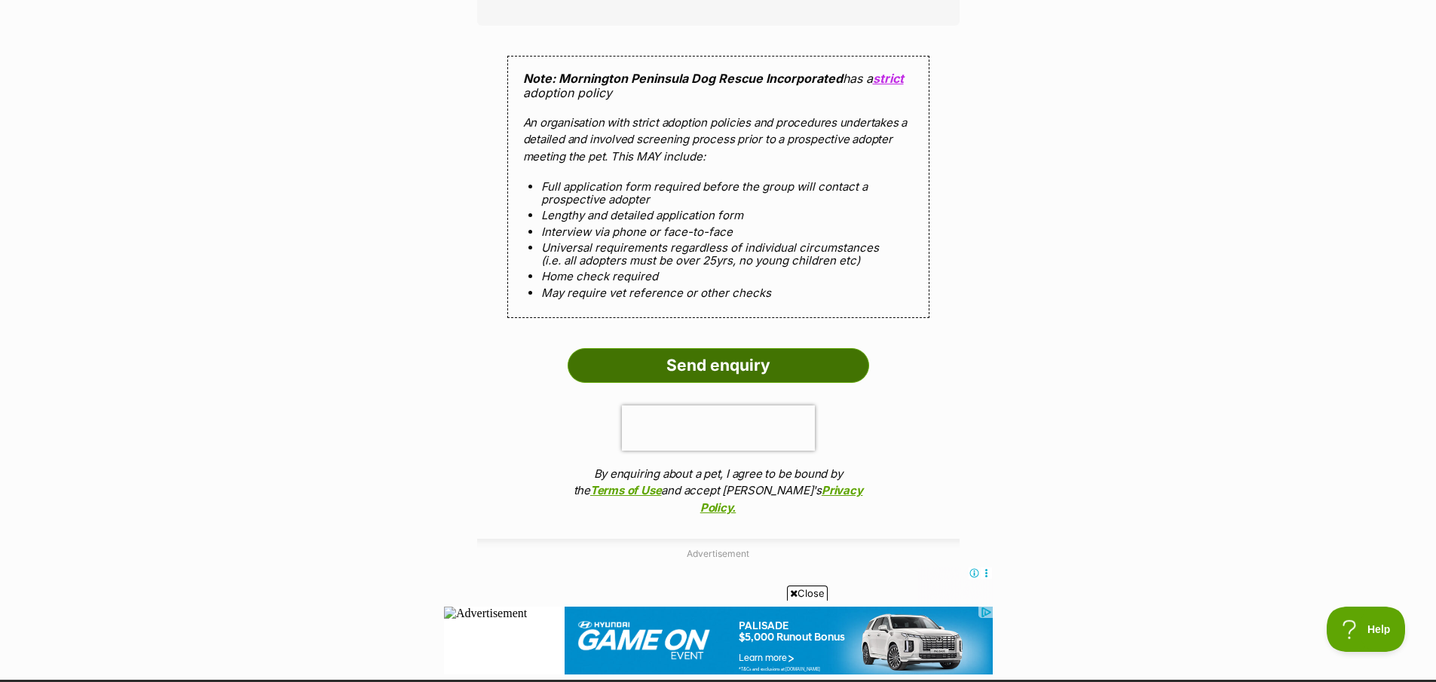
click at [738, 348] on input "Send enquiry" at bounding box center [718, 365] width 301 height 35
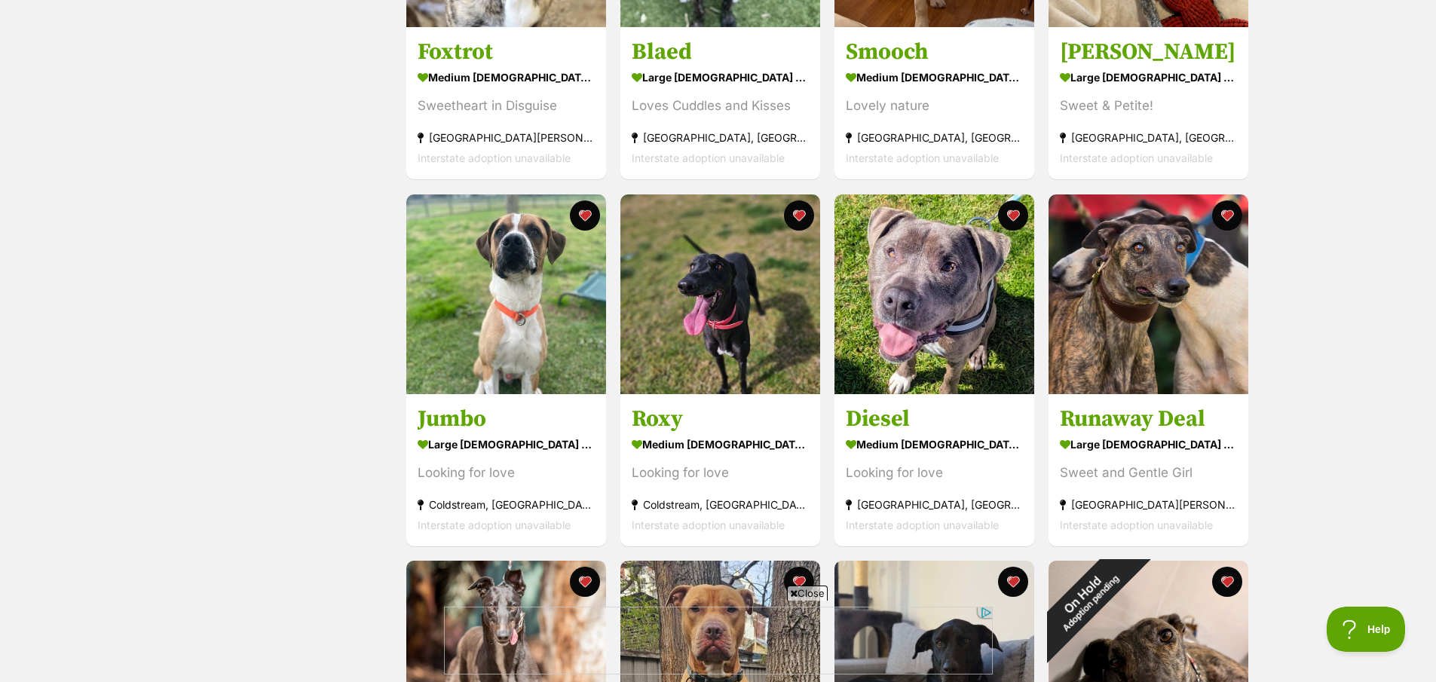
scroll to position [480, 0]
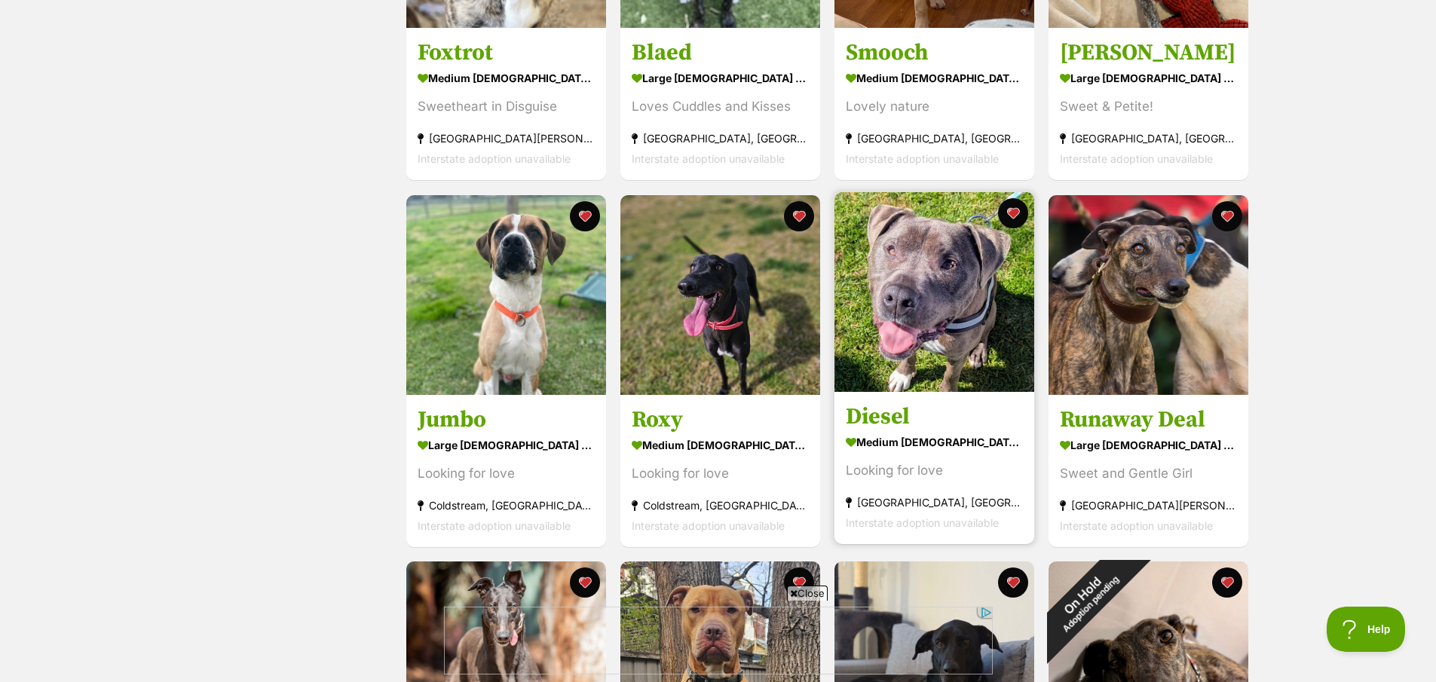
click at [908, 448] on div "medium male Dog" at bounding box center [934, 442] width 177 height 22
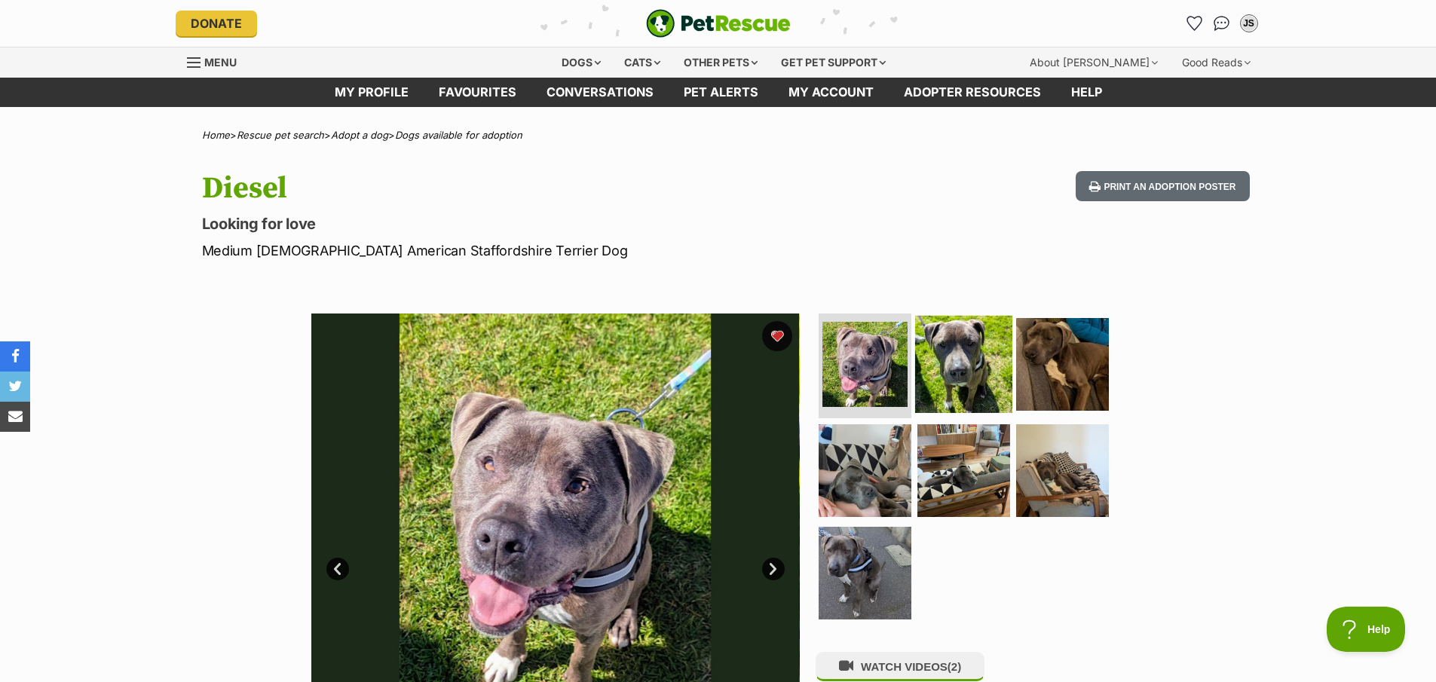
click at [968, 371] on img at bounding box center [963, 363] width 97 height 97
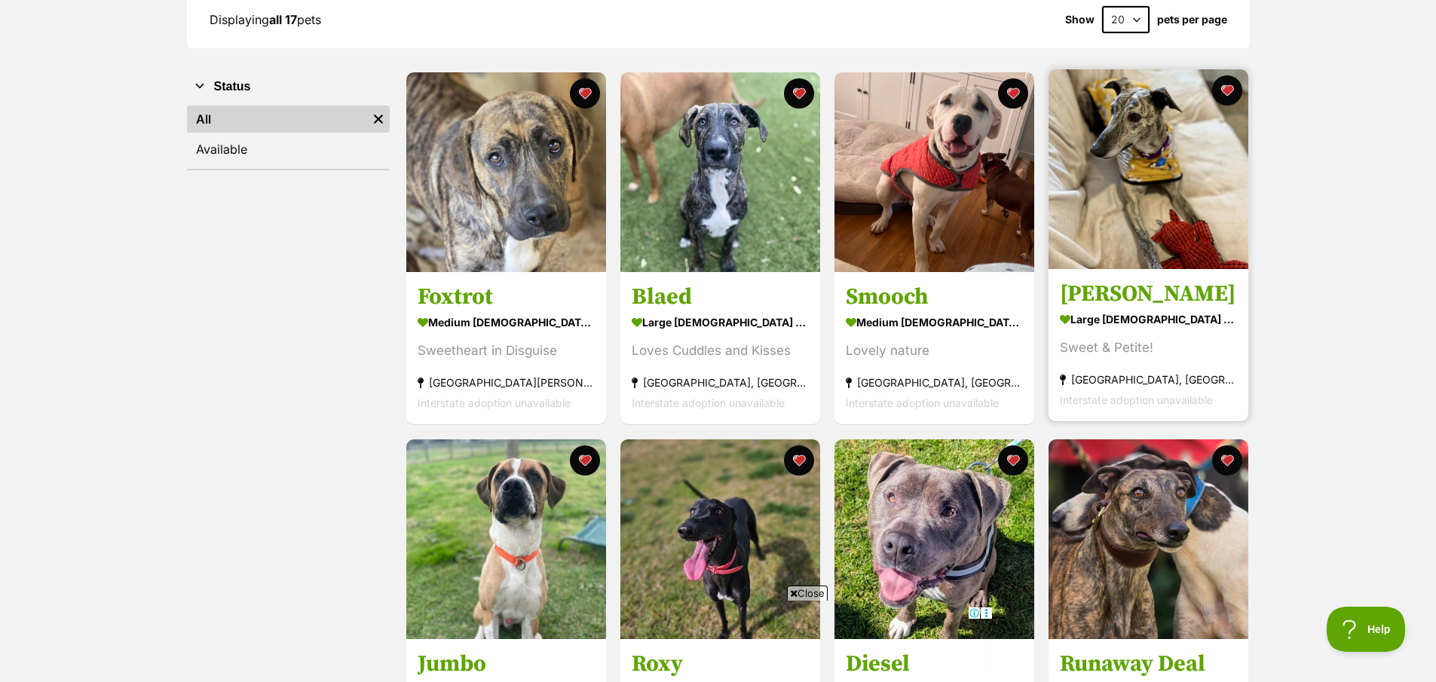
scroll to position [237, 0]
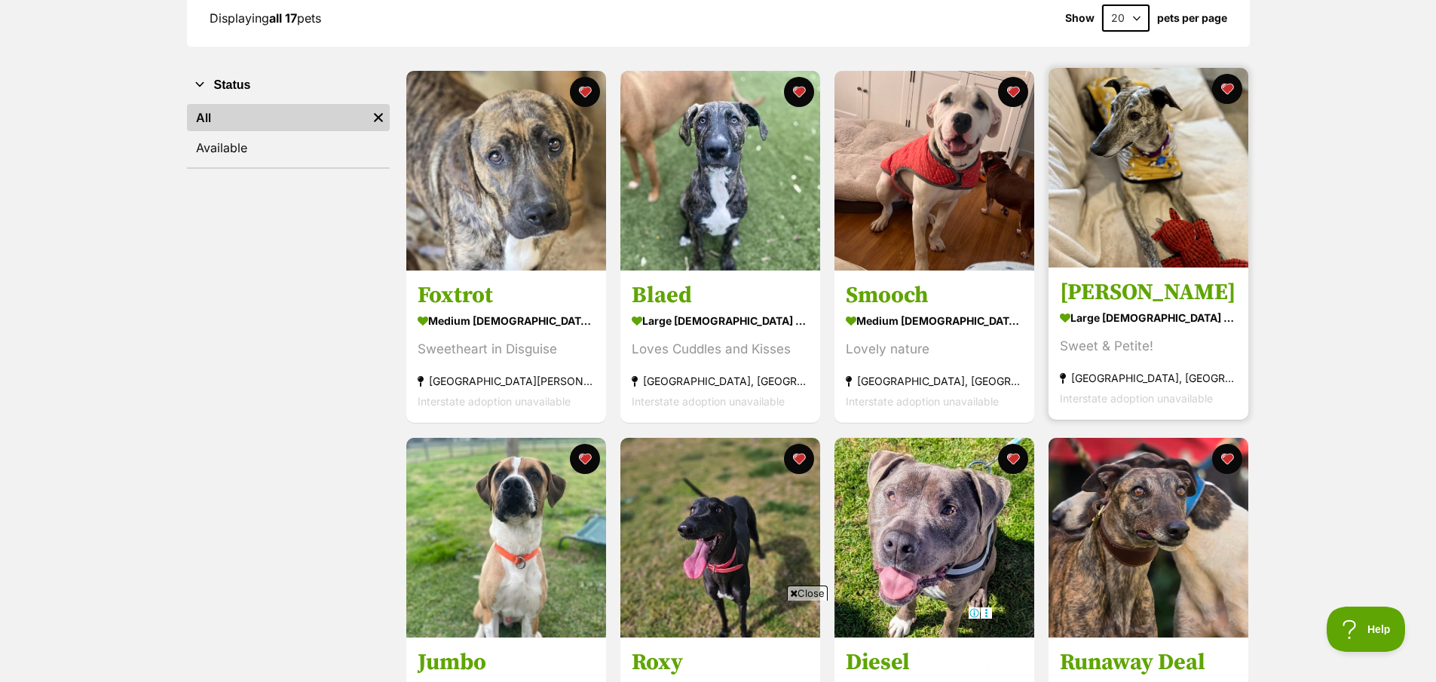
click at [1173, 304] on h3 "[PERSON_NAME]" at bounding box center [1148, 293] width 177 height 29
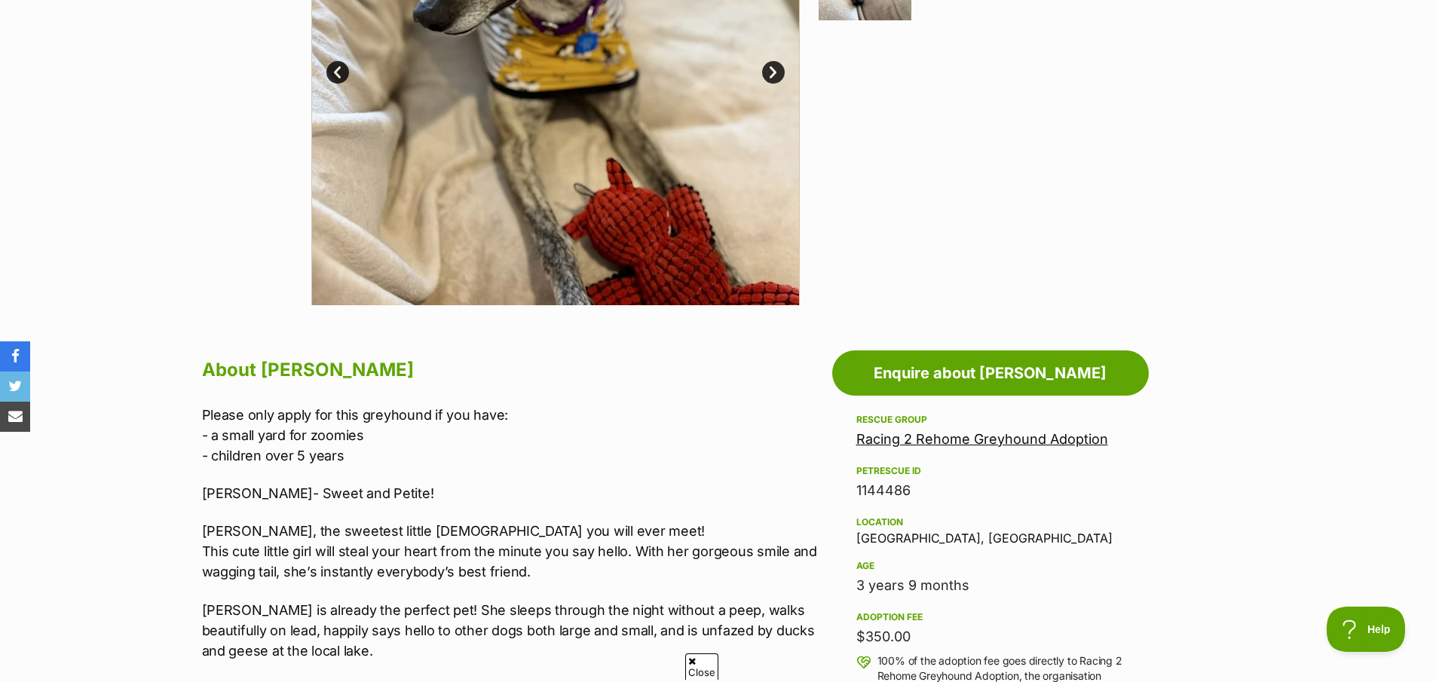
click at [1010, 433] on link "Racing 2 Rehome Greyhound Adoption" at bounding box center [982, 439] width 252 height 16
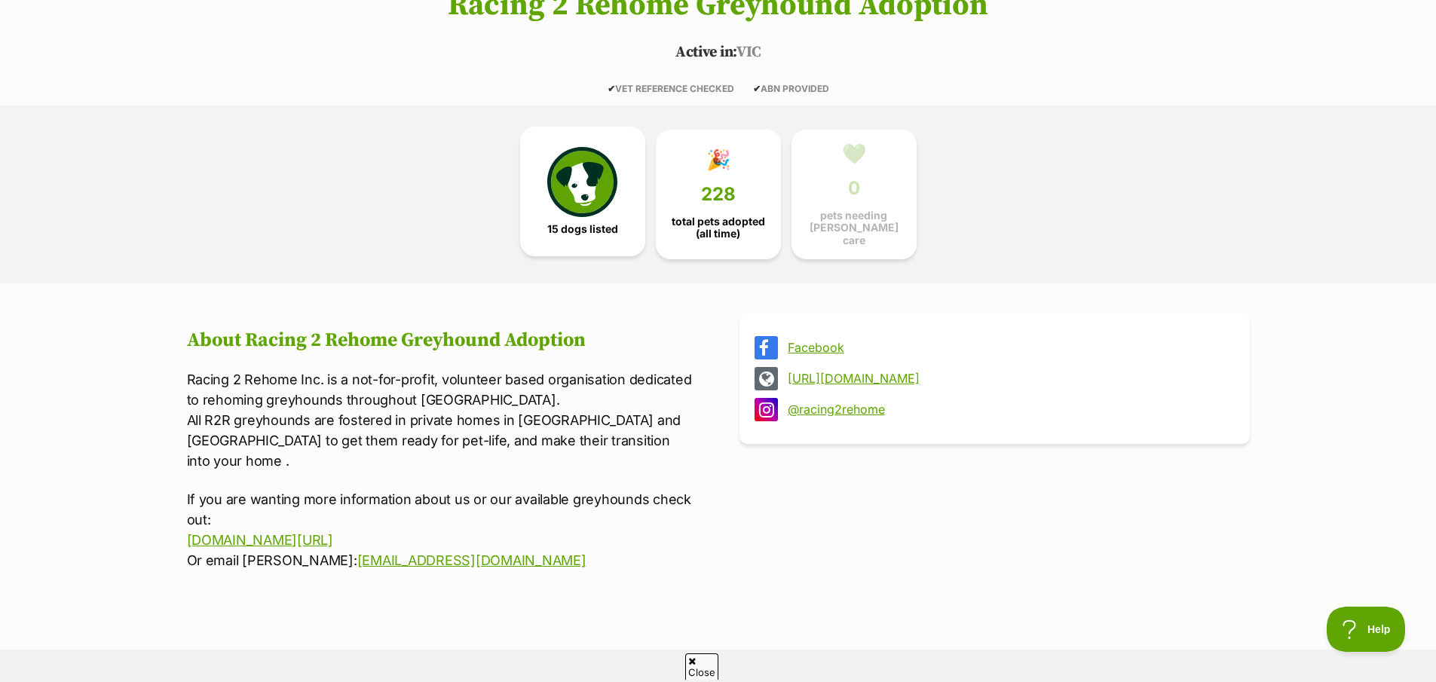
click at [581, 182] on img at bounding box center [581, 181] width 69 height 69
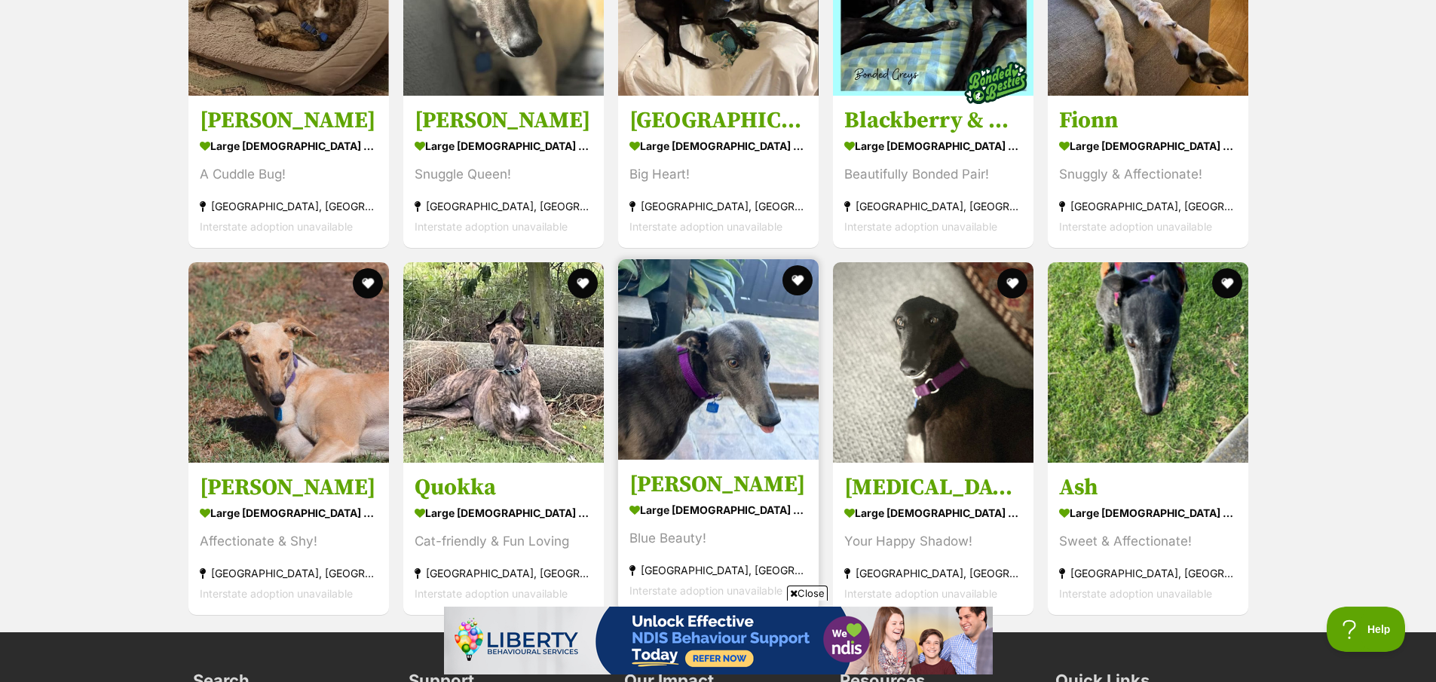
scroll to position [2051, 0]
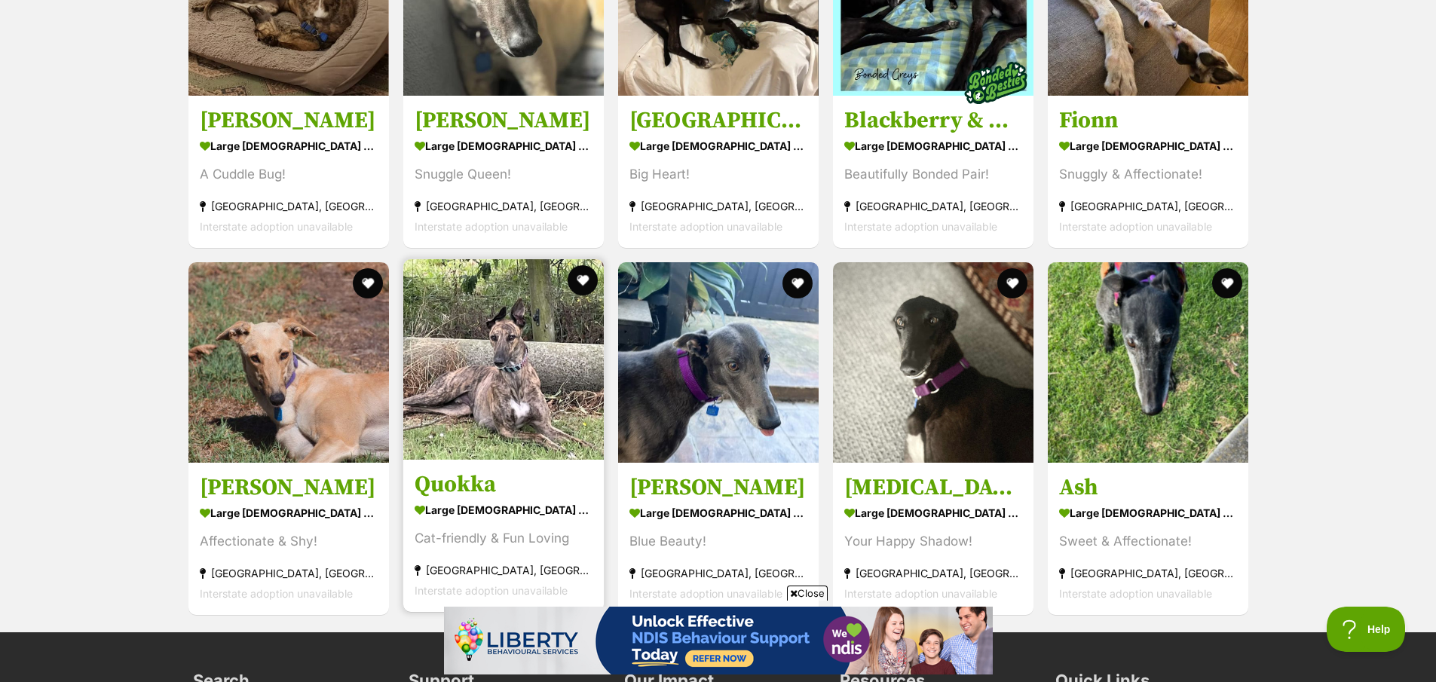
click at [510, 375] on img at bounding box center [503, 359] width 200 height 200
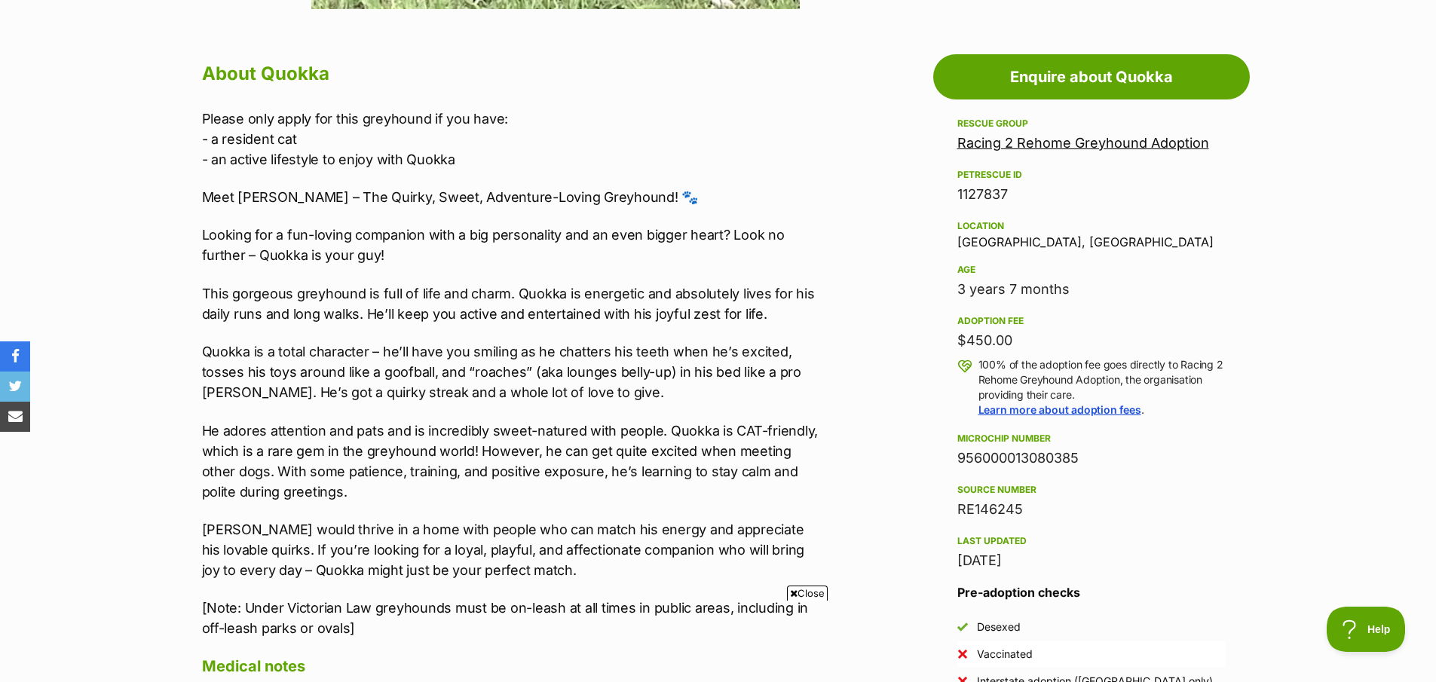
scroll to position [822, 0]
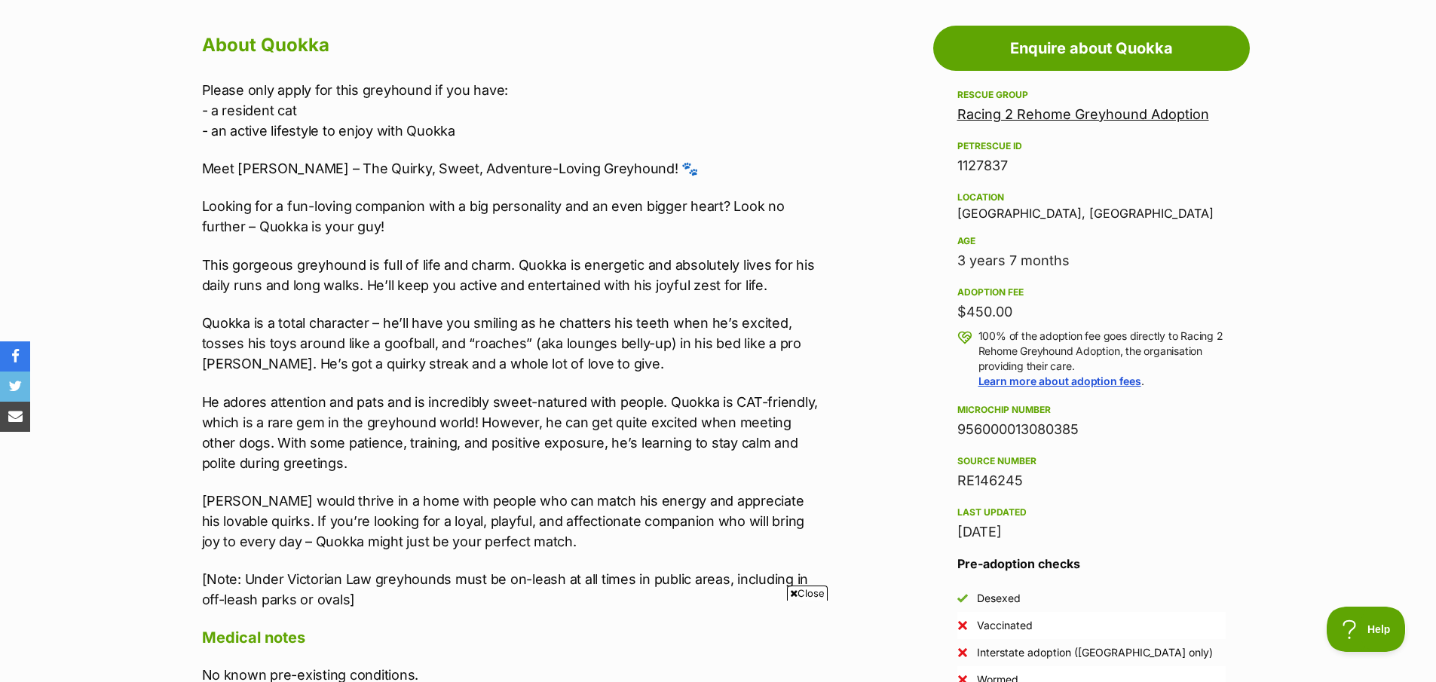
click at [621, 421] on p "He adores attention and pats and is incredibly sweet-natured with people. Quokk…" at bounding box center [513, 432] width 623 height 81
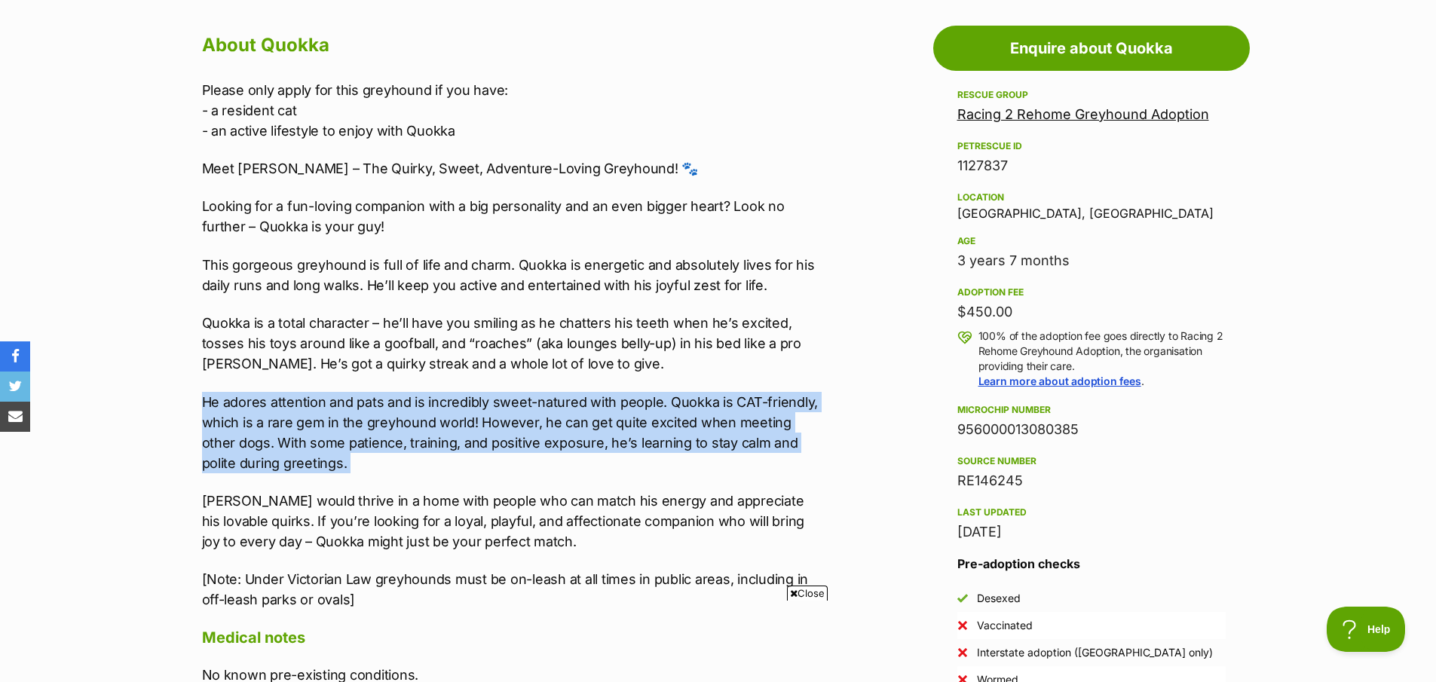
click at [621, 421] on p "He adores attention and pats and is incredibly sweet-natured with people. Quokk…" at bounding box center [513, 432] width 623 height 81
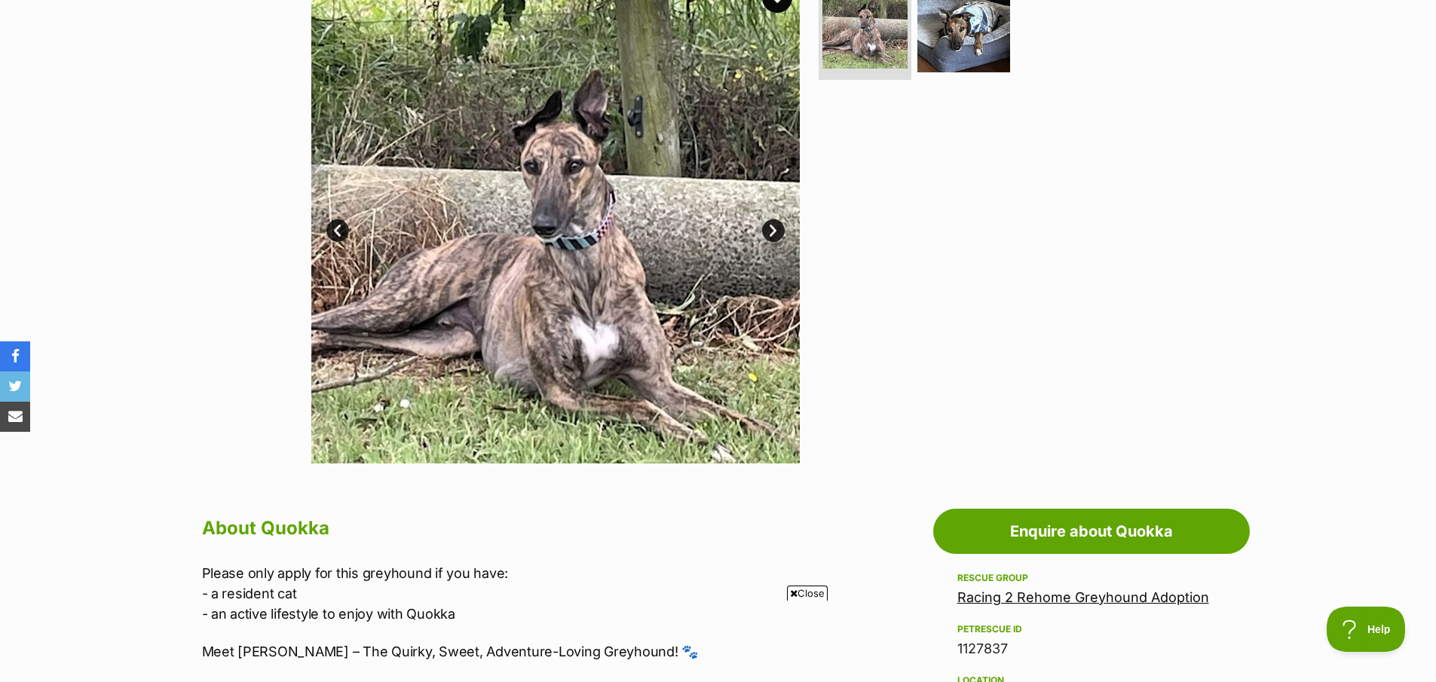
scroll to position [85, 0]
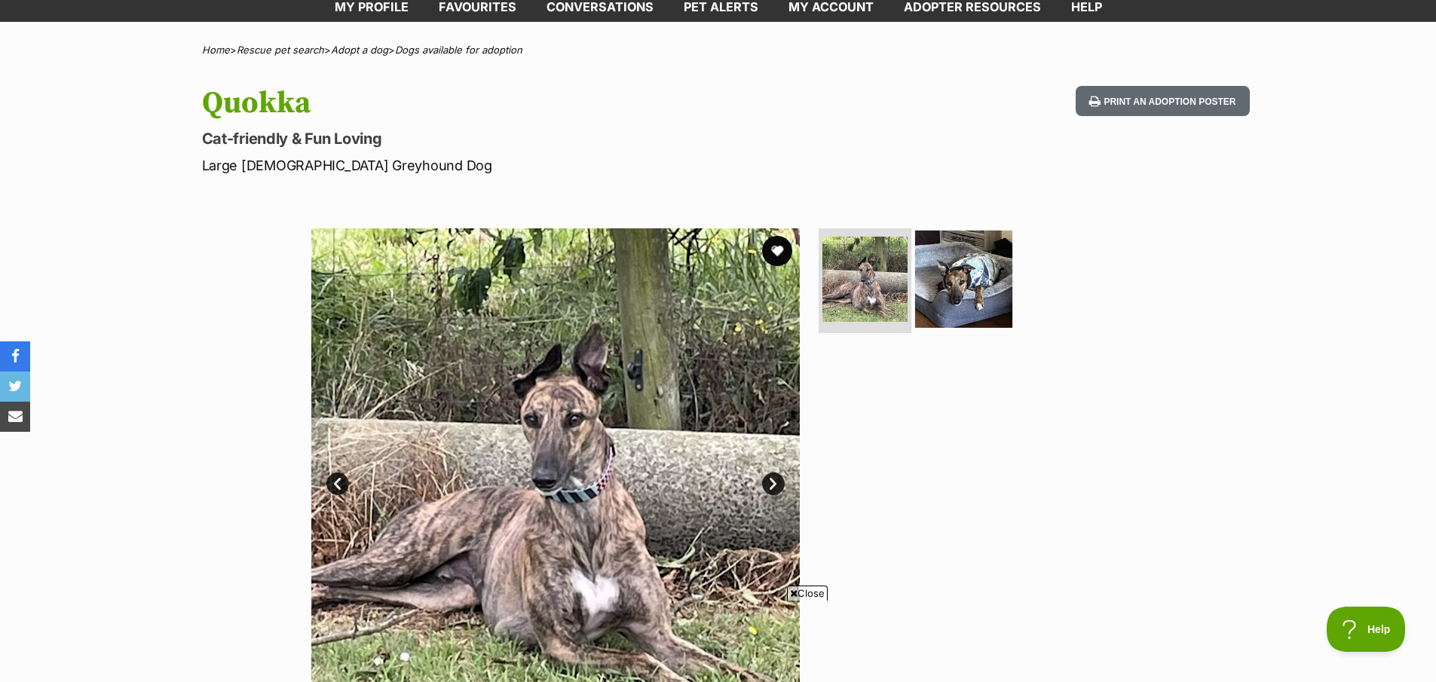
click at [966, 298] on img at bounding box center [963, 278] width 97 height 97
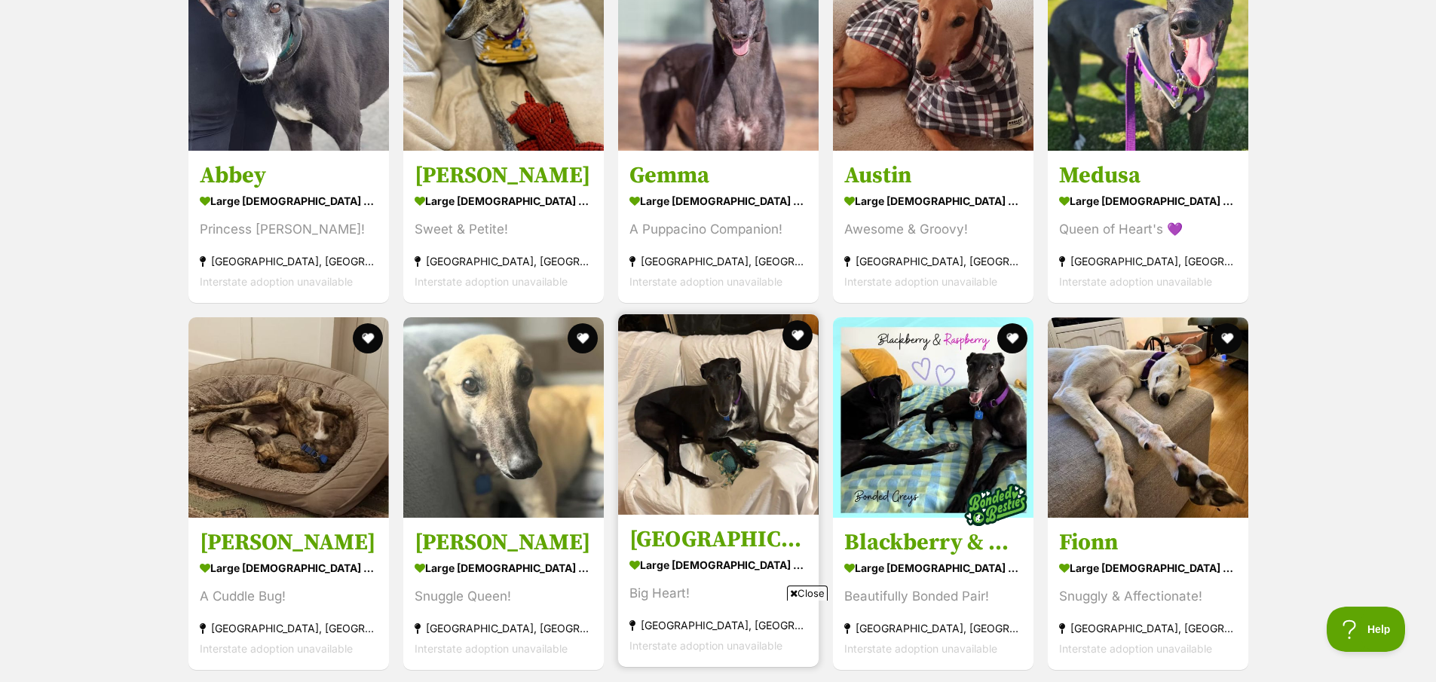
scroll to position [1502, 0]
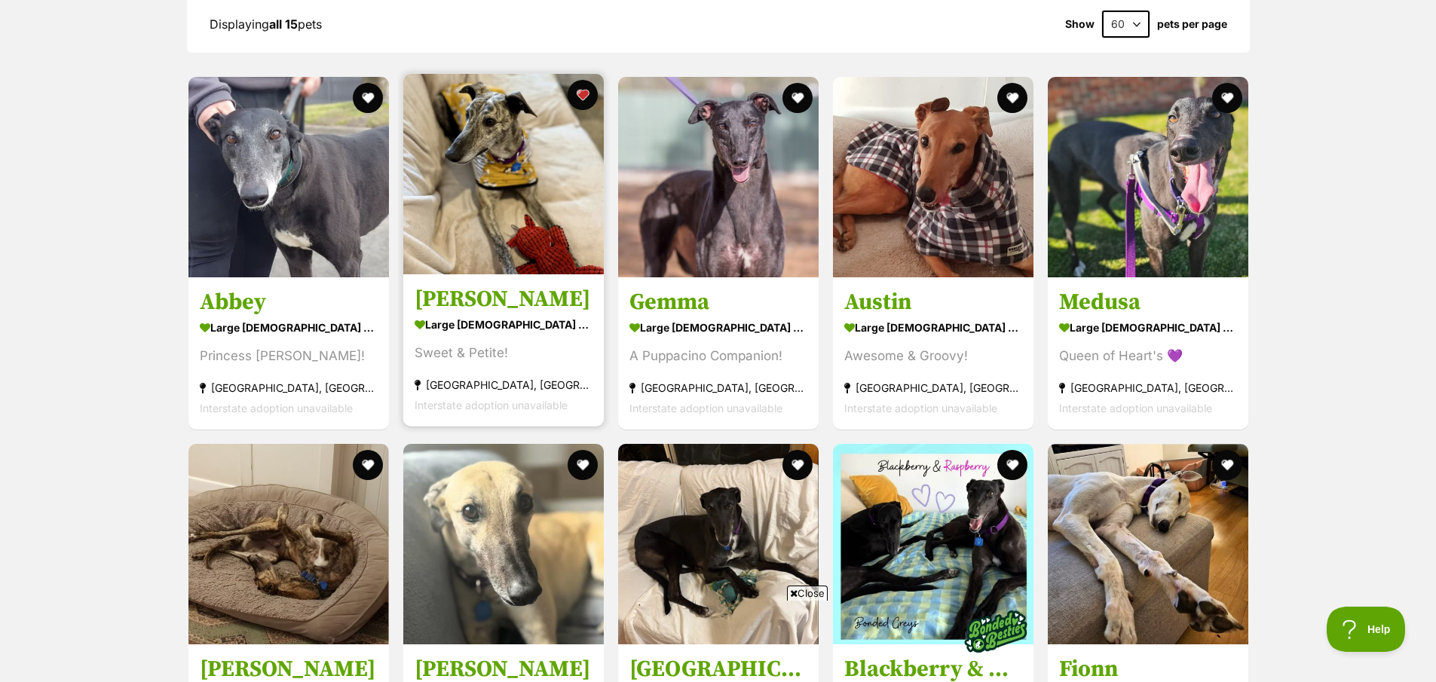
click at [524, 204] on img at bounding box center [503, 174] width 200 height 200
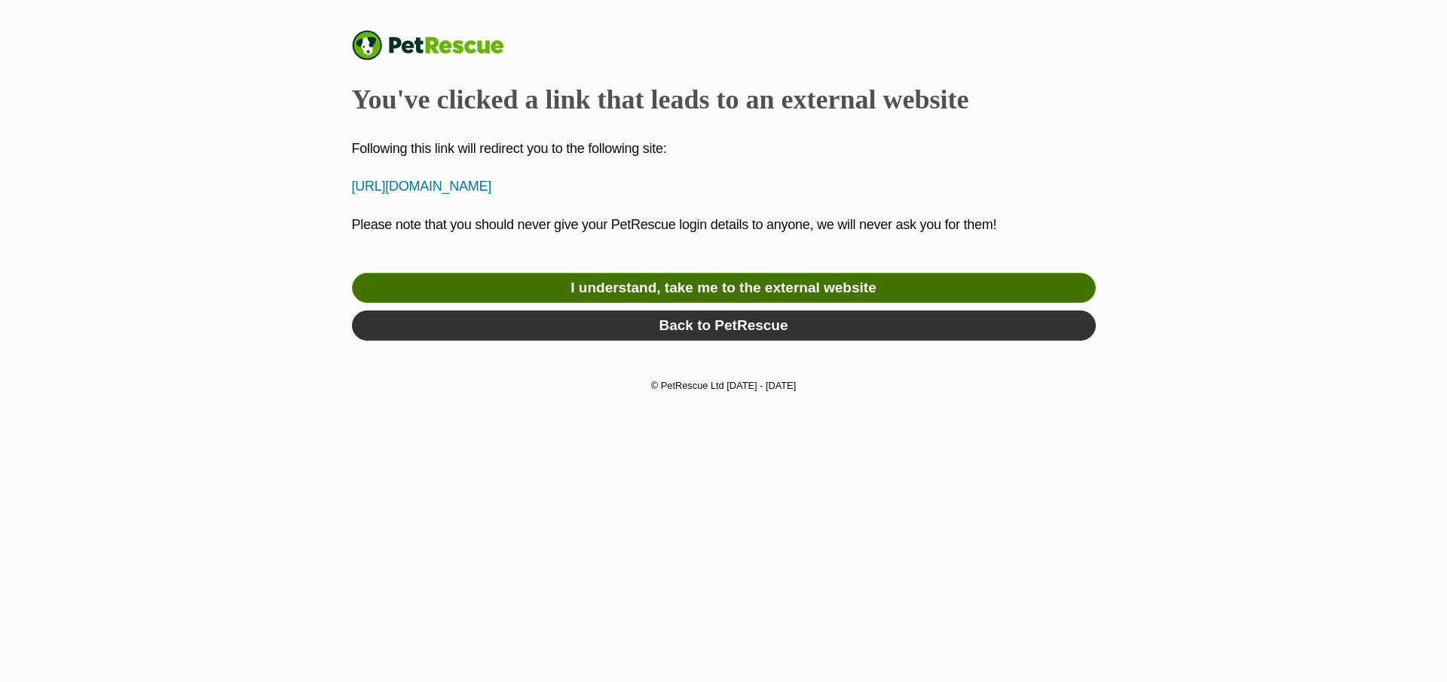
click at [661, 278] on link "I understand, take me to the external website" at bounding box center [724, 288] width 744 height 30
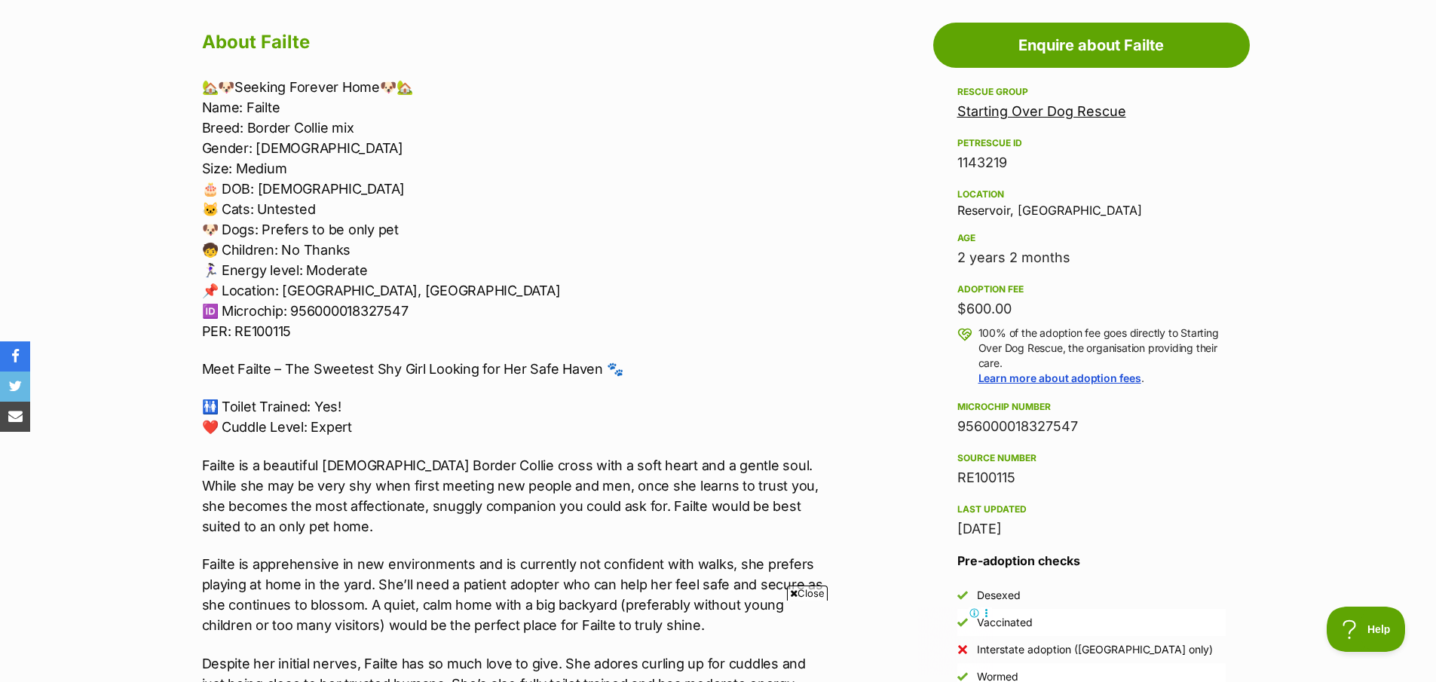
scroll to position [885, 0]
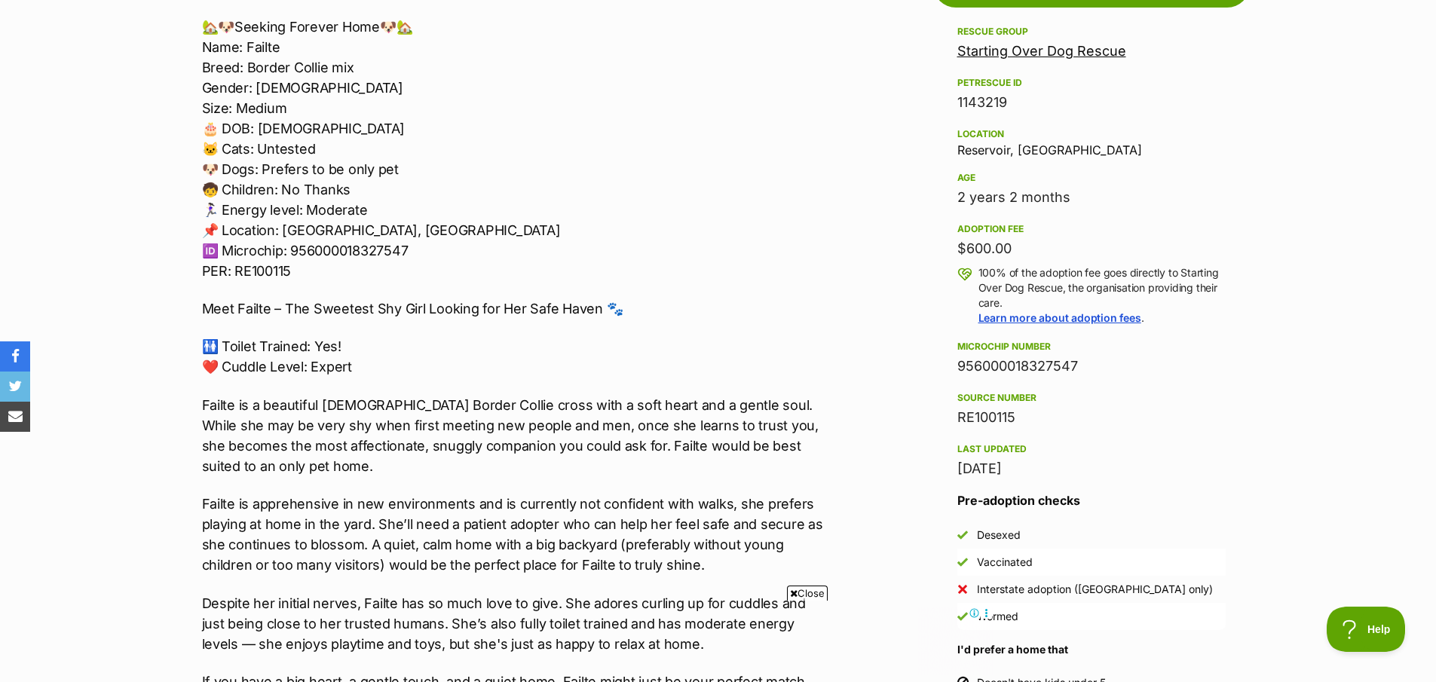
click at [407, 435] on p "Failte is a beautiful [DEMOGRAPHIC_DATA] Border Collie cross with a soft heart …" at bounding box center [513, 435] width 623 height 81
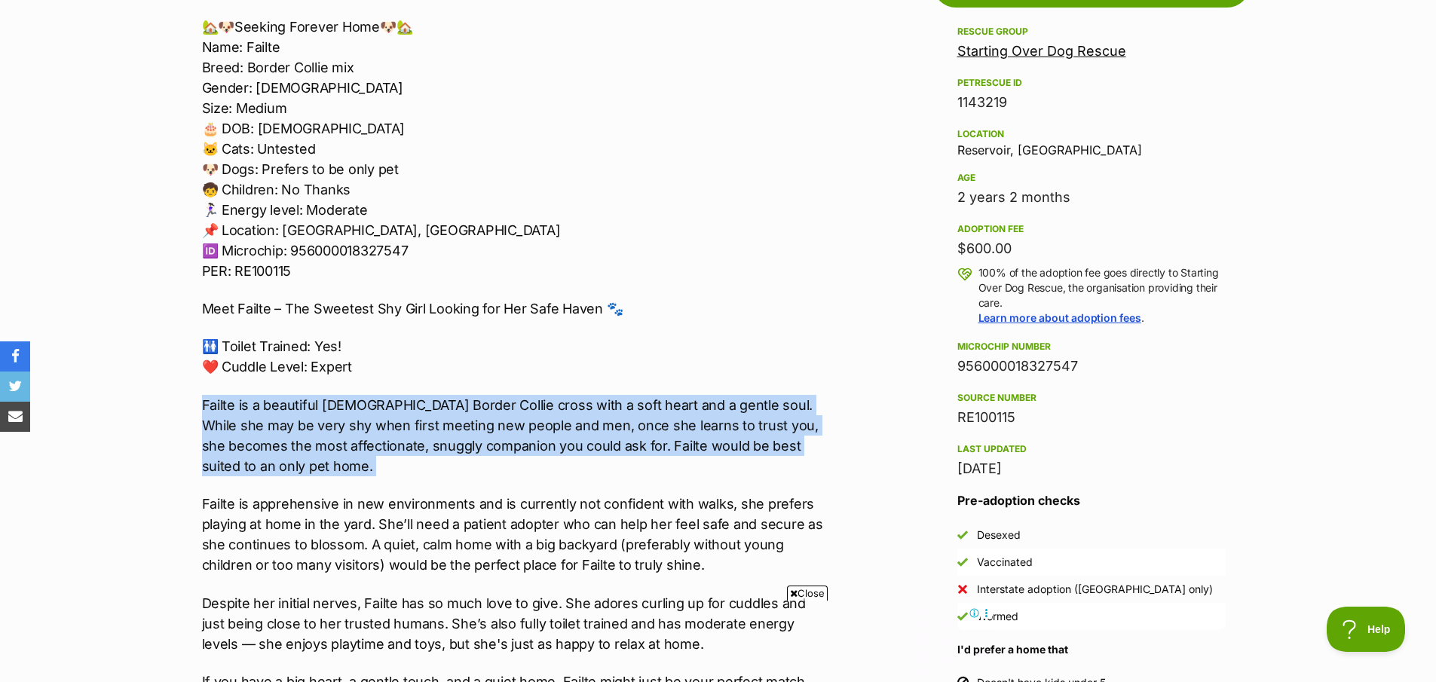
click at [407, 435] on p "Failte is a beautiful [DEMOGRAPHIC_DATA] Border Collie cross with a soft heart …" at bounding box center [513, 435] width 623 height 81
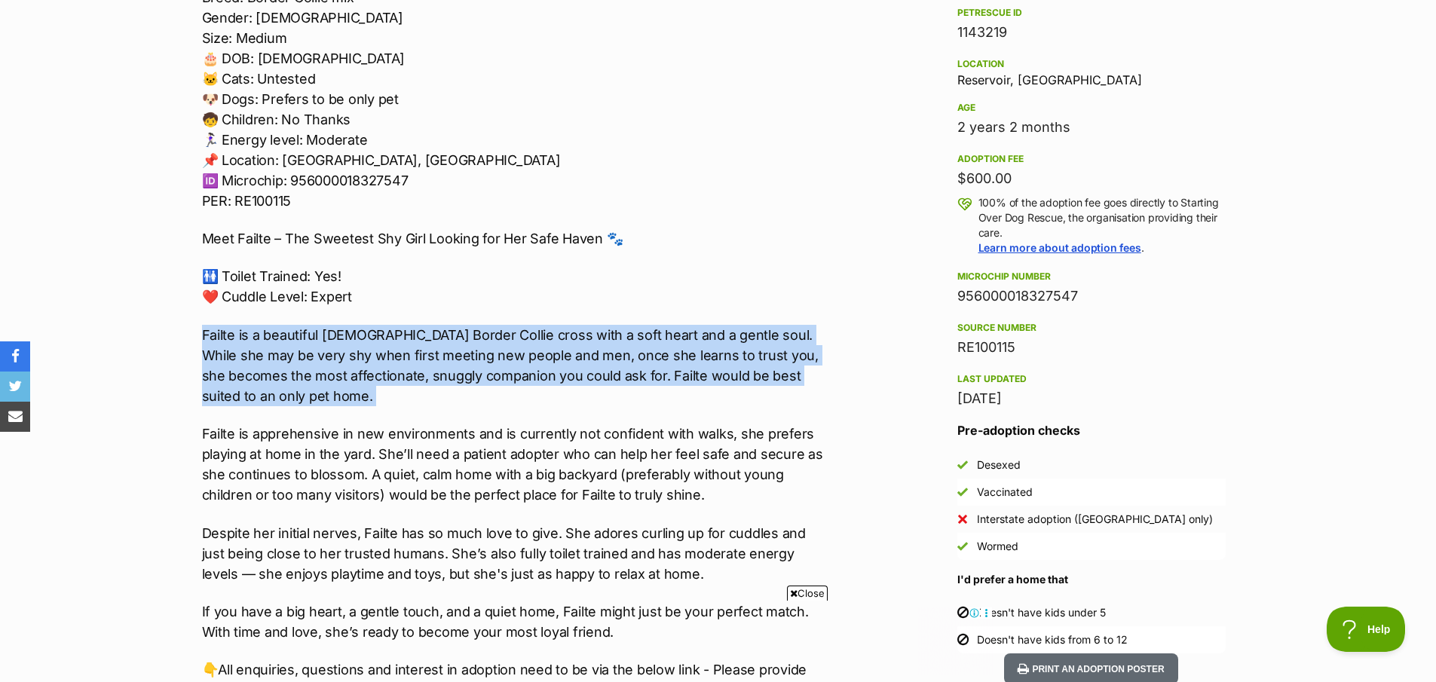
scroll to position [966, 0]
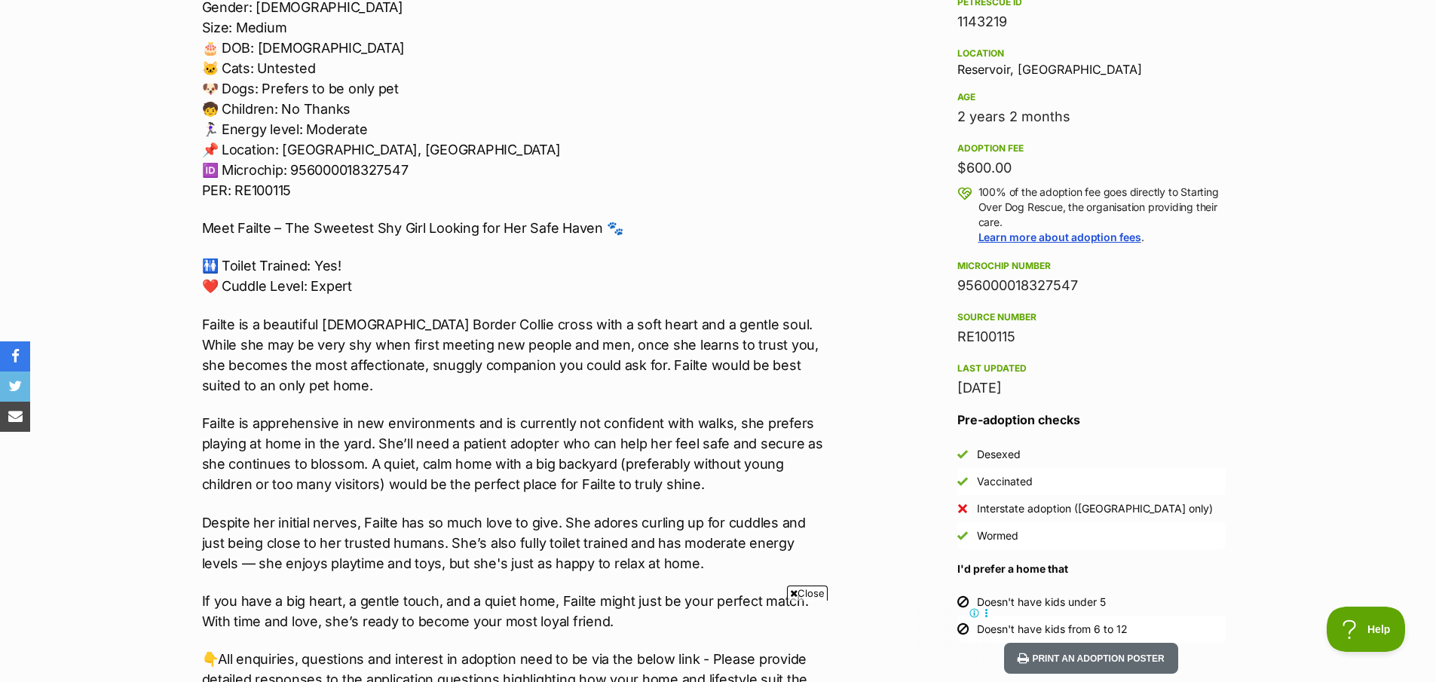
click at [460, 414] on p "Failte is apprehensive in new environments and is currently not confident with …" at bounding box center [513, 453] width 623 height 81
click at [461, 460] on p "Failte is apprehensive in new environments and is currently not confident with …" at bounding box center [513, 453] width 623 height 81
click at [462, 460] on p "Failte is apprehensive in new environments and is currently not confident with …" at bounding box center [513, 453] width 623 height 81
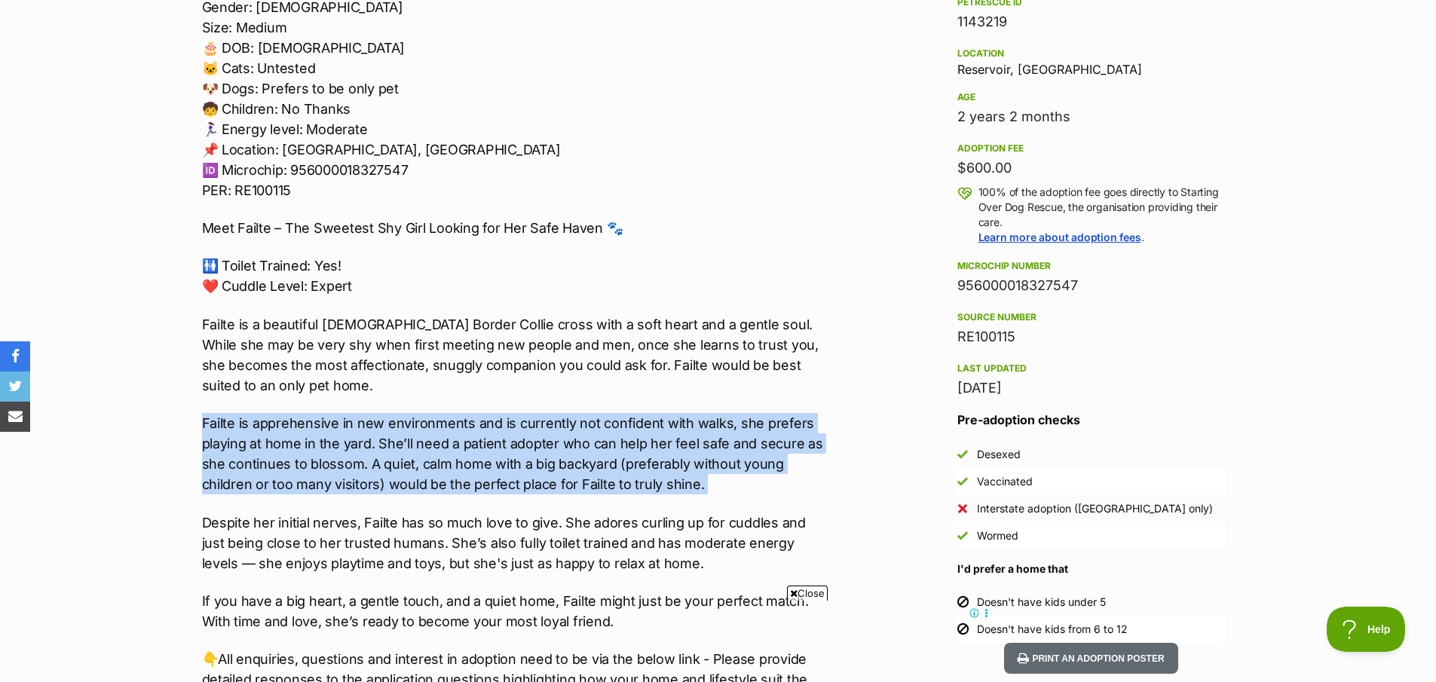
click at [462, 460] on p "Failte is apprehensive in new environments and is currently not confident with …" at bounding box center [513, 453] width 623 height 81
